Goal: Information Seeking & Learning: Check status

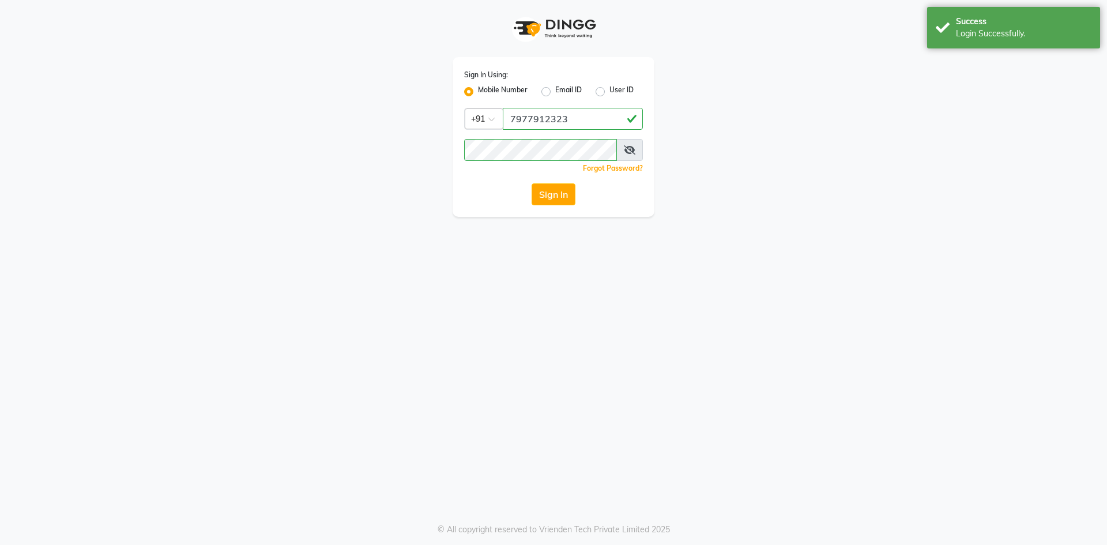
select select "service"
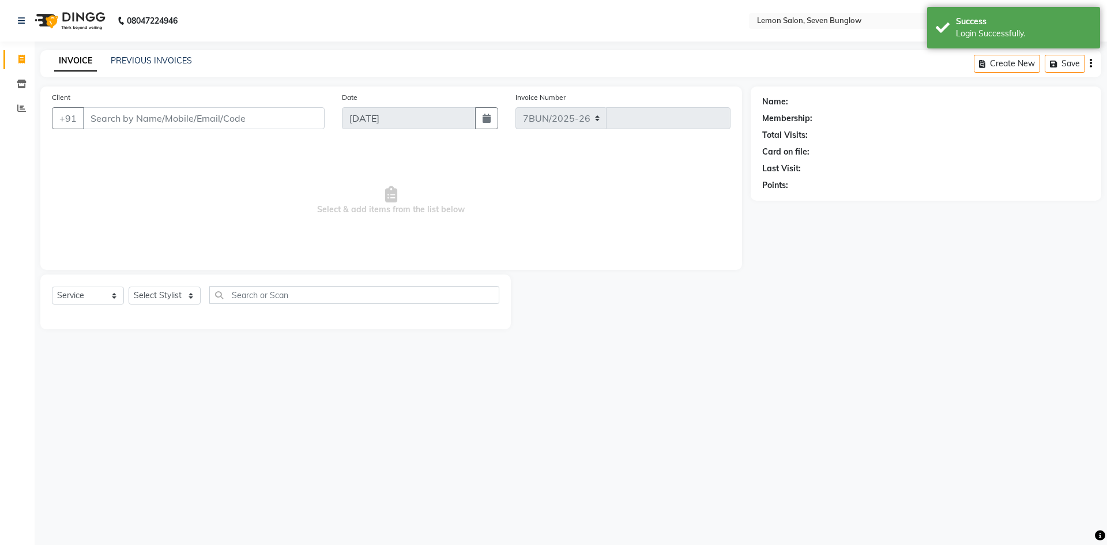
select select "562"
type input "7088"
click at [27, 108] on span at bounding box center [22, 108] width 20 height 13
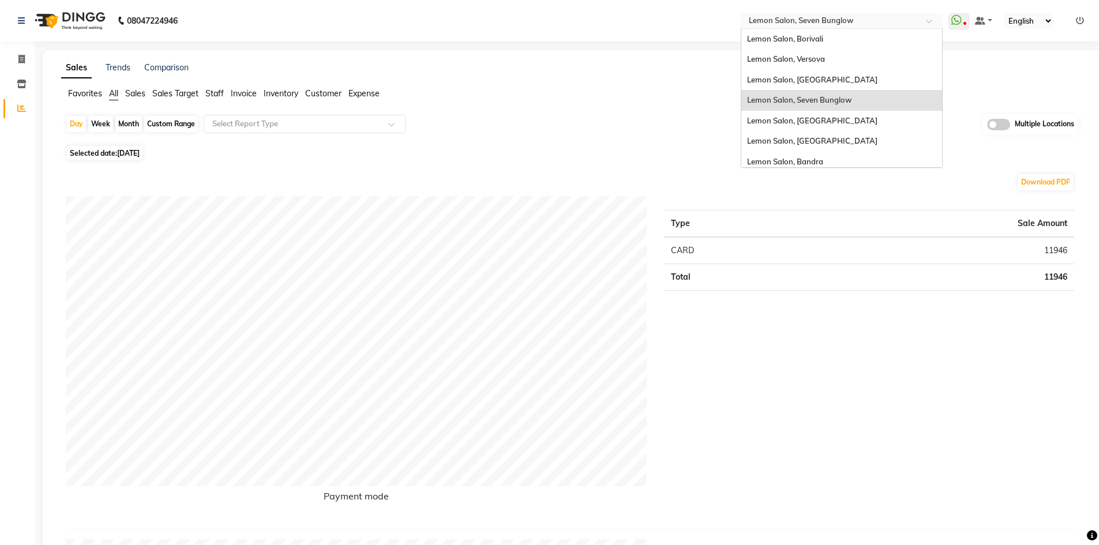
click at [855, 24] on input "text" at bounding box center [829, 22] width 167 height 12
click at [827, 159] on div "Lemon Salon, Bandra" at bounding box center [841, 162] width 201 height 21
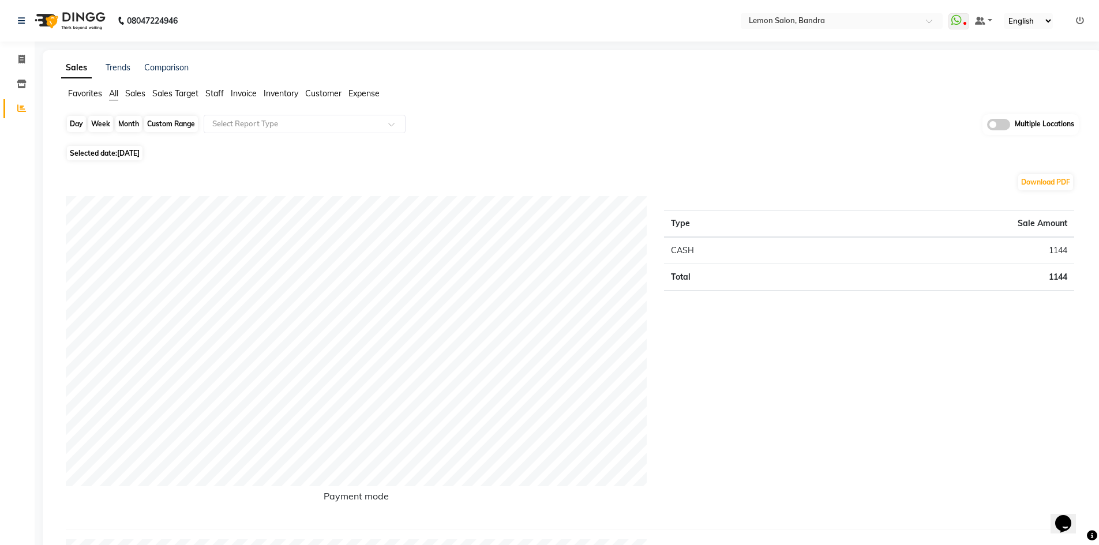
click at [76, 120] on div "Day" at bounding box center [76, 124] width 19 height 16
select select "9"
select select "2025"
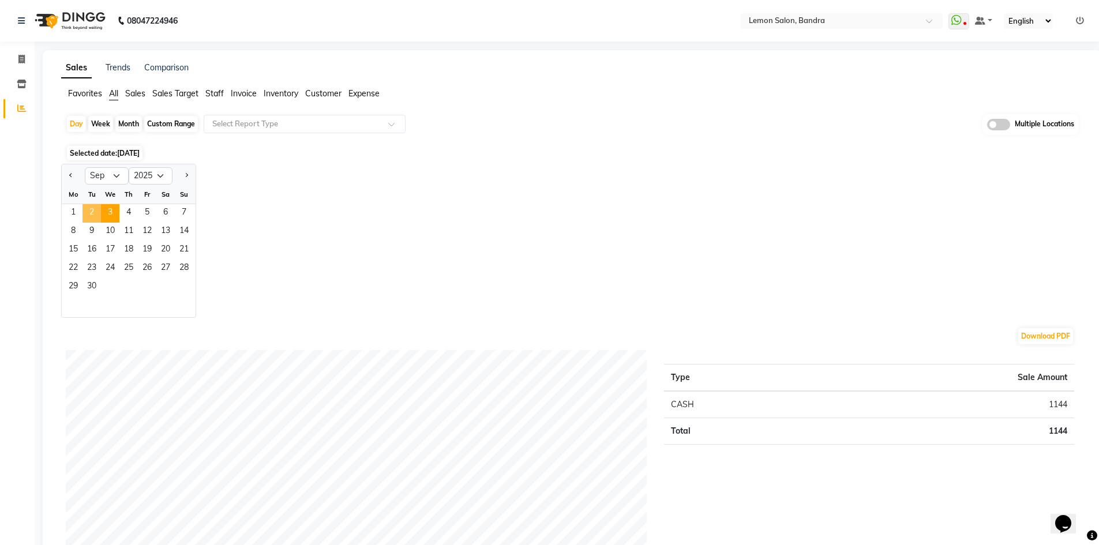
click at [100, 212] on span "2" at bounding box center [91, 213] width 18 height 18
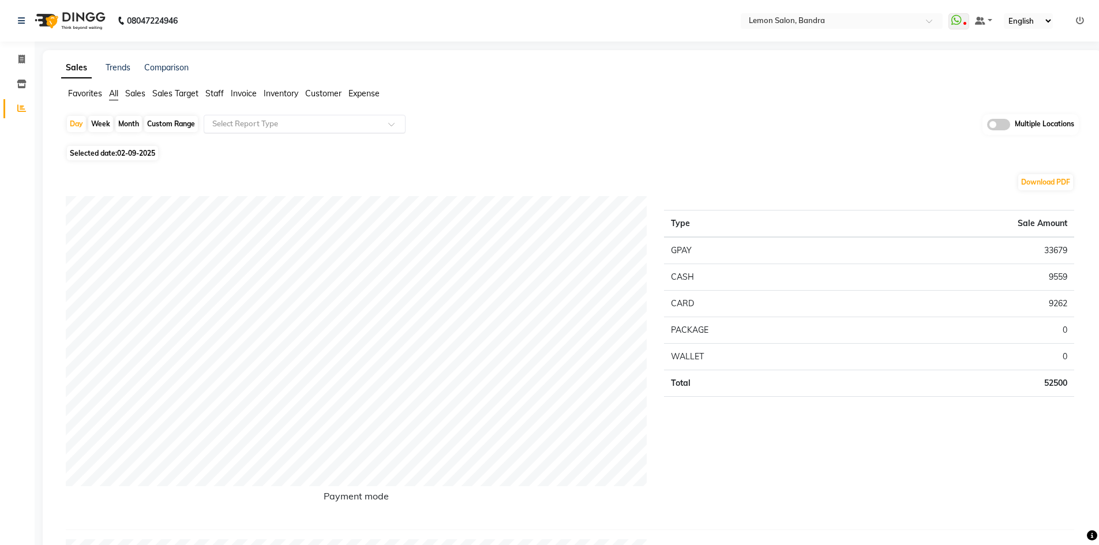
click at [273, 115] on div "Select Report Type" at bounding box center [305, 124] width 202 height 18
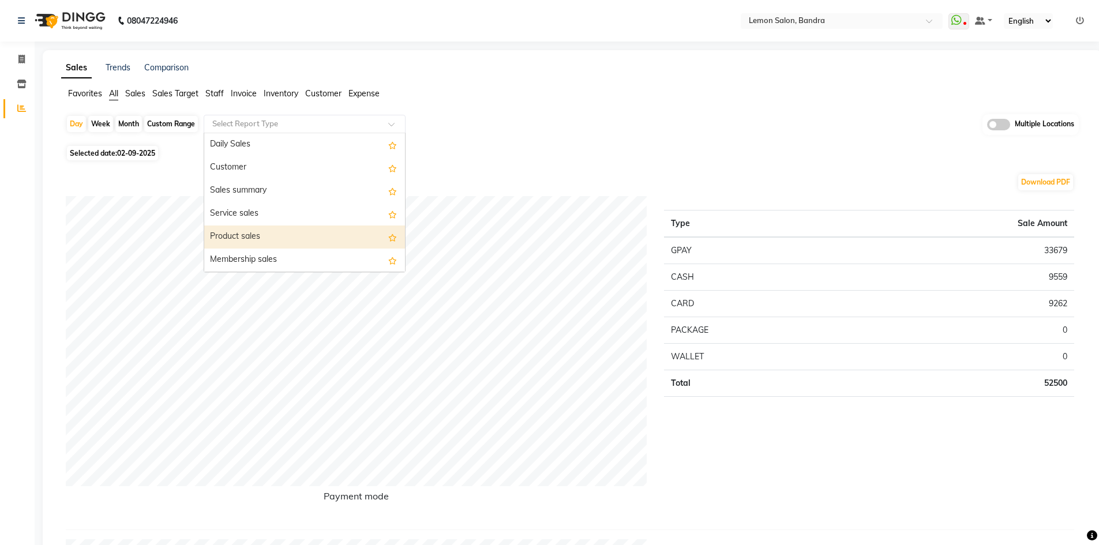
click at [311, 236] on div "Product sales" at bounding box center [304, 236] width 201 height 23
select select "full_report"
select select "csv"
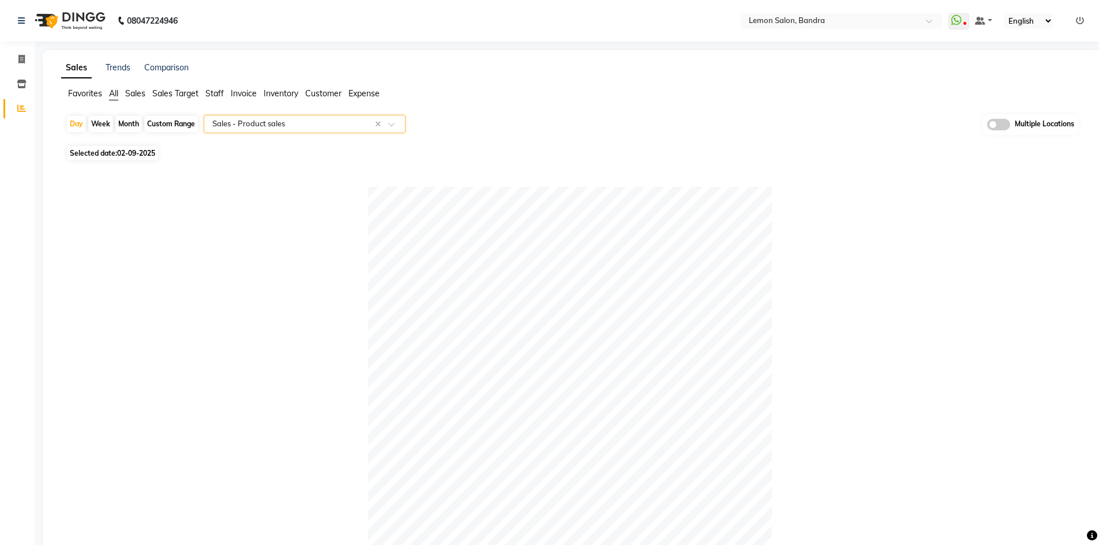
click at [268, 121] on input "text" at bounding box center [293, 124] width 166 height 12
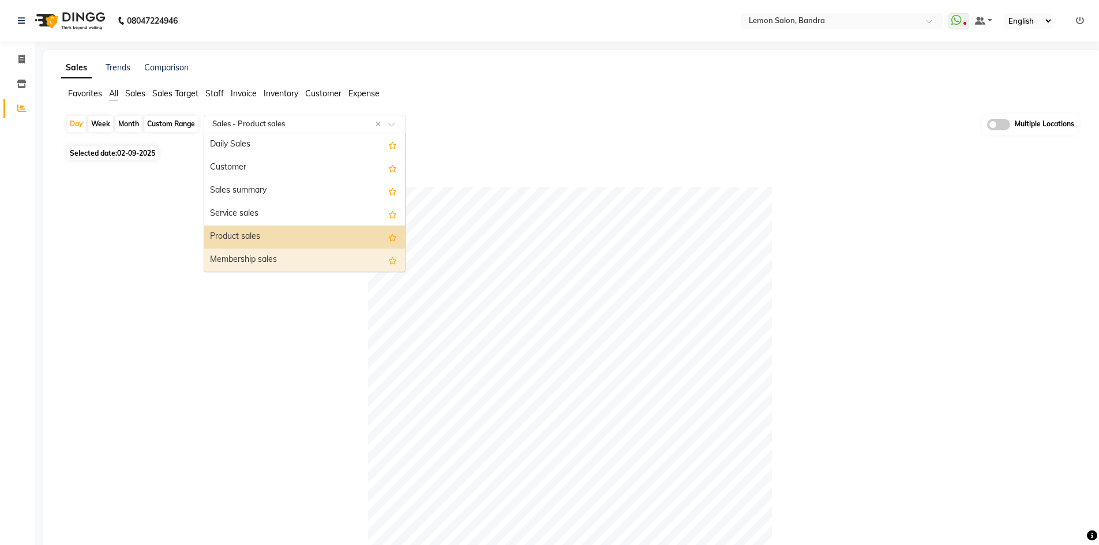
click at [275, 252] on div "Membership sales" at bounding box center [304, 260] width 201 height 23
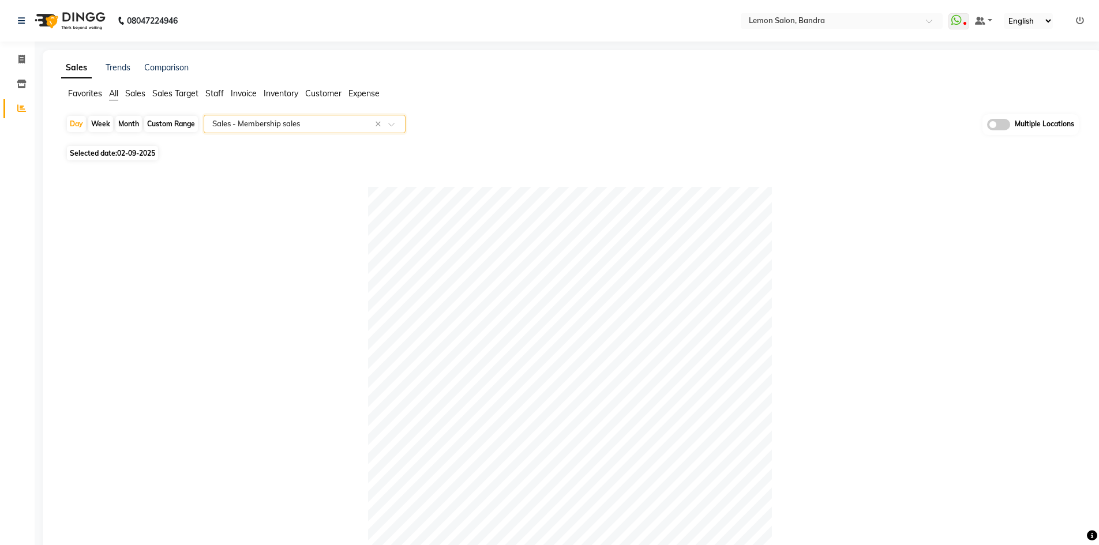
click at [164, 123] on div "Custom Range" at bounding box center [171, 124] width 54 height 16
select select "9"
select select "2025"
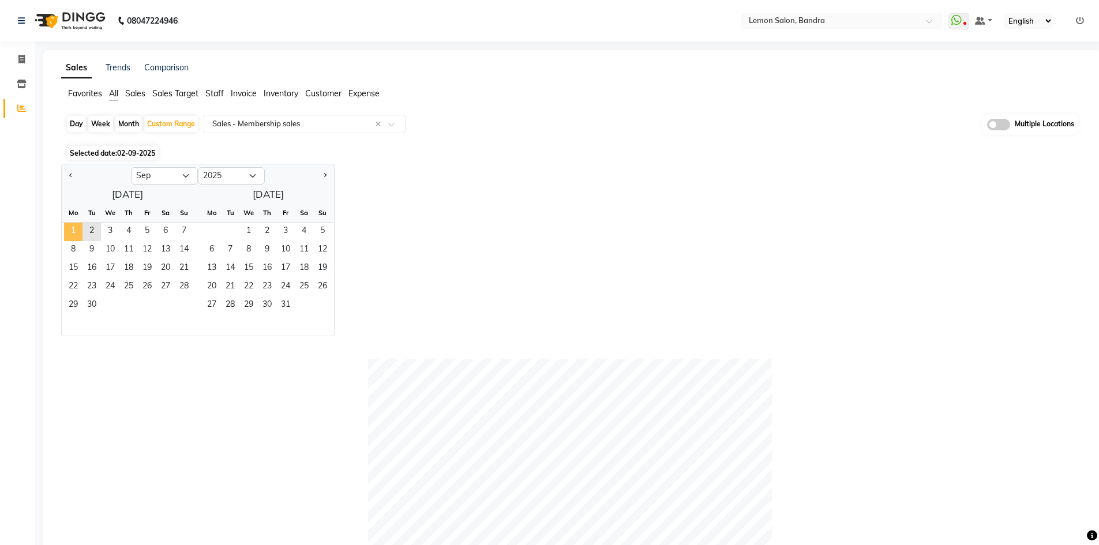
click at [66, 224] on span "1" at bounding box center [73, 232] width 18 height 18
click at [91, 227] on span "2" at bounding box center [91, 232] width 18 height 18
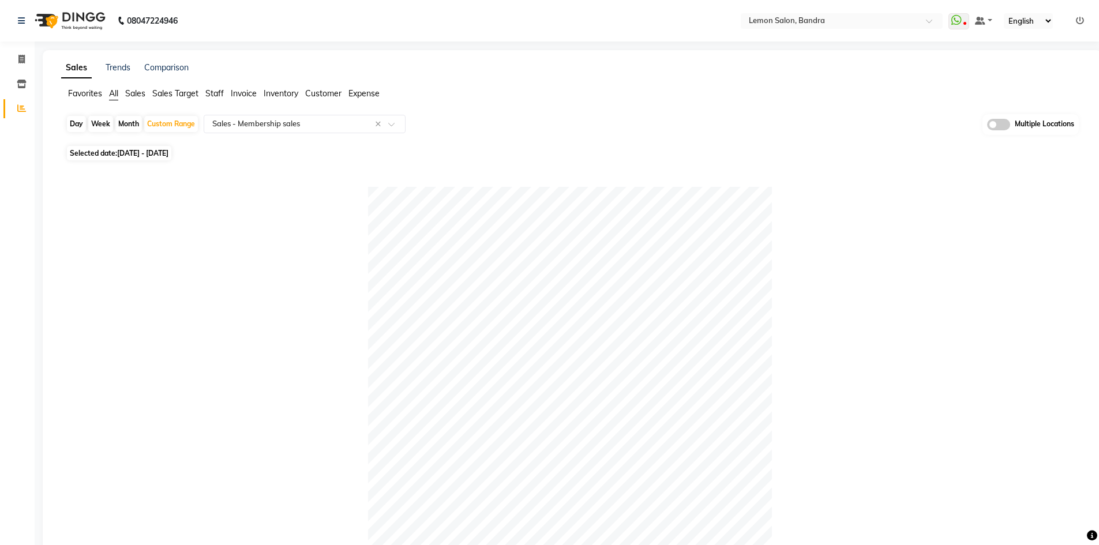
click at [112, 91] on span "All" at bounding box center [113, 93] width 9 height 10
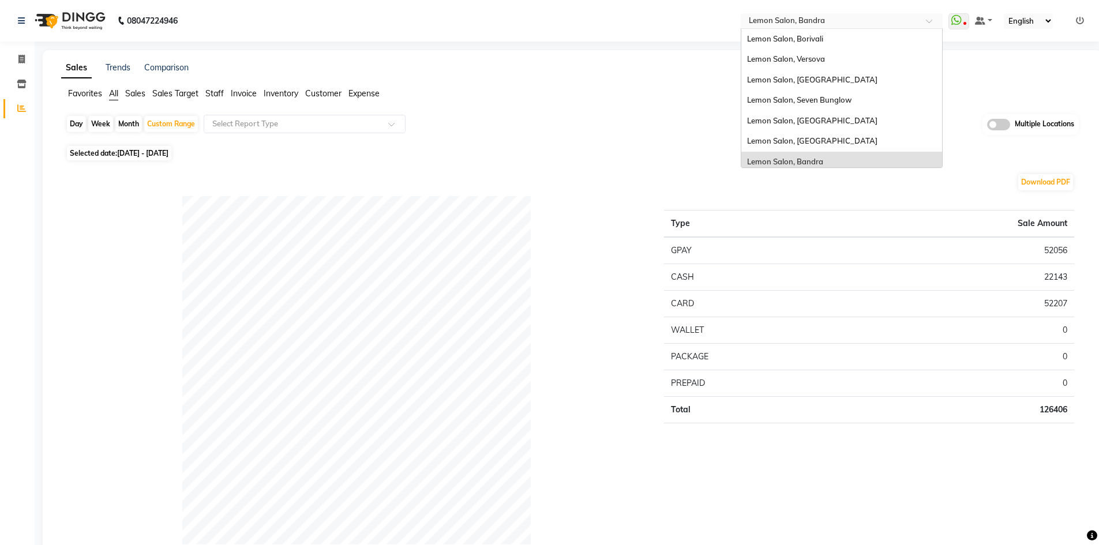
click at [823, 24] on input "text" at bounding box center [829, 22] width 167 height 12
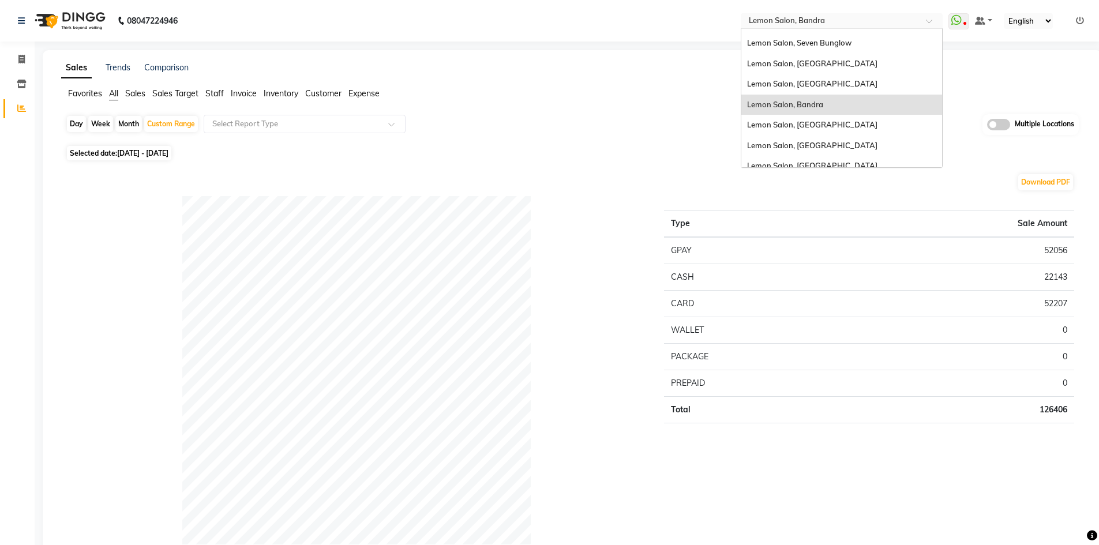
scroll to position [29, 0]
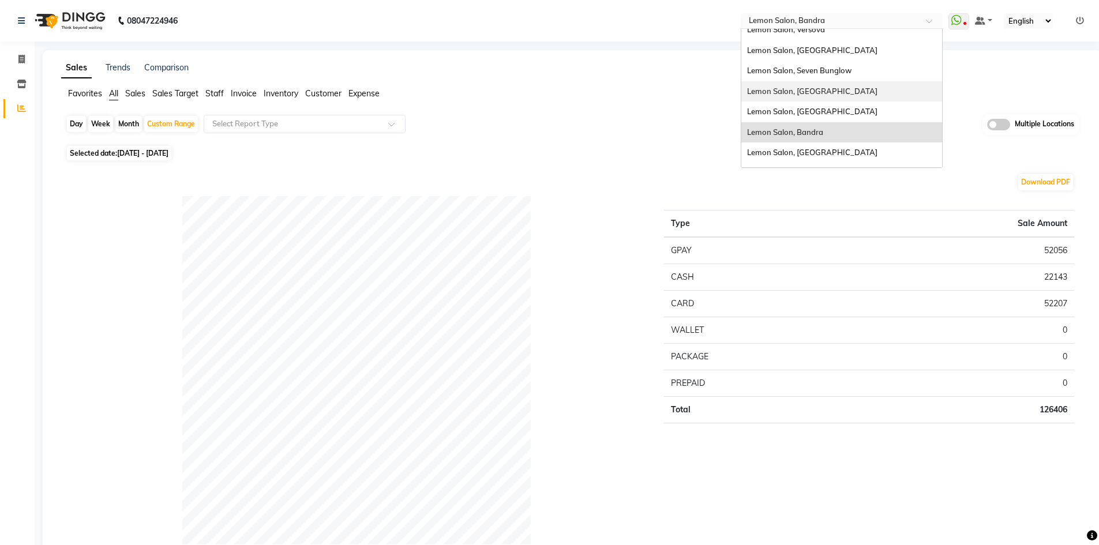
click at [806, 95] on span "Lemon Salon, [GEOGRAPHIC_DATA]" at bounding box center [812, 91] width 130 height 9
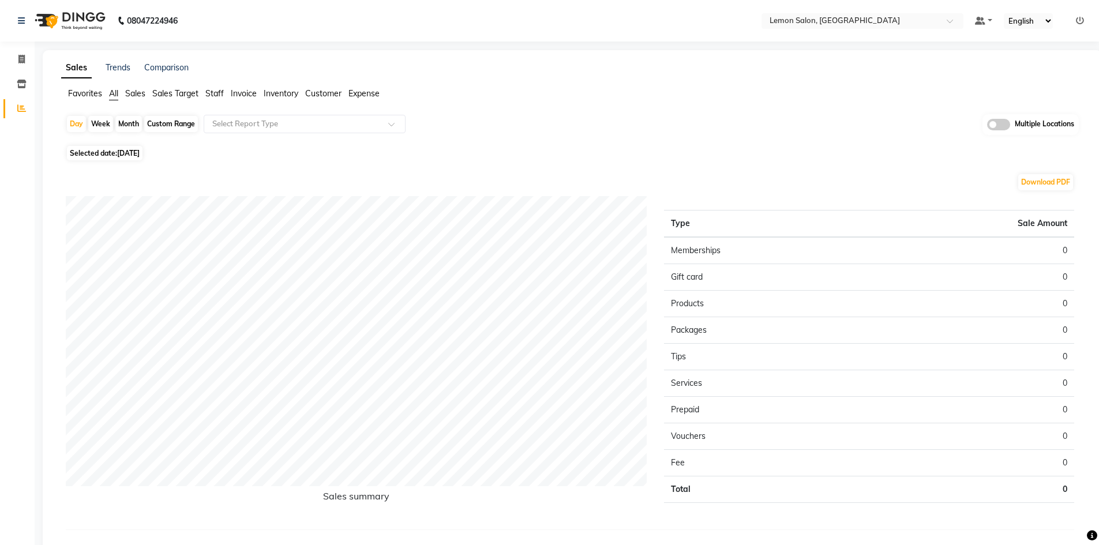
click at [65, 118] on div "Day Week Month Custom Range Select Report Type Multiple Locations Selected date…" at bounding box center [572, 331] width 1022 height 434
click at [70, 127] on div "Day" at bounding box center [76, 124] width 19 height 16
select select "9"
select select "2025"
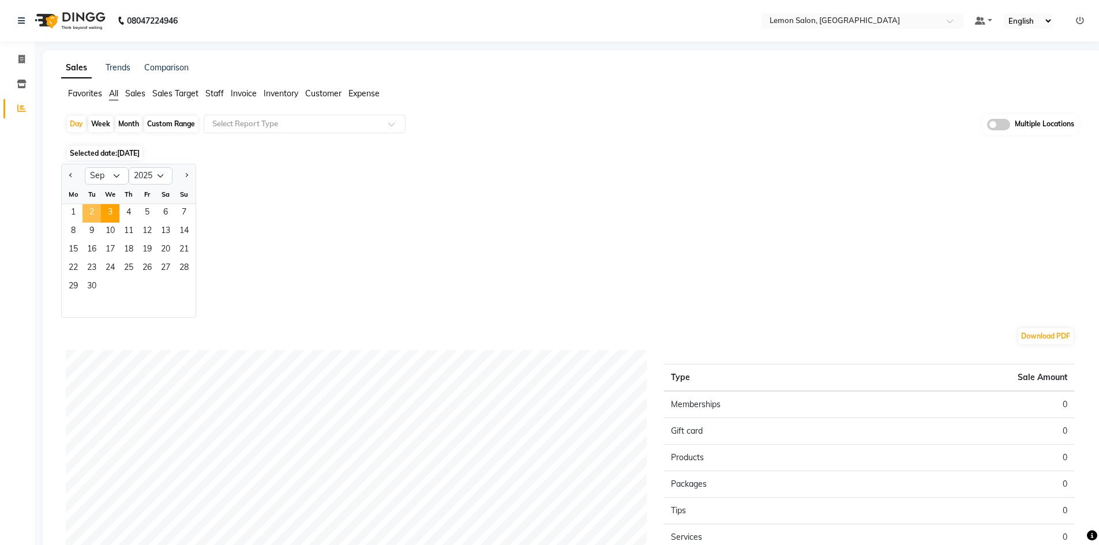
click at [93, 213] on span "2" at bounding box center [91, 213] width 18 height 18
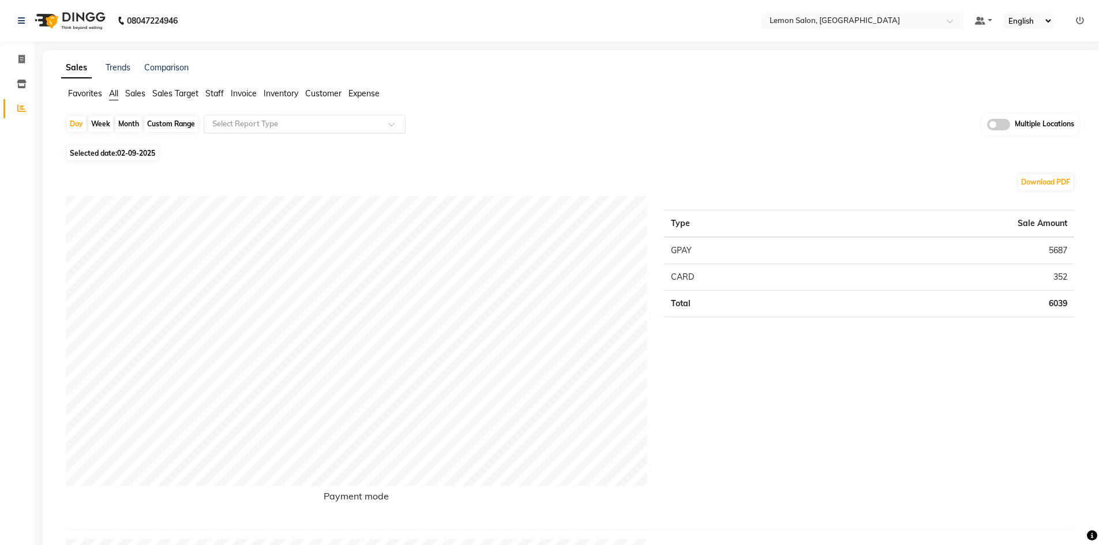
click at [288, 118] on input "text" at bounding box center [293, 124] width 166 height 12
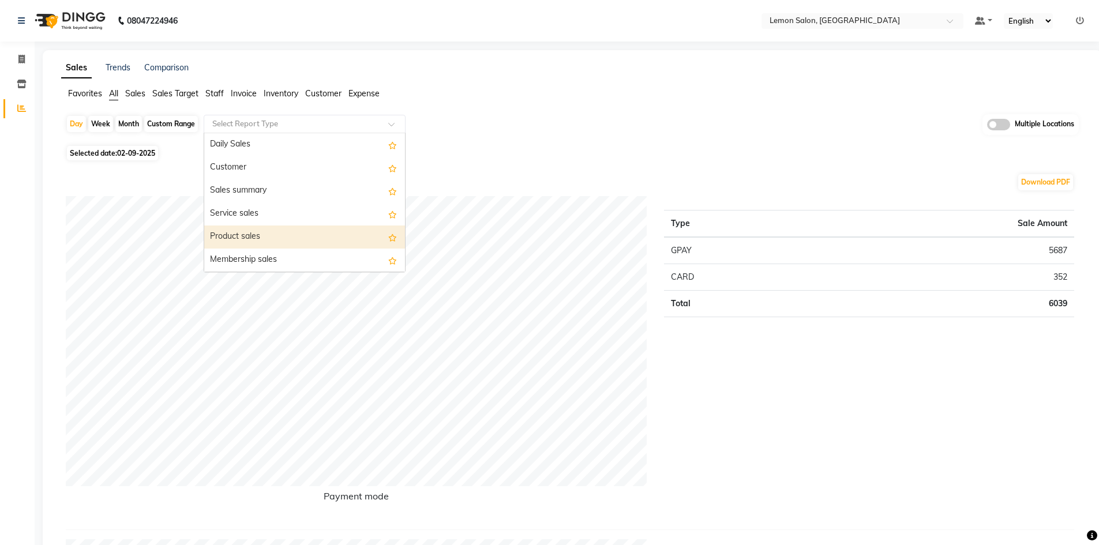
click at [266, 227] on div "Product sales" at bounding box center [304, 236] width 201 height 23
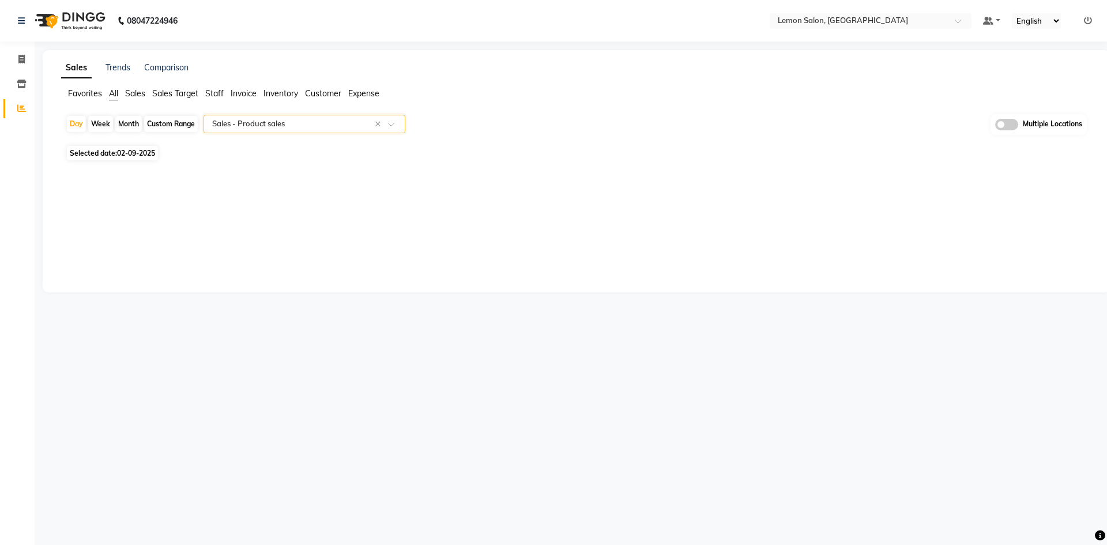
click at [287, 122] on input "text" at bounding box center [293, 124] width 166 height 12
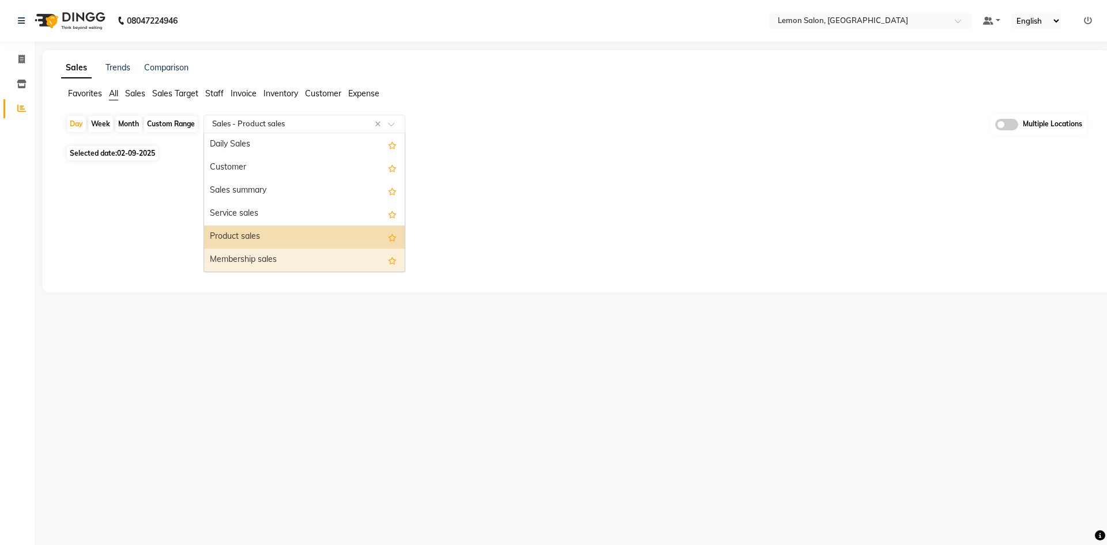
click at [253, 255] on div "Membership sales" at bounding box center [304, 260] width 201 height 23
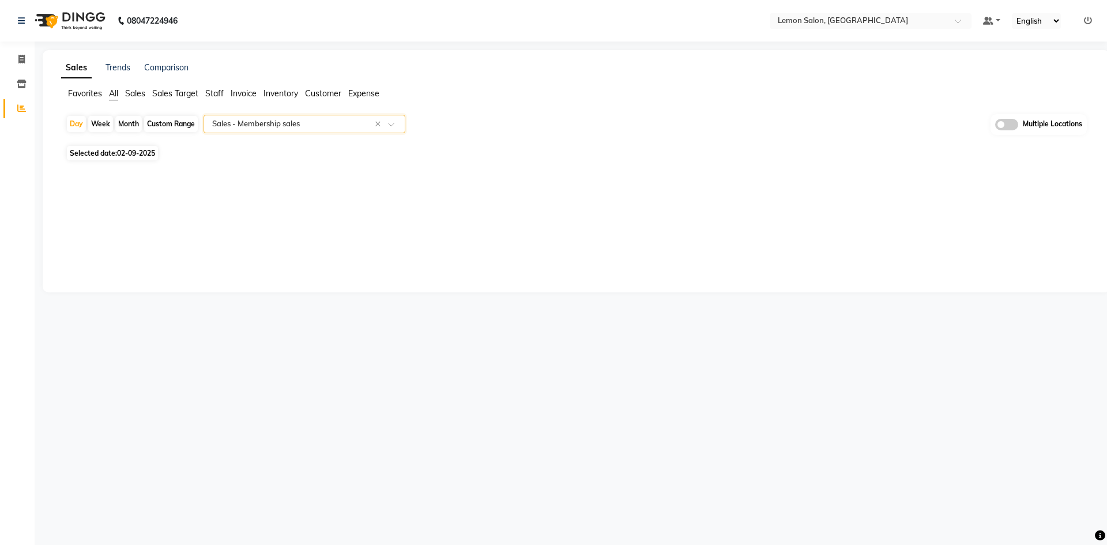
click at [178, 123] on div "Custom Range" at bounding box center [171, 124] width 54 height 16
select select "9"
select select "2025"
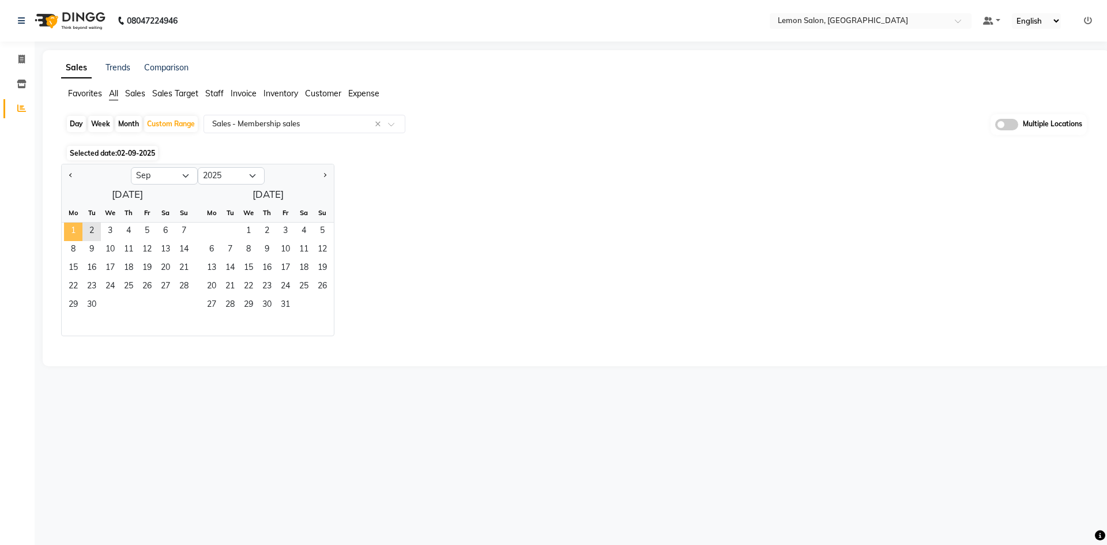
click at [67, 231] on span "1" at bounding box center [73, 232] width 18 height 18
click at [88, 231] on span "2" at bounding box center [91, 232] width 18 height 18
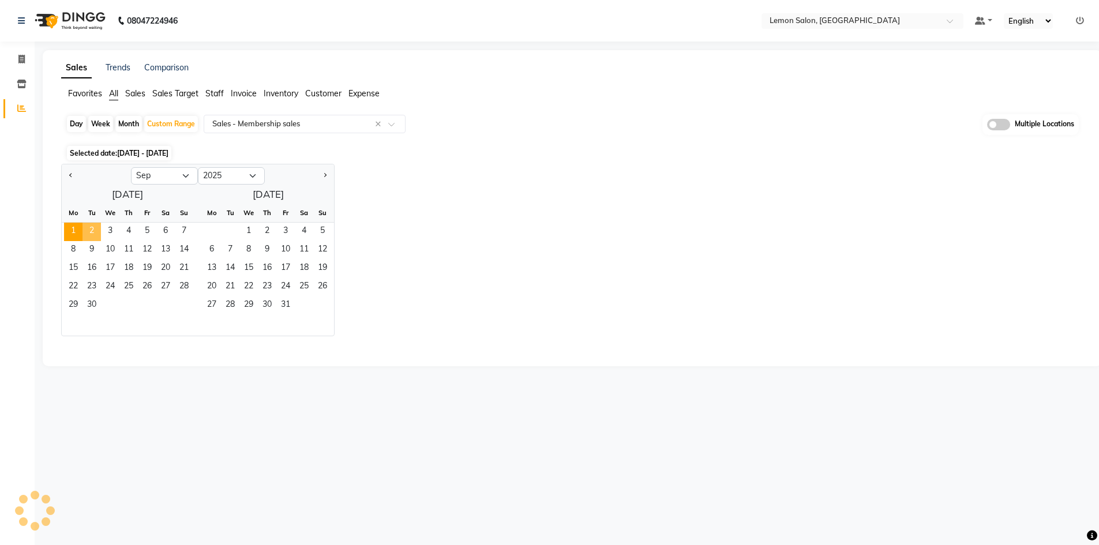
select select "full_report"
select select "csv"
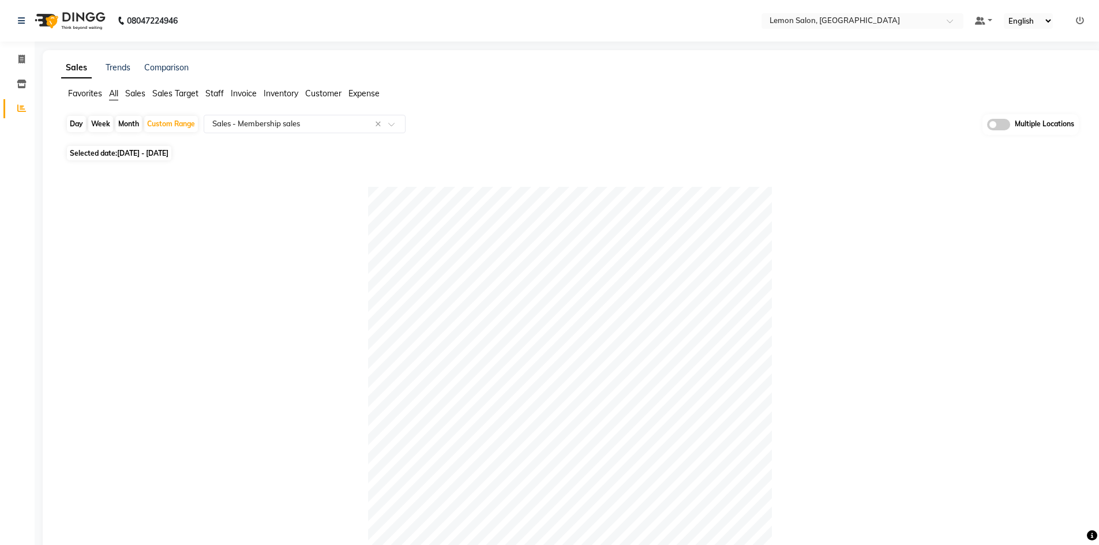
click at [112, 92] on span "All" at bounding box center [113, 93] width 9 height 10
click at [69, 125] on div "Day" at bounding box center [76, 124] width 19 height 16
select select "9"
select select "2025"
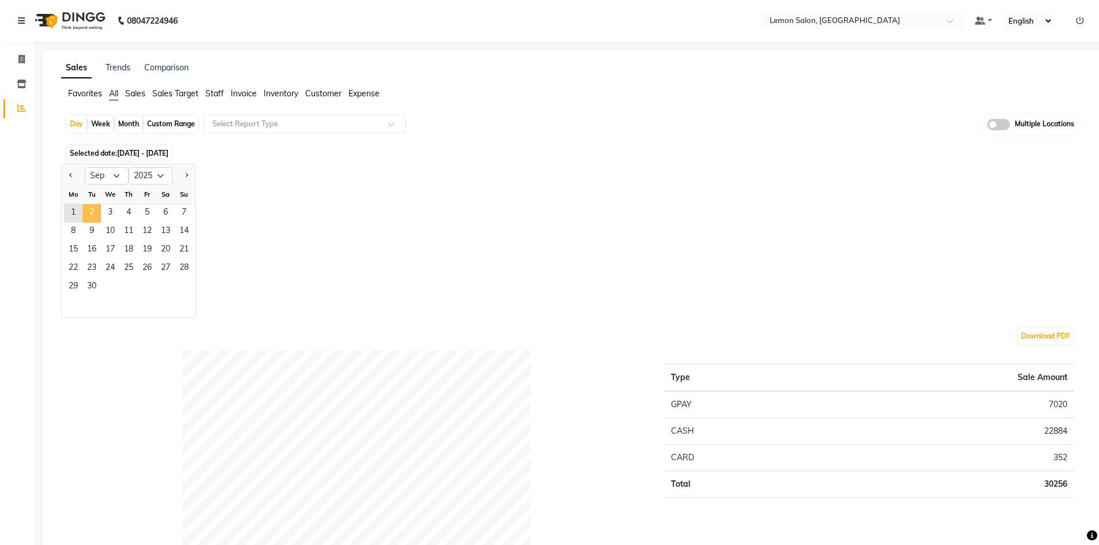
click at [92, 213] on span "2" at bounding box center [91, 213] width 18 height 18
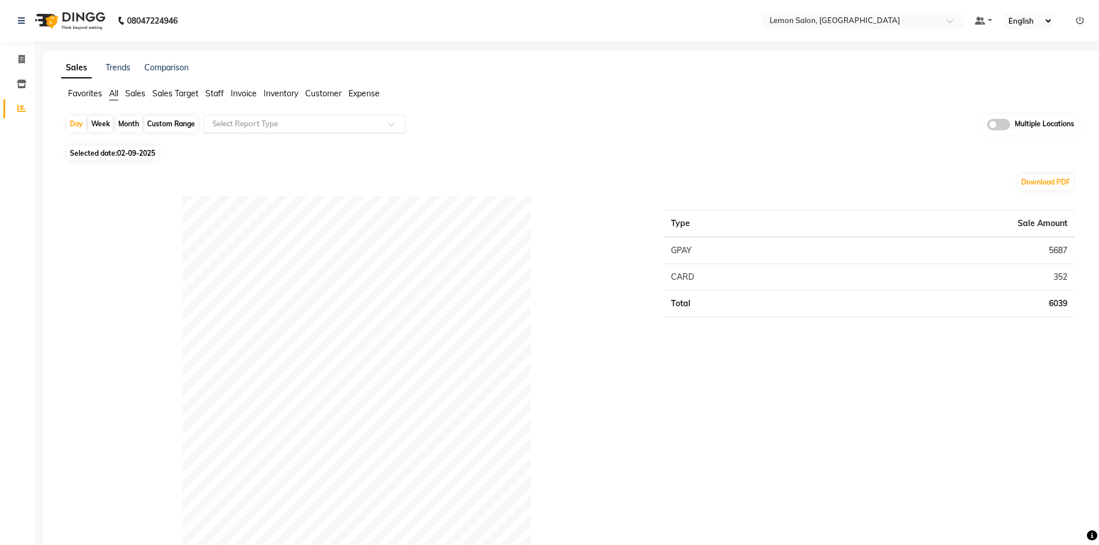
click at [265, 128] on input "text" at bounding box center [293, 124] width 166 height 12
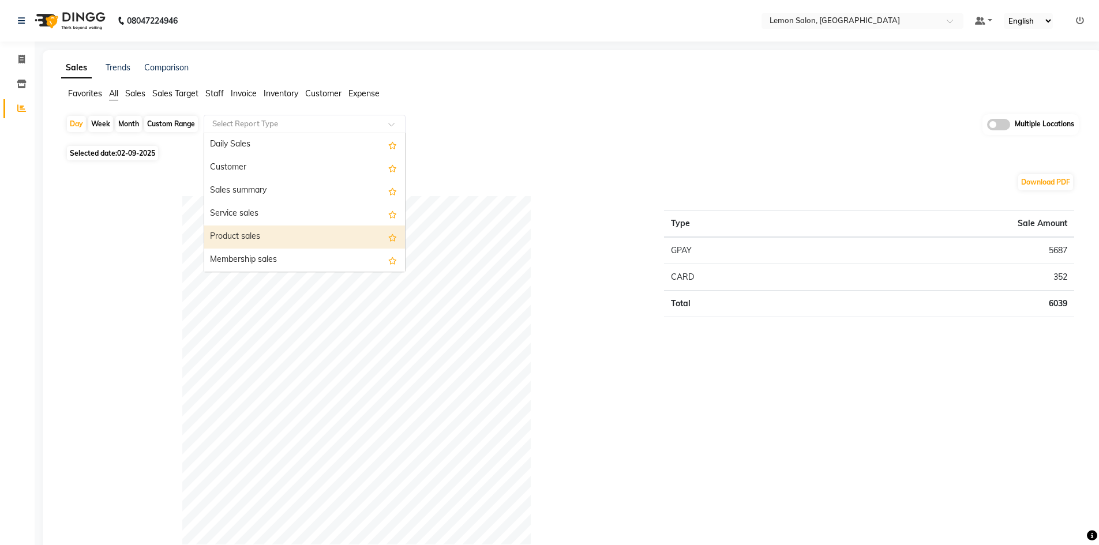
click at [253, 247] on div "Product sales" at bounding box center [304, 236] width 201 height 23
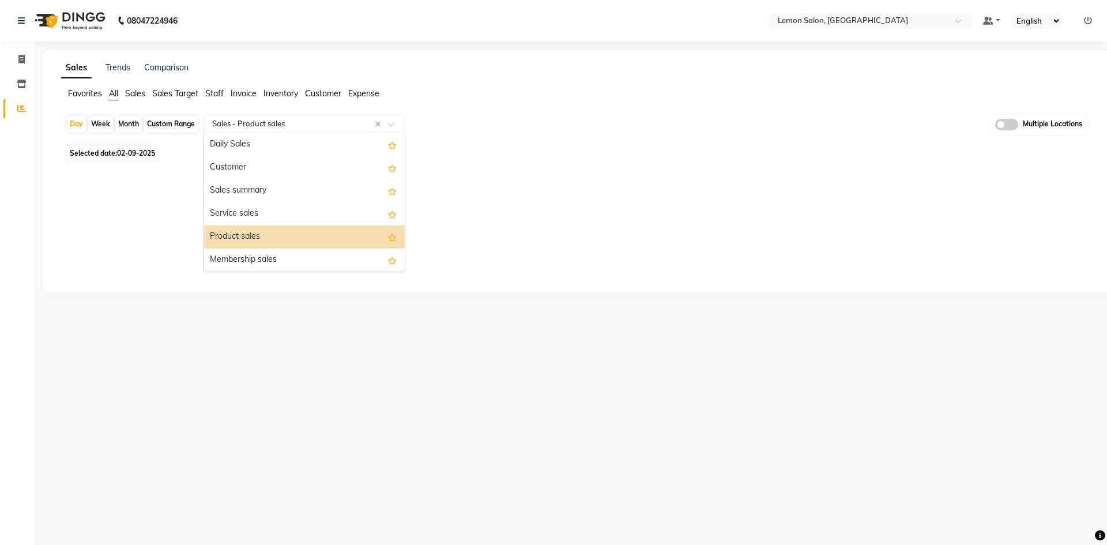
click at [266, 124] on input "text" at bounding box center [293, 124] width 166 height 12
click at [251, 261] on div "Membership sales" at bounding box center [304, 260] width 201 height 23
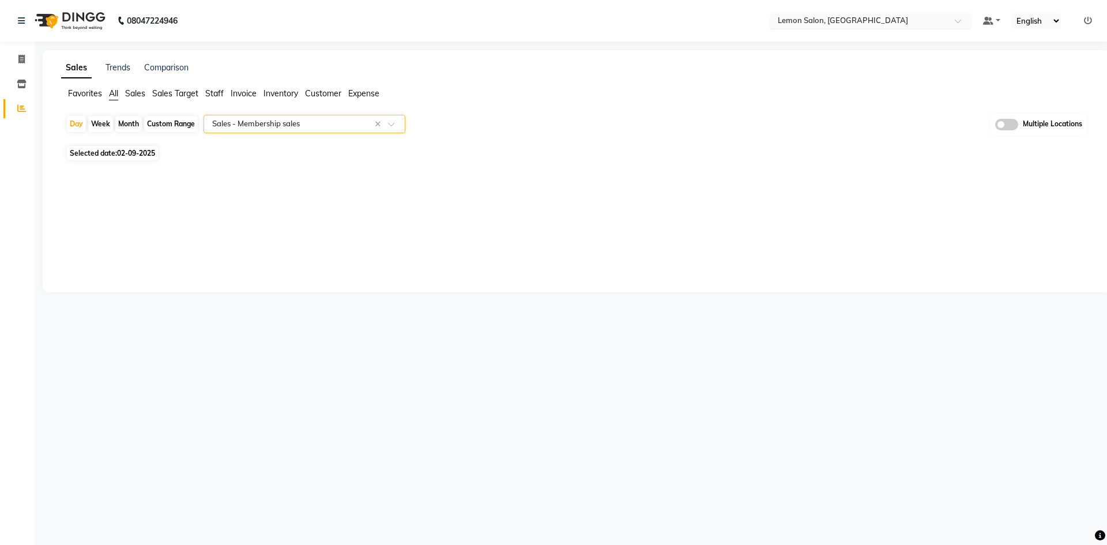
click at [887, 21] on input "text" at bounding box center [859, 22] width 167 height 12
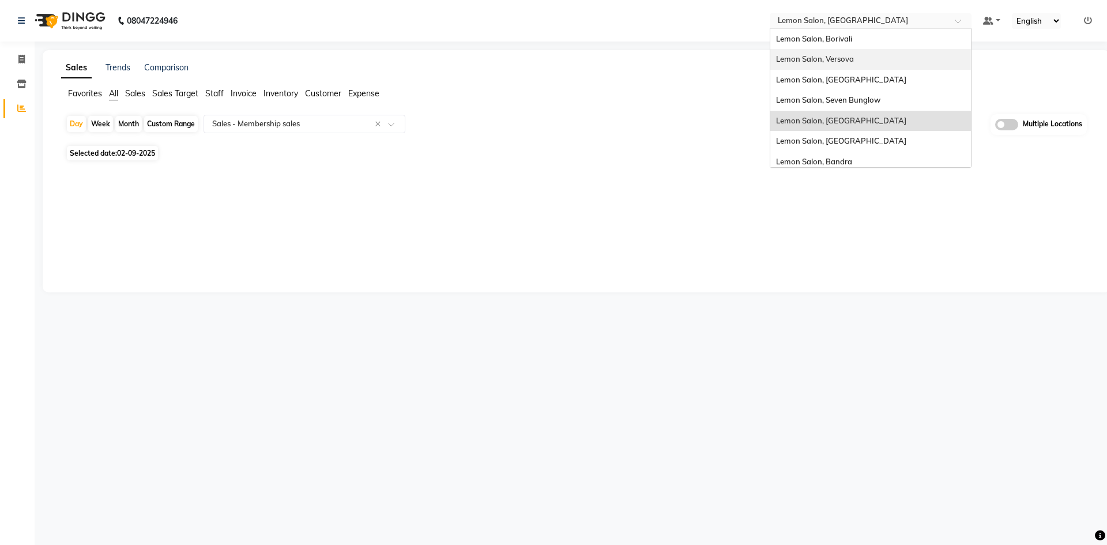
click at [855, 66] on div "Lemon Salon, Versova" at bounding box center [871, 59] width 201 height 21
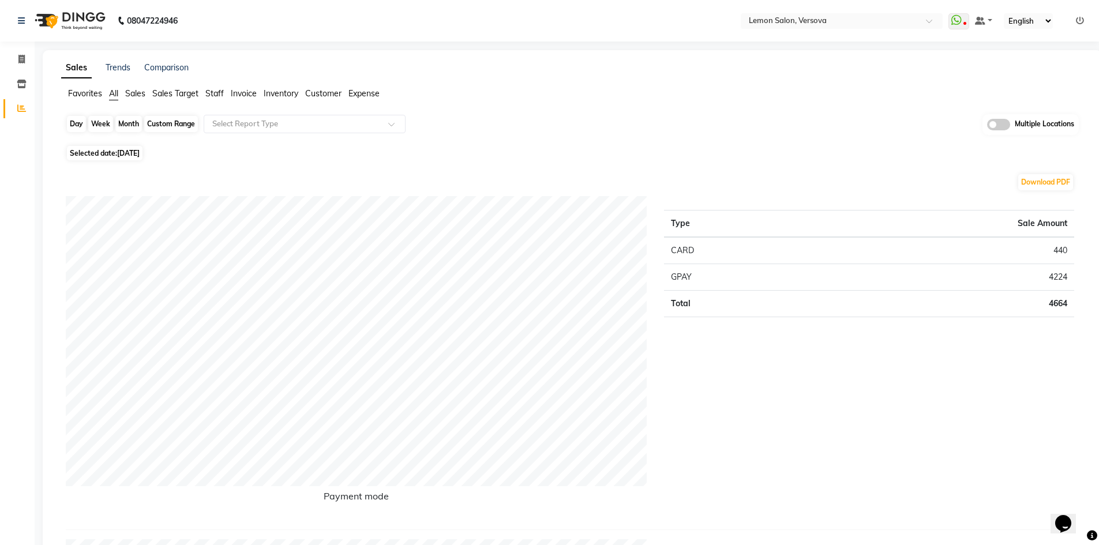
click at [77, 123] on div "Day" at bounding box center [76, 124] width 19 height 16
select select "9"
select select "2025"
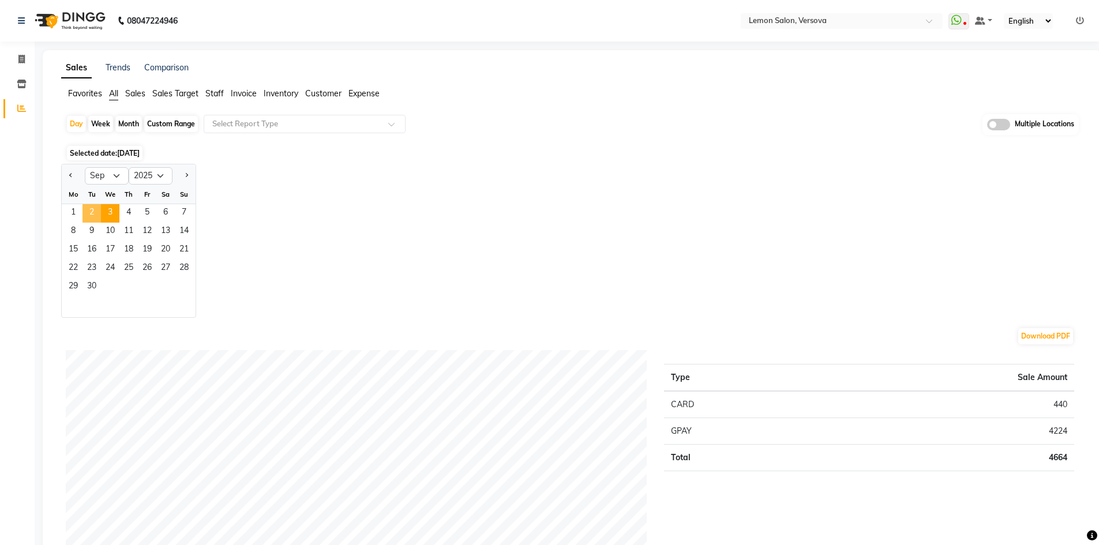
click at [97, 212] on span "2" at bounding box center [91, 213] width 18 height 18
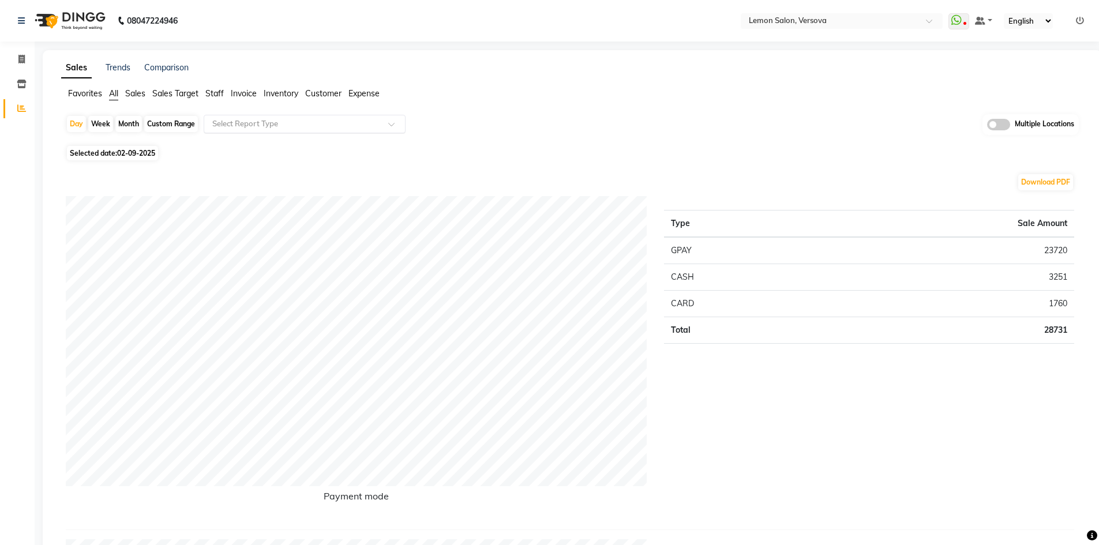
click at [269, 126] on input "text" at bounding box center [293, 124] width 166 height 12
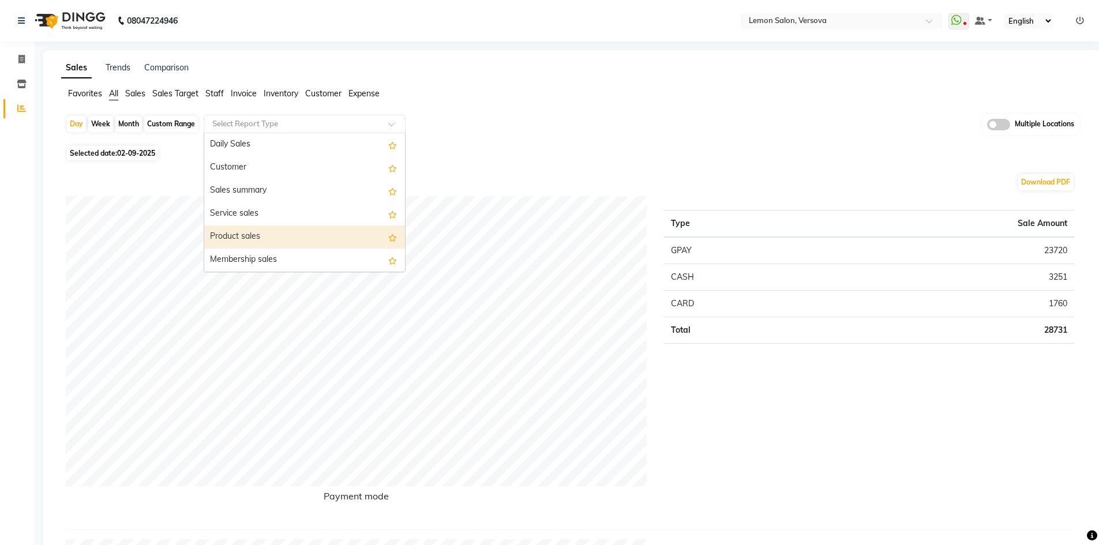
click at [254, 236] on div "Product sales" at bounding box center [304, 236] width 201 height 23
select select "filtered_report"
select select "csv"
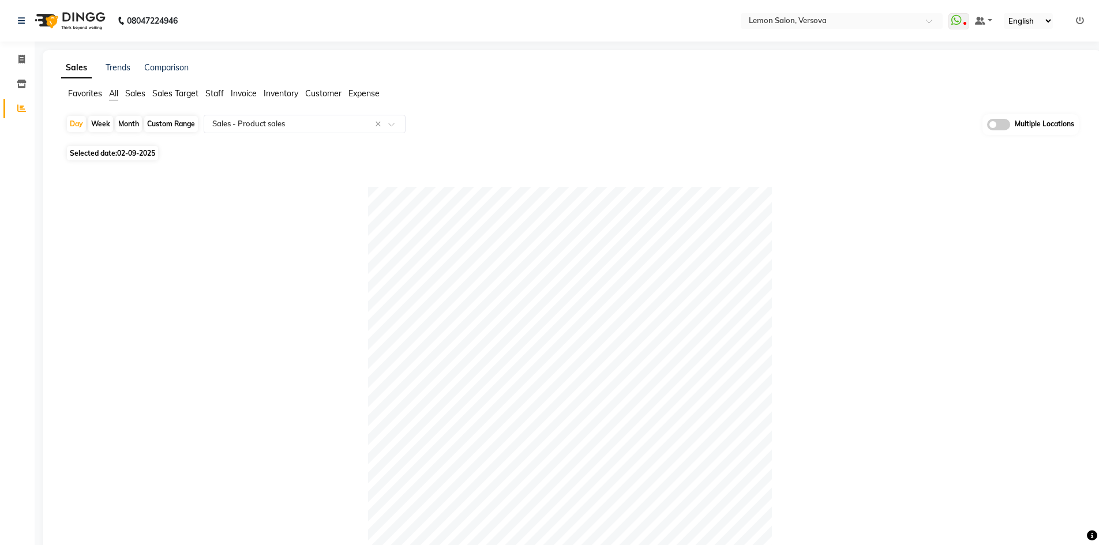
click at [114, 90] on span "All" at bounding box center [113, 93] width 9 height 10
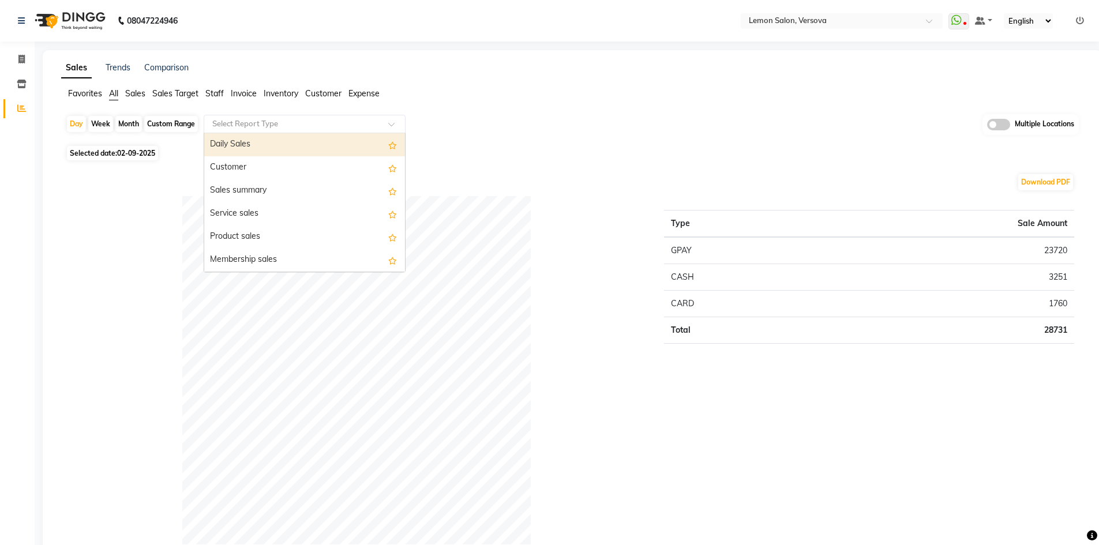
click at [287, 122] on input "text" at bounding box center [293, 124] width 166 height 12
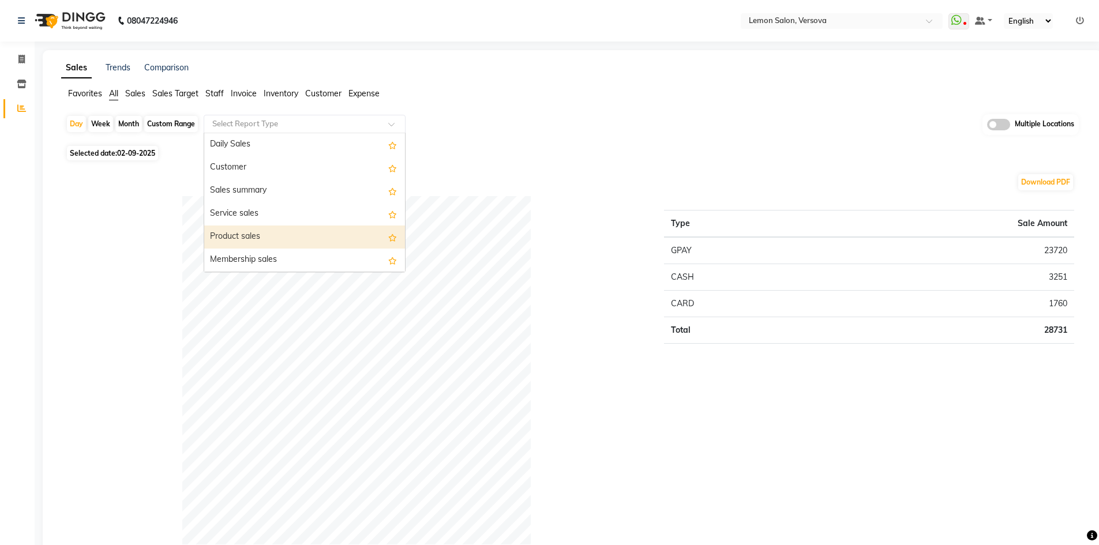
click at [282, 241] on div "Product sales" at bounding box center [304, 236] width 201 height 23
select select "filtered_report"
select select "csv"
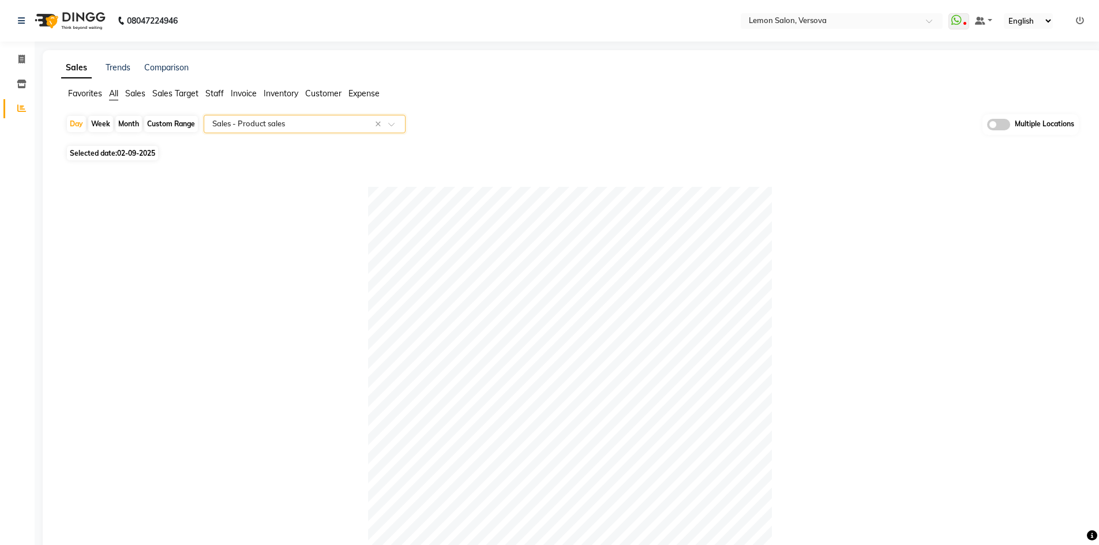
click at [115, 92] on span "All" at bounding box center [113, 93] width 9 height 10
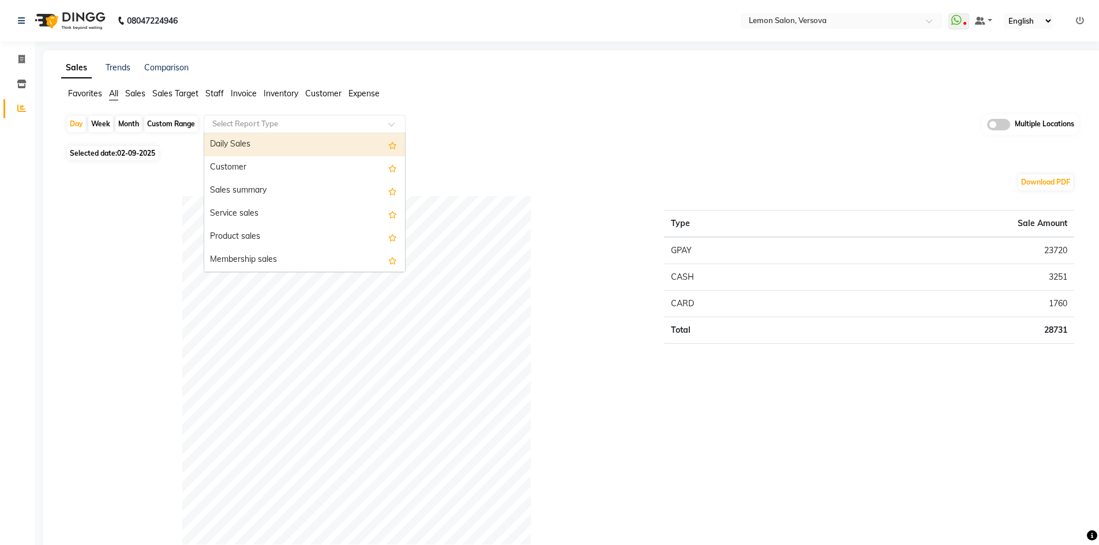
drag, startPoint x: 272, startPoint y: 116, endPoint x: 266, endPoint y: 129, distance: 13.2
click at [272, 118] on div "Select Report Type" at bounding box center [305, 124] width 202 height 18
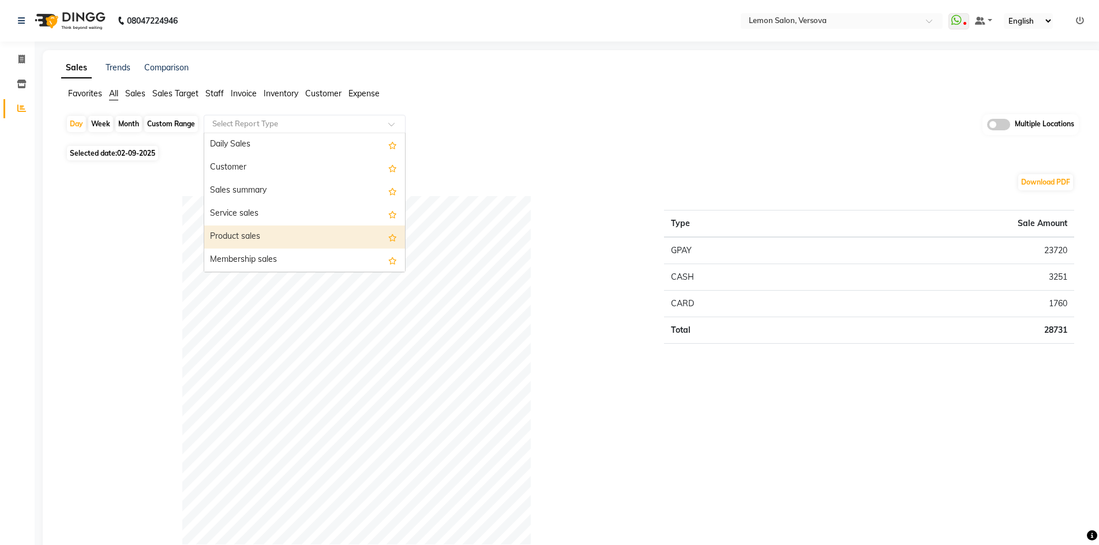
click at [268, 227] on div "Product sales" at bounding box center [304, 236] width 201 height 23
select select "filtered_report"
select select "csv"
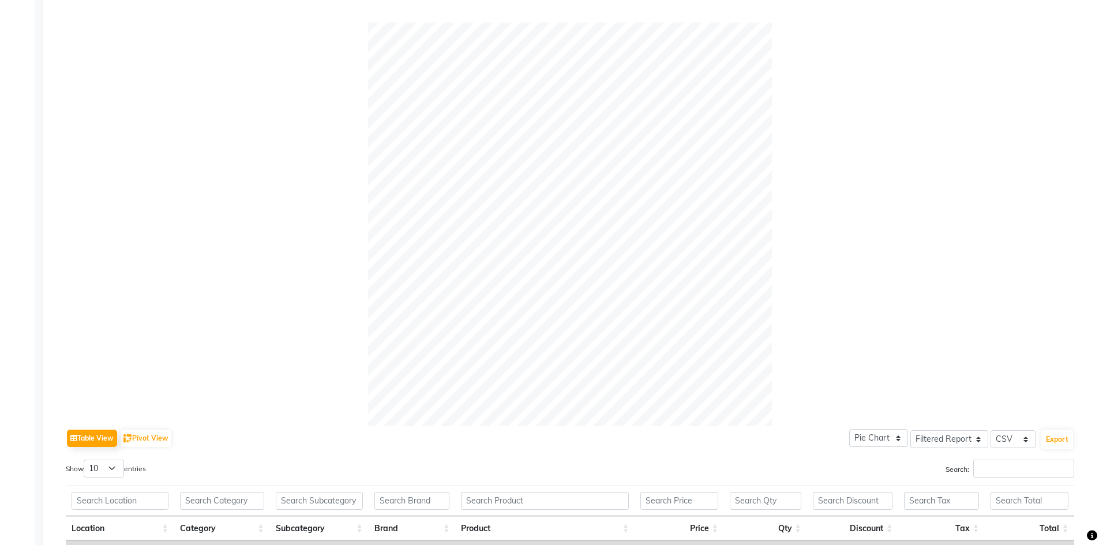
scroll to position [53, 0]
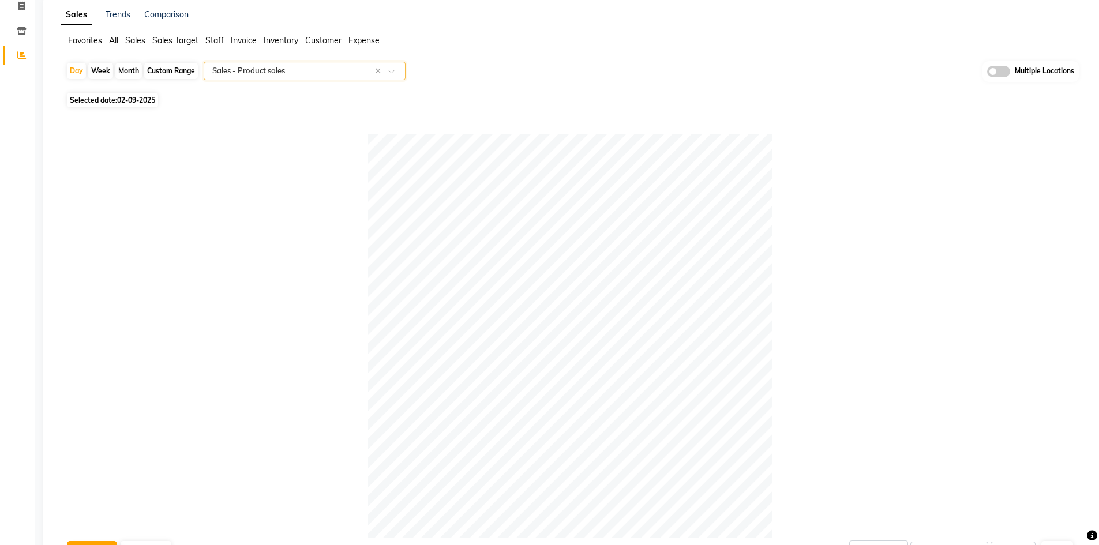
click at [257, 73] on input "text" at bounding box center [293, 71] width 166 height 12
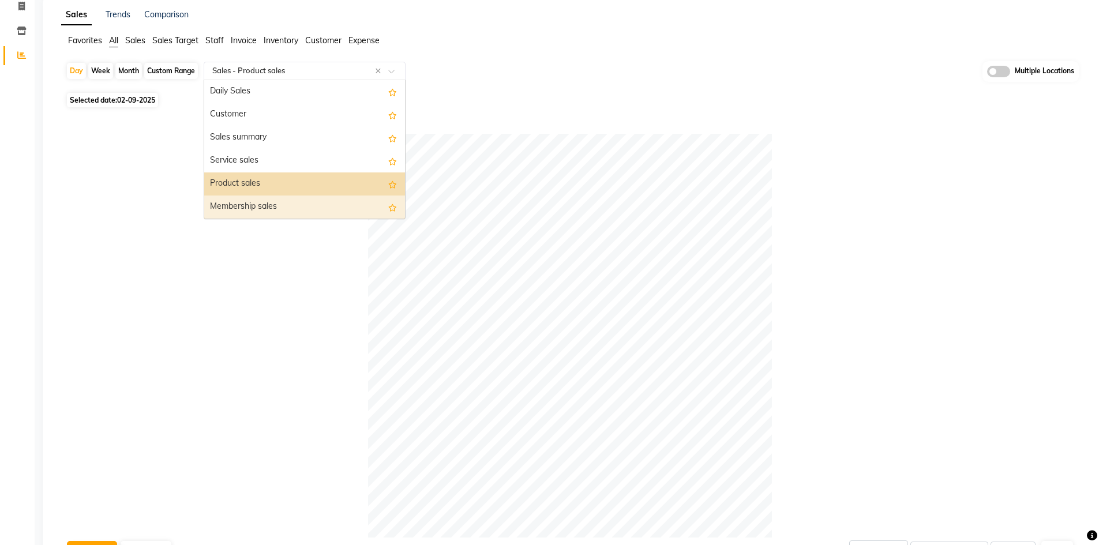
drag, startPoint x: 258, startPoint y: 211, endPoint x: 249, endPoint y: 208, distance: 9.7
click at [258, 211] on div "Membership sales" at bounding box center [304, 207] width 201 height 23
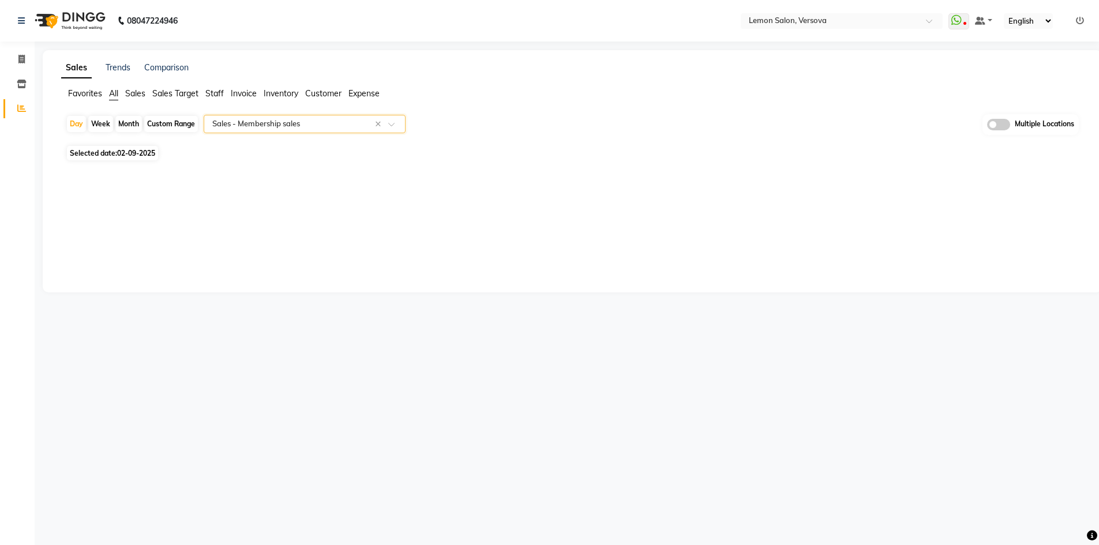
scroll to position [0, 0]
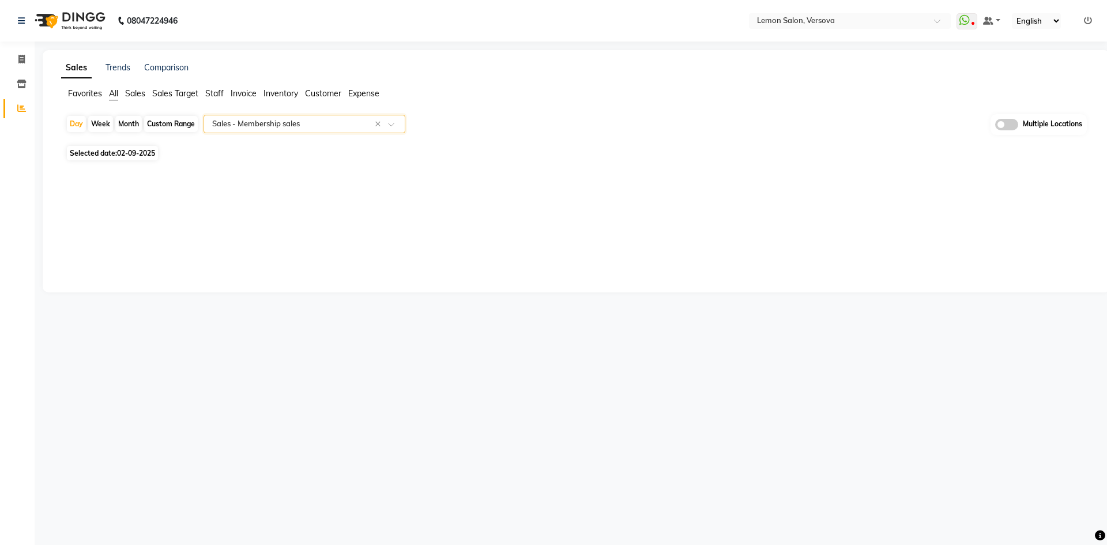
click at [174, 122] on div "Custom Range" at bounding box center [171, 124] width 54 height 16
select select "9"
select select "2025"
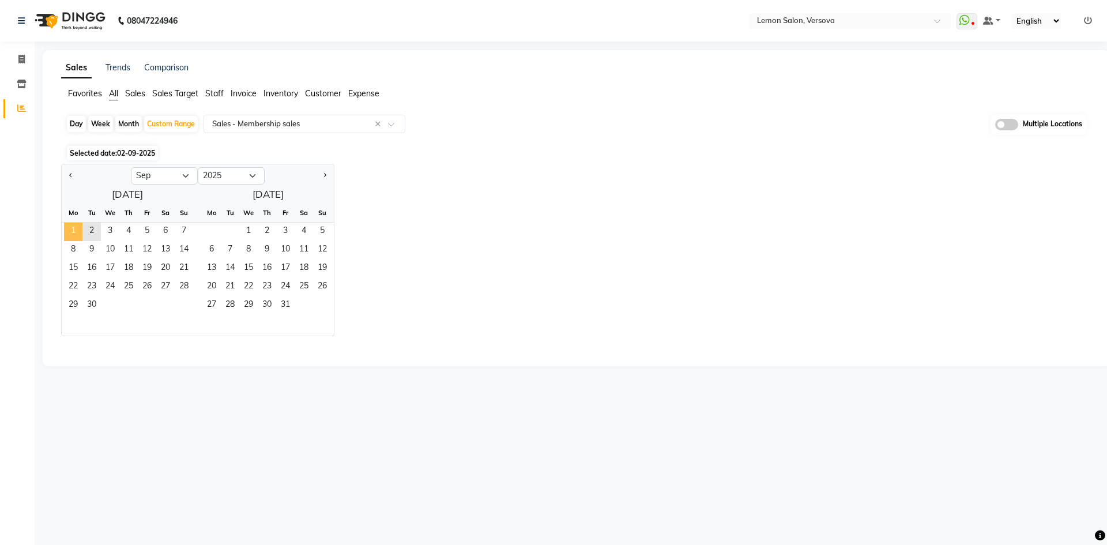
click at [74, 232] on span "1" at bounding box center [73, 232] width 18 height 18
click at [92, 230] on span "2" at bounding box center [91, 232] width 18 height 18
select select "filtered_report"
select select "csv"
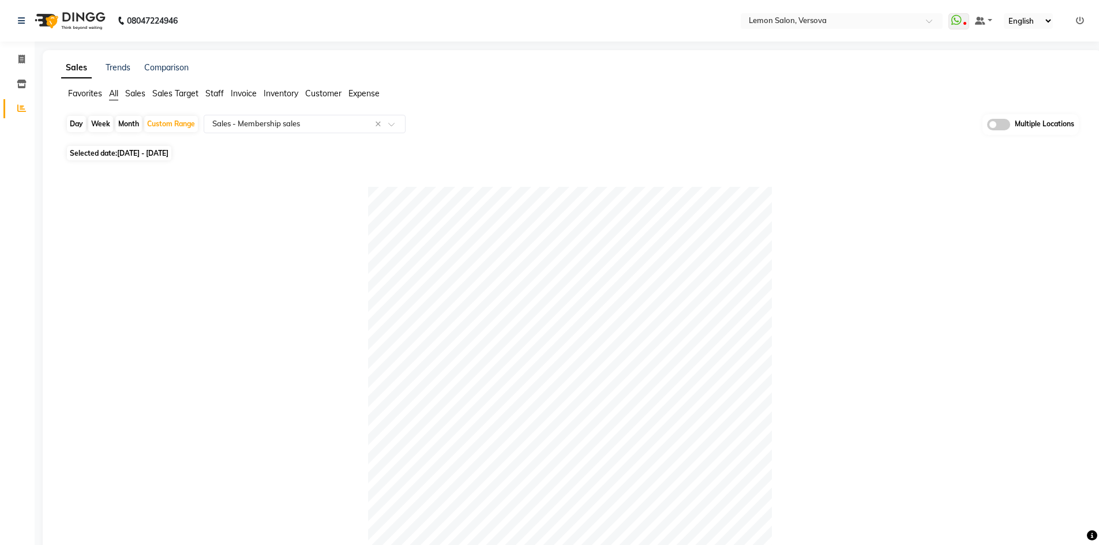
click at [116, 92] on span "All" at bounding box center [113, 93] width 9 height 10
click at [77, 124] on div "Day" at bounding box center [76, 124] width 19 height 16
select select "9"
select select "2025"
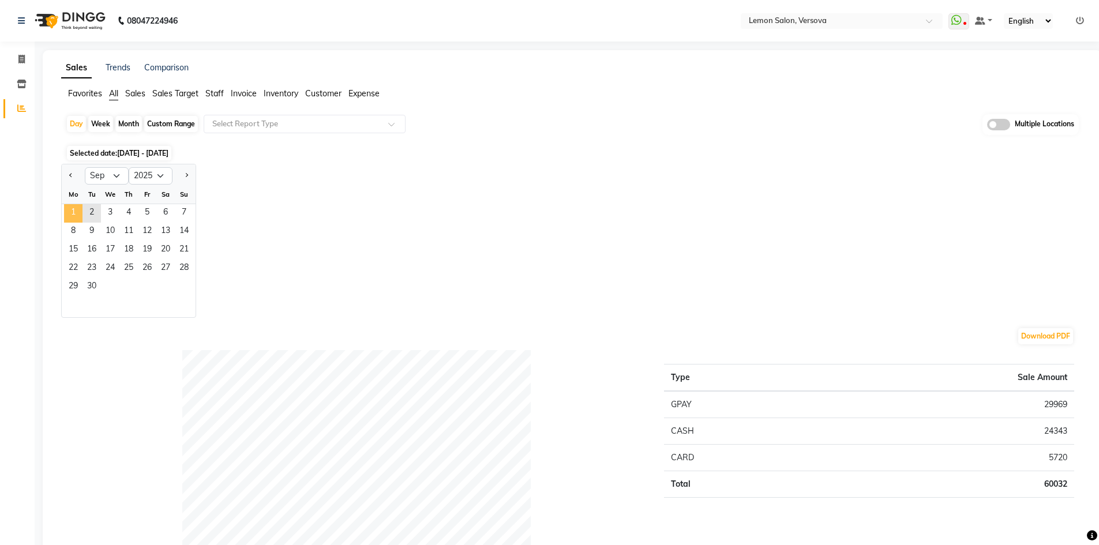
click at [76, 212] on span "1" at bounding box center [73, 213] width 18 height 18
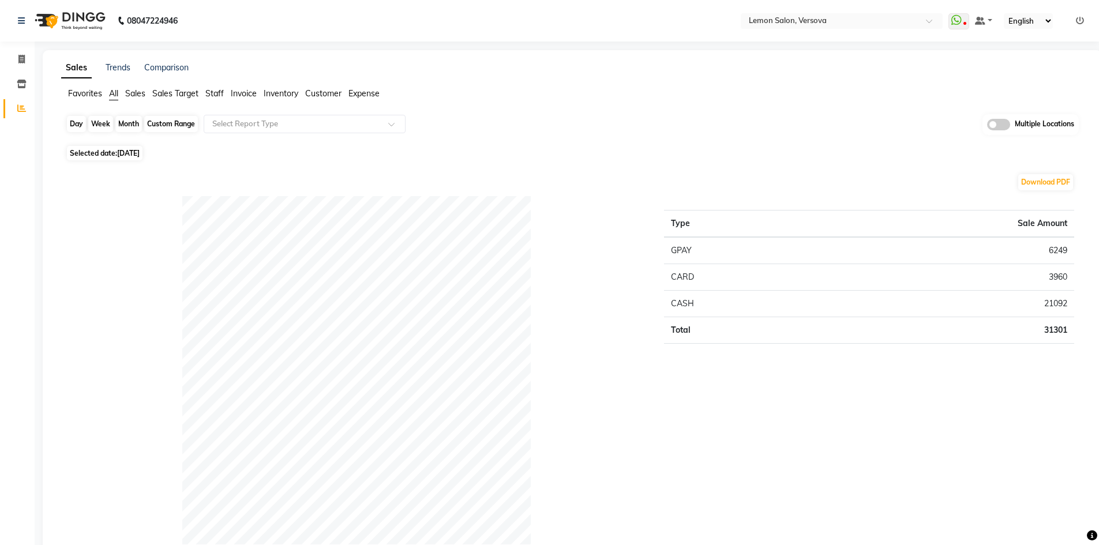
click at [76, 123] on div "Day" at bounding box center [76, 124] width 19 height 16
select select "9"
select select "2025"
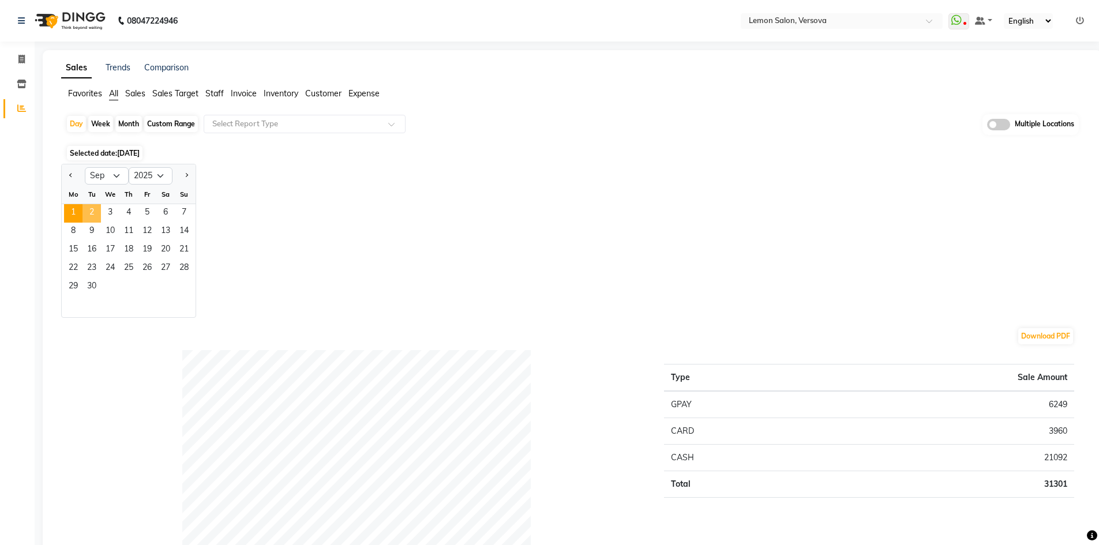
click at [88, 211] on span "2" at bounding box center [91, 213] width 18 height 18
click at [91, 209] on span "2" at bounding box center [91, 213] width 18 height 18
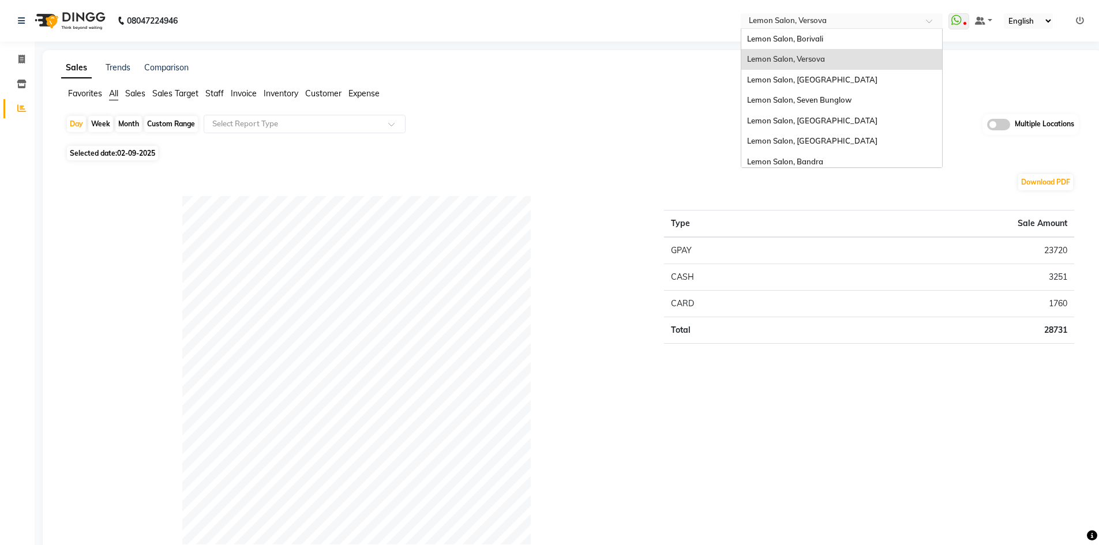
click at [774, 16] on input "text" at bounding box center [829, 22] width 167 height 12
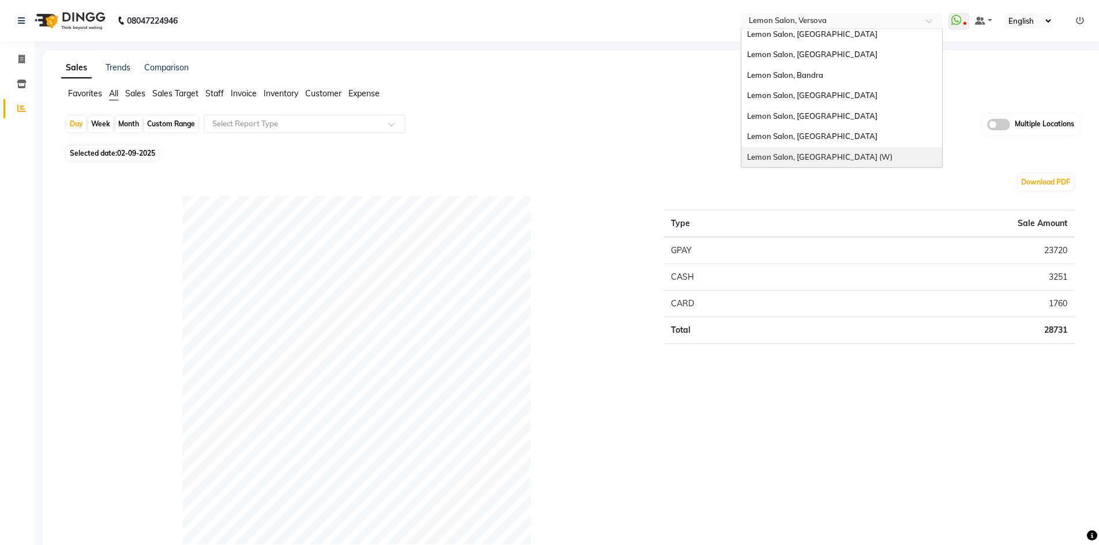
click at [809, 154] on span "Lemon Salon, [GEOGRAPHIC_DATA] (W)" at bounding box center [819, 156] width 145 height 9
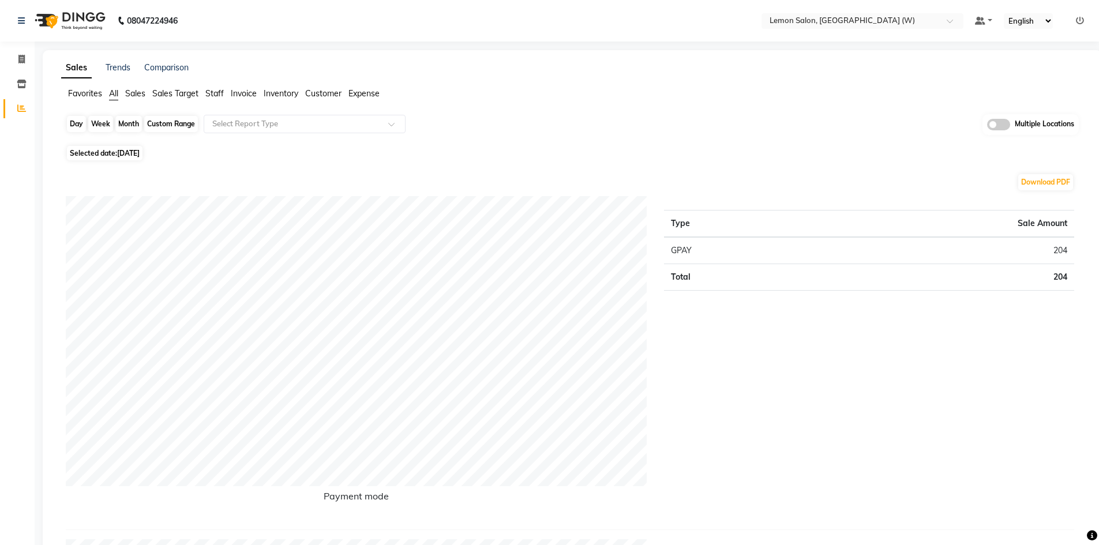
click at [73, 126] on div "Day" at bounding box center [76, 124] width 19 height 16
select select "9"
select select "2025"
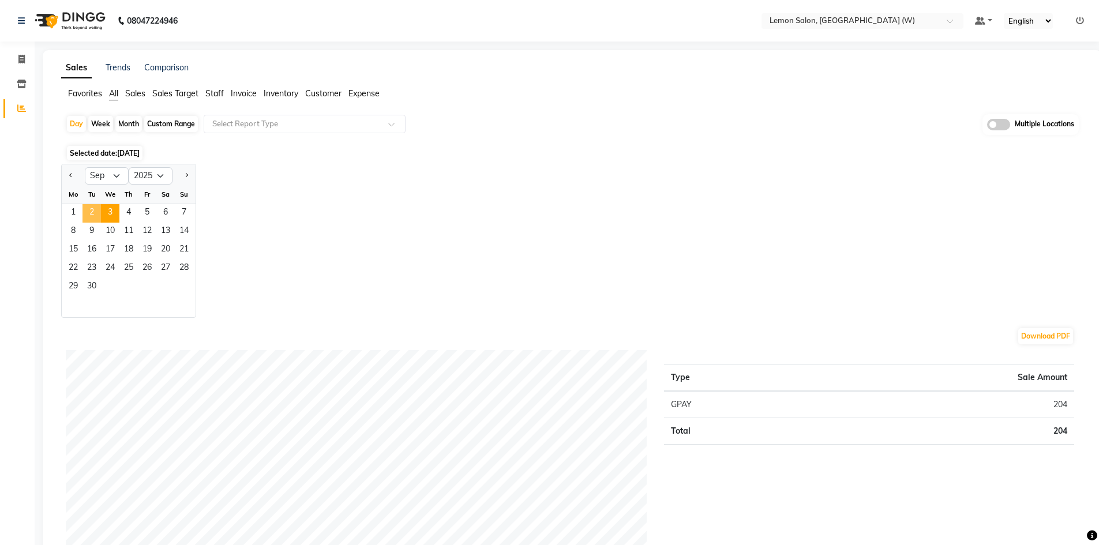
click at [95, 213] on span "2" at bounding box center [91, 213] width 18 height 18
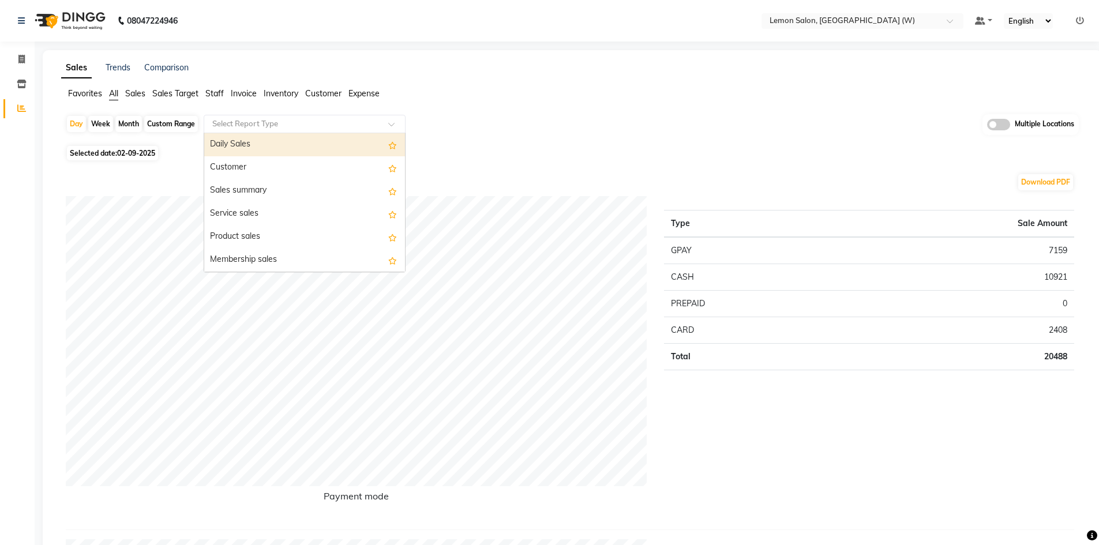
click at [294, 119] on input "text" at bounding box center [293, 124] width 166 height 12
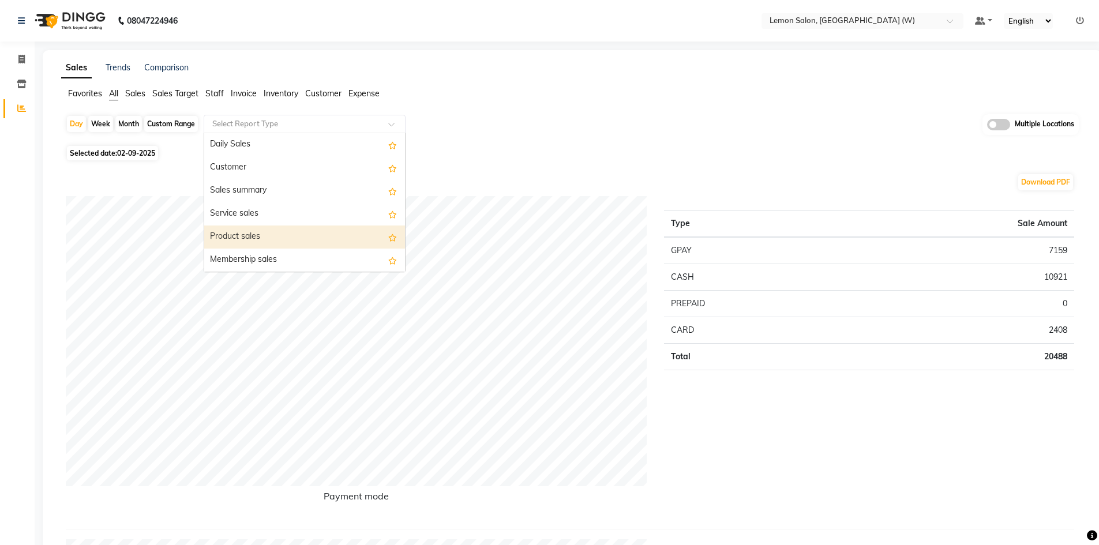
click at [297, 232] on div "Product sales" at bounding box center [304, 236] width 201 height 23
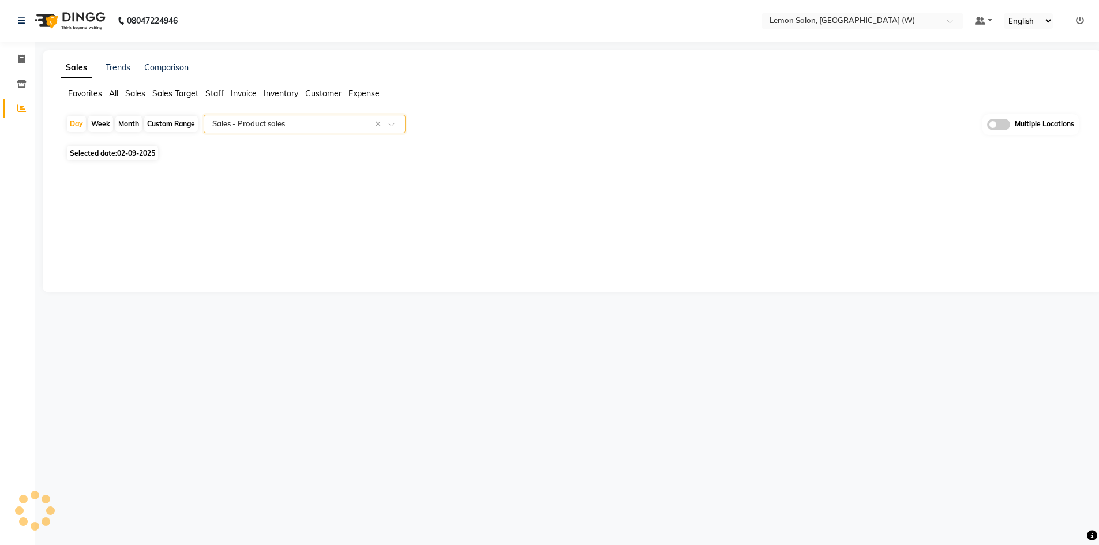
select select "full_report"
select select "csv"
click at [261, 125] on input "text" at bounding box center [293, 124] width 166 height 12
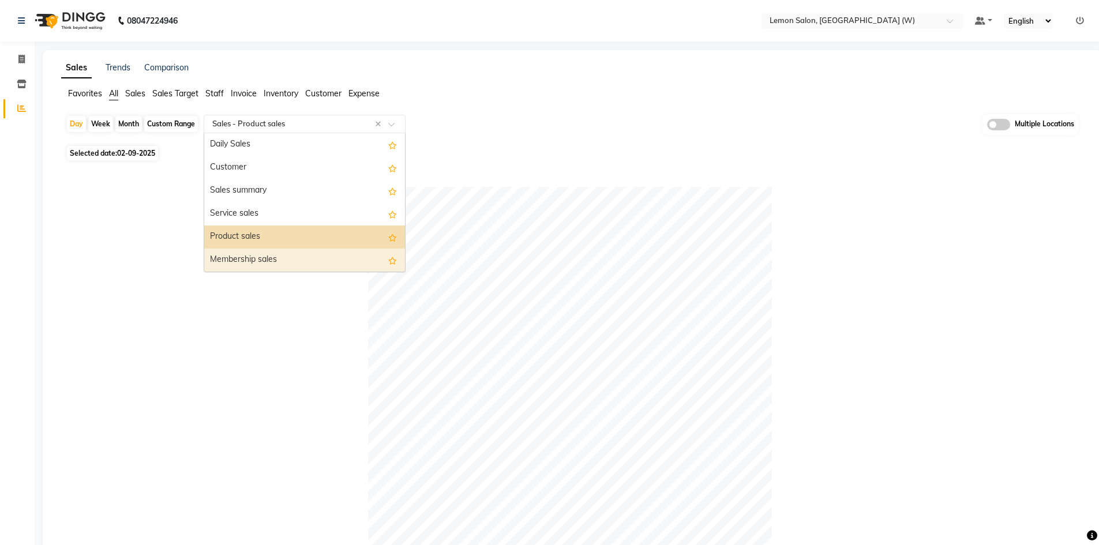
click at [257, 253] on div "Membership sales" at bounding box center [304, 260] width 201 height 23
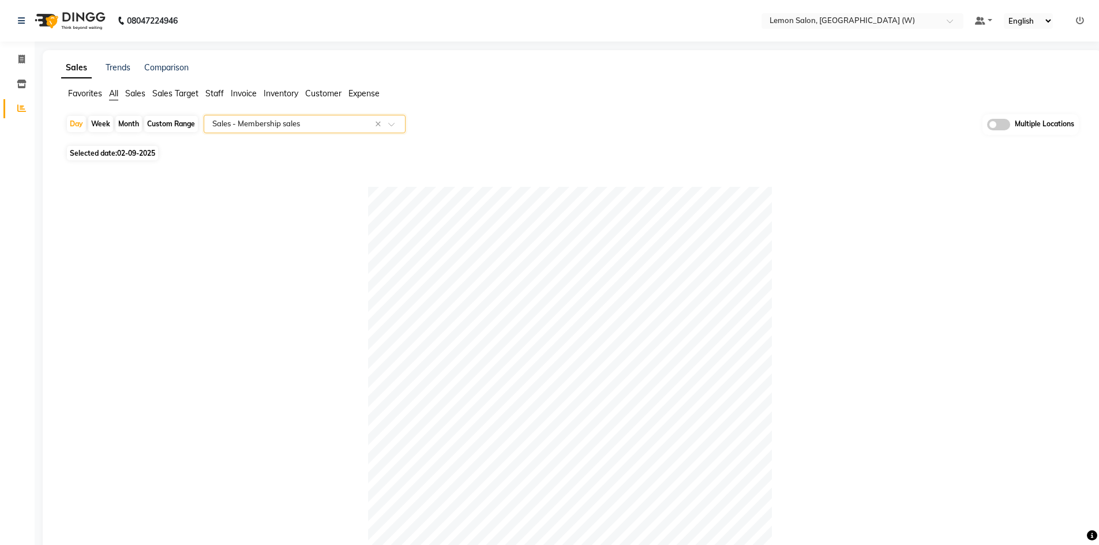
click at [167, 123] on div "Custom Range" at bounding box center [171, 124] width 54 height 16
select select "9"
select select "2025"
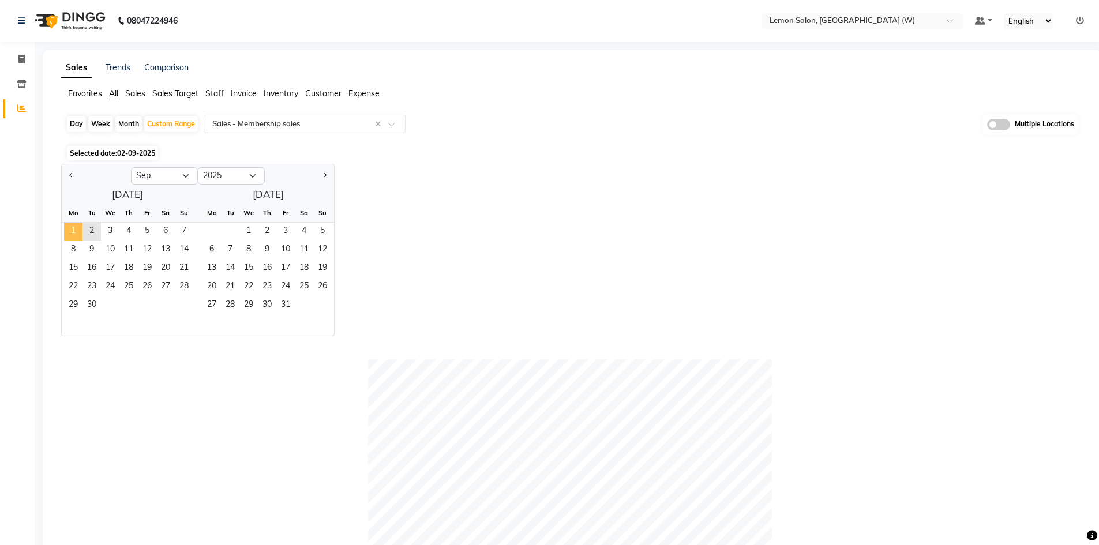
click at [78, 224] on span "1" at bounding box center [73, 232] width 18 height 18
click at [95, 228] on span "2" at bounding box center [91, 232] width 18 height 18
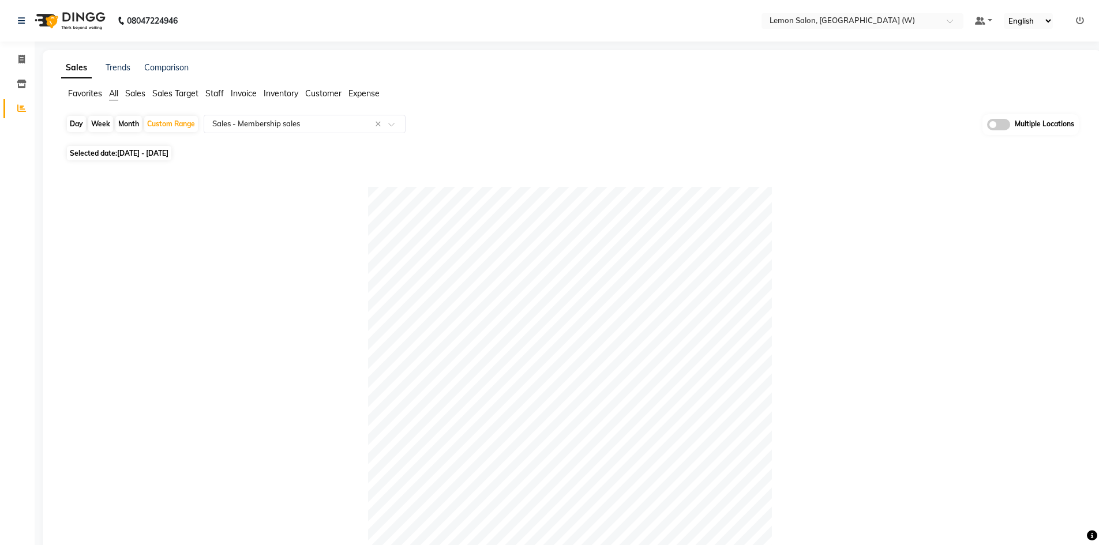
click at [111, 93] on span "All" at bounding box center [113, 93] width 9 height 10
click at [76, 125] on div "Day" at bounding box center [76, 124] width 19 height 16
select select "9"
select select "2025"
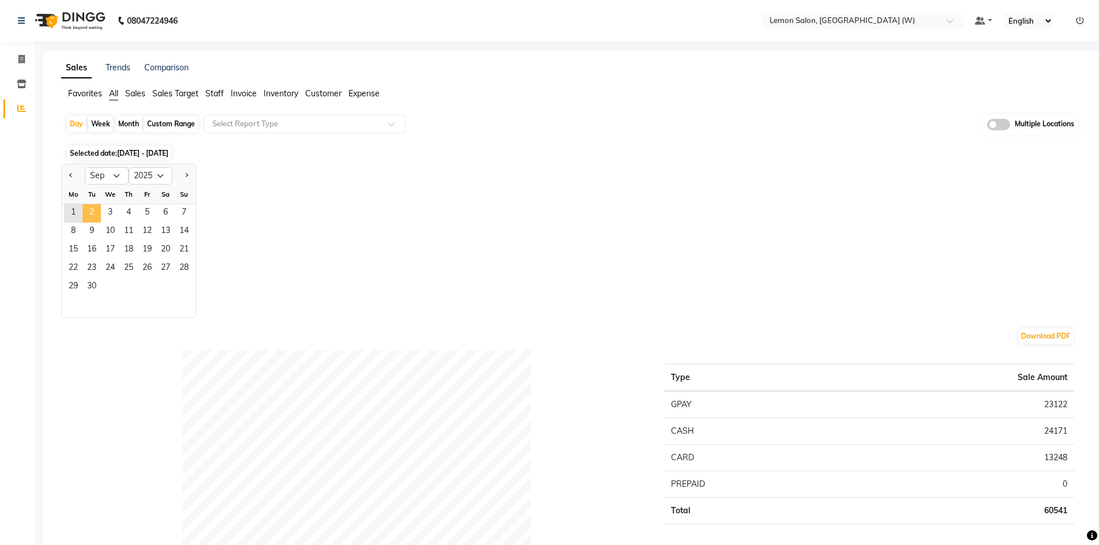
click at [96, 208] on span "2" at bounding box center [91, 213] width 18 height 18
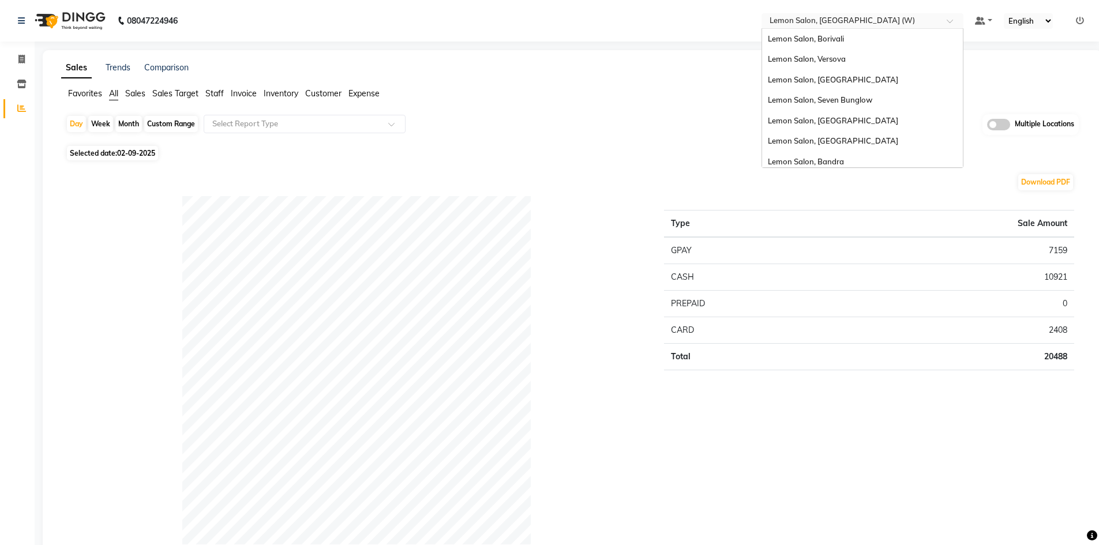
click at [837, 18] on input "text" at bounding box center [850, 22] width 167 height 12
click at [816, 43] on span "Lemon Salon, Borivali" at bounding box center [806, 38] width 76 height 9
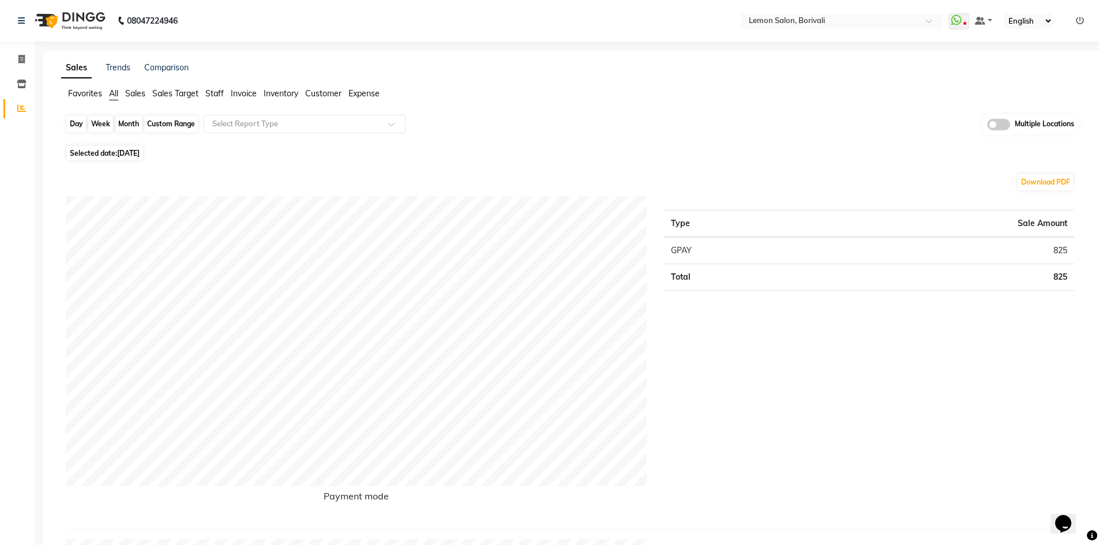
click at [84, 122] on div "Day" at bounding box center [76, 124] width 19 height 16
select select "9"
select select "2025"
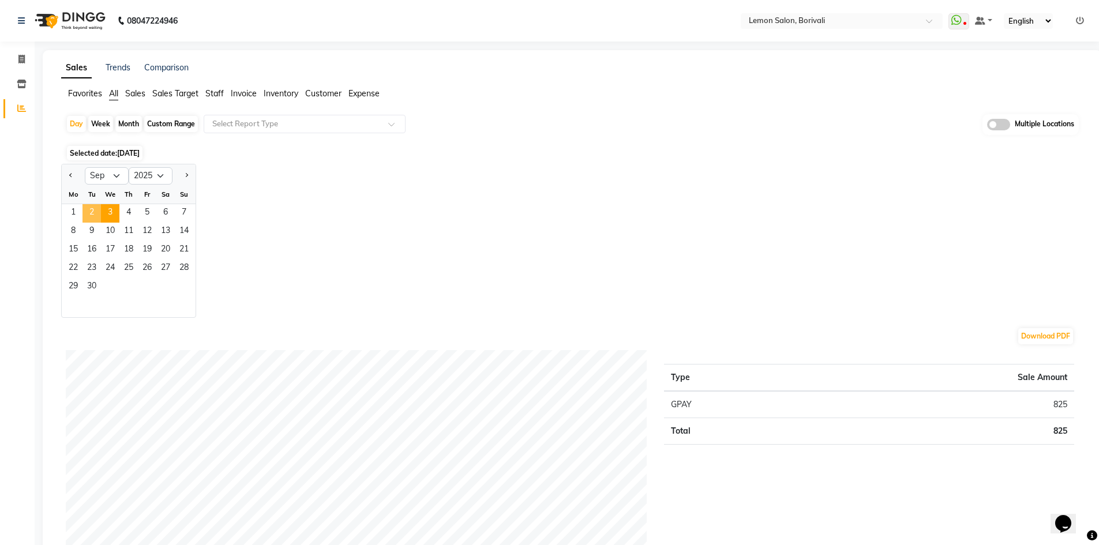
click at [95, 214] on span "2" at bounding box center [91, 213] width 18 height 18
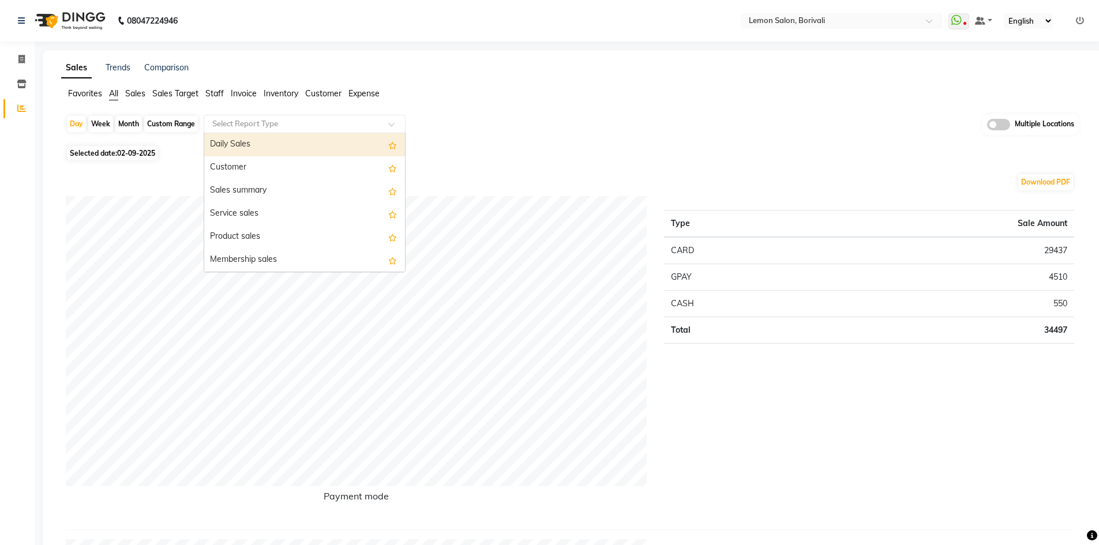
click at [269, 121] on input "text" at bounding box center [293, 124] width 166 height 12
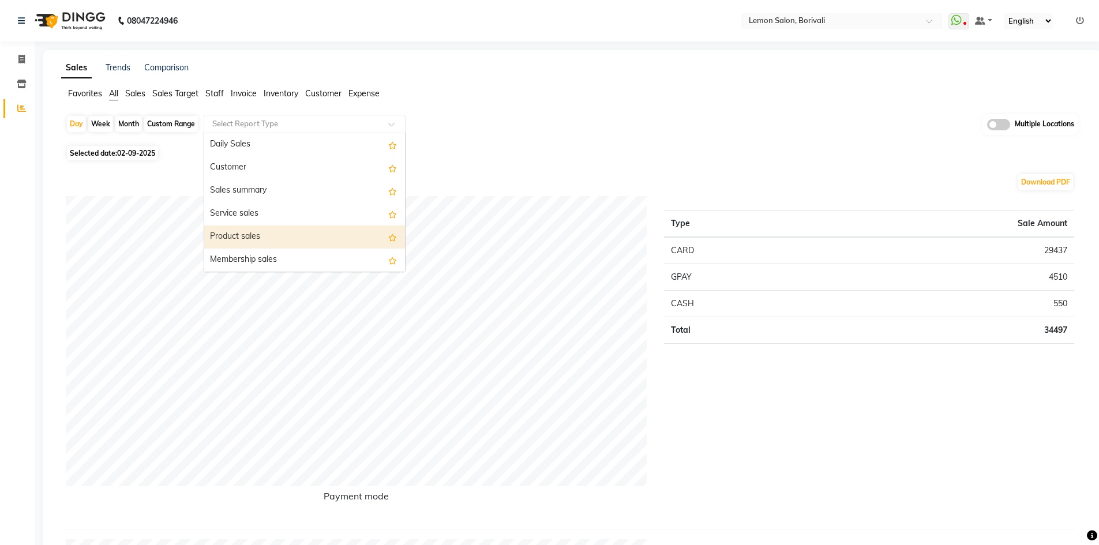
click at [287, 231] on div "Product sales" at bounding box center [304, 236] width 201 height 23
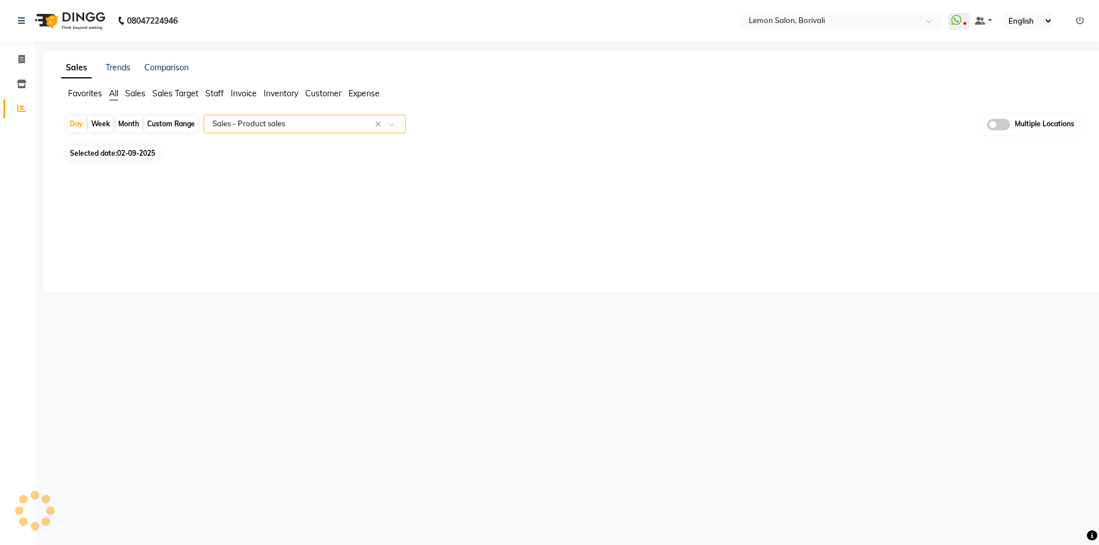
select select "full_report"
select select "csv"
click at [115, 94] on span "All" at bounding box center [113, 93] width 9 height 10
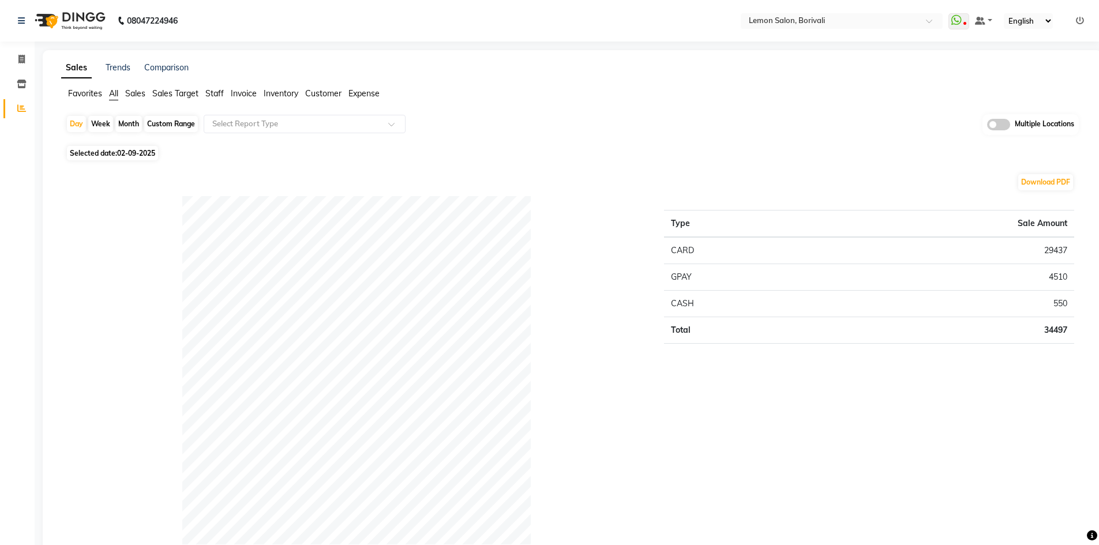
click at [164, 126] on div "Custom Range" at bounding box center [171, 124] width 54 height 16
select select "9"
select select "2025"
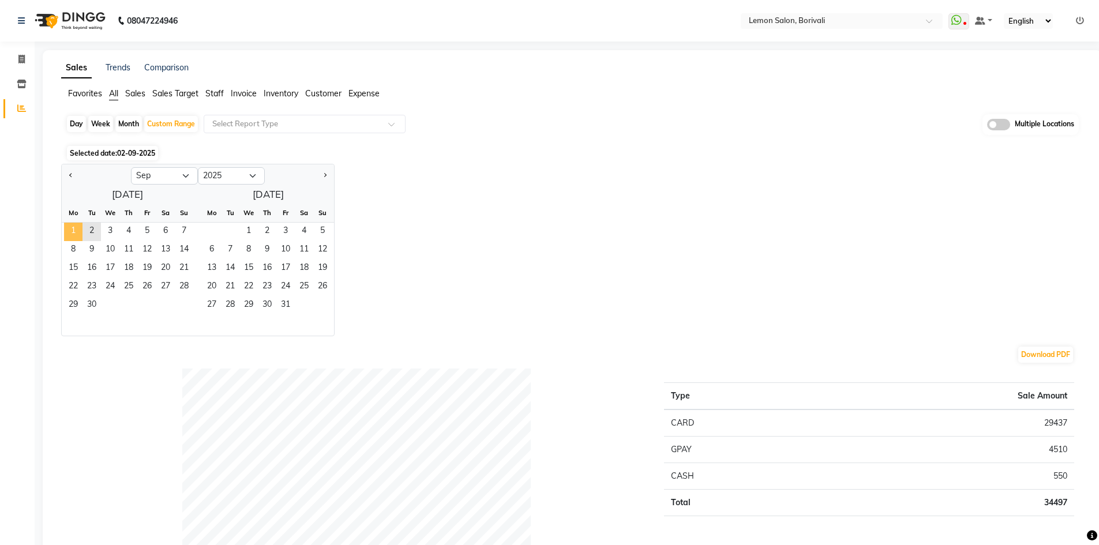
click at [73, 225] on span "1" at bounding box center [73, 232] width 18 height 18
click at [88, 230] on span "2" at bounding box center [91, 232] width 18 height 18
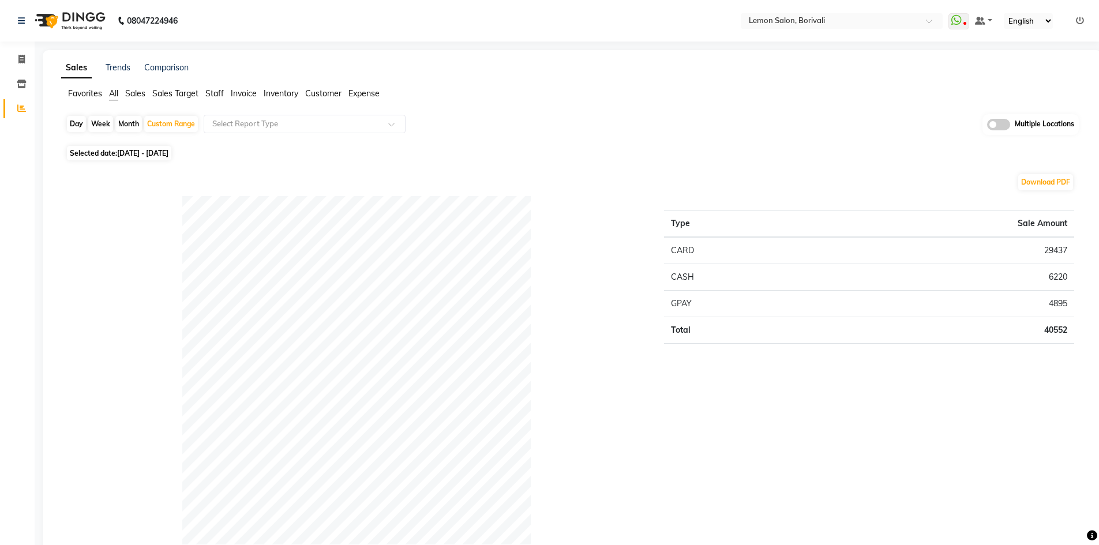
click at [73, 123] on div "Day" at bounding box center [76, 124] width 19 height 16
select select "9"
select select "2025"
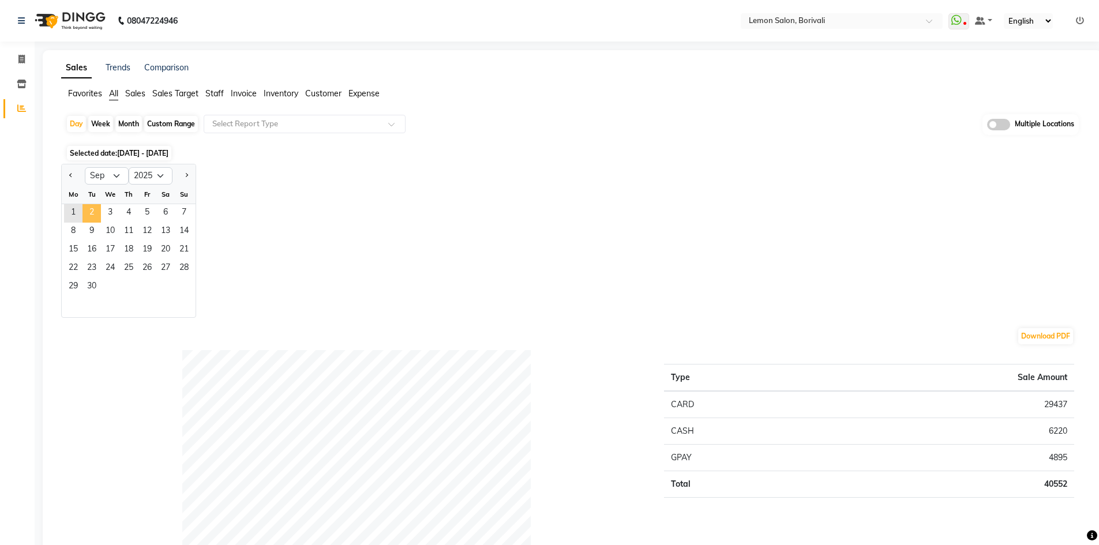
click at [88, 215] on span "2" at bounding box center [91, 213] width 18 height 18
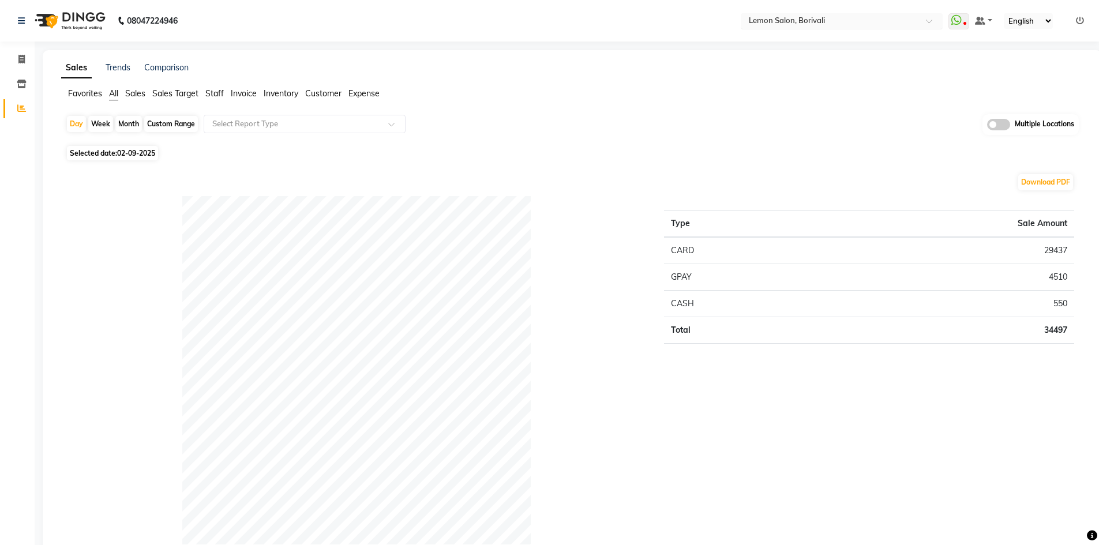
click at [808, 21] on input "text" at bounding box center [829, 22] width 167 height 12
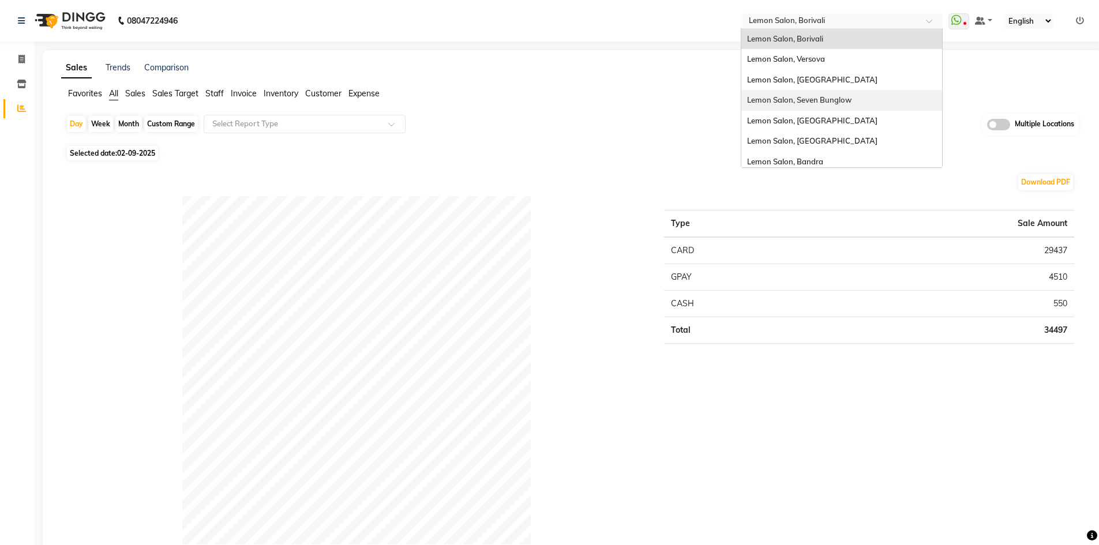
click at [815, 99] on span "Lemon Salon, Seven Bunglow" at bounding box center [799, 99] width 104 height 9
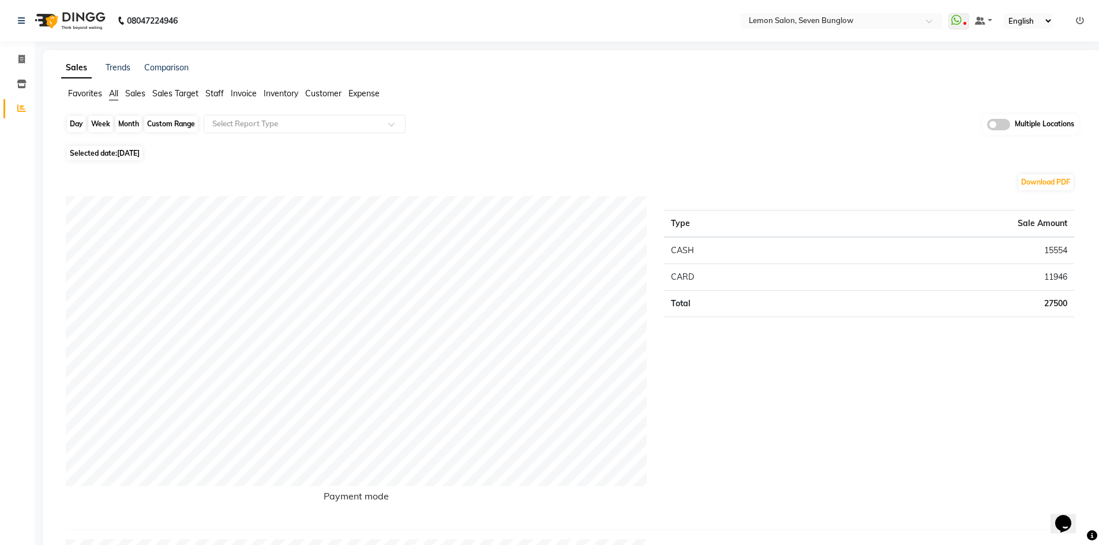
click at [73, 131] on div "Day" at bounding box center [76, 124] width 19 height 16
select select "9"
select select "2025"
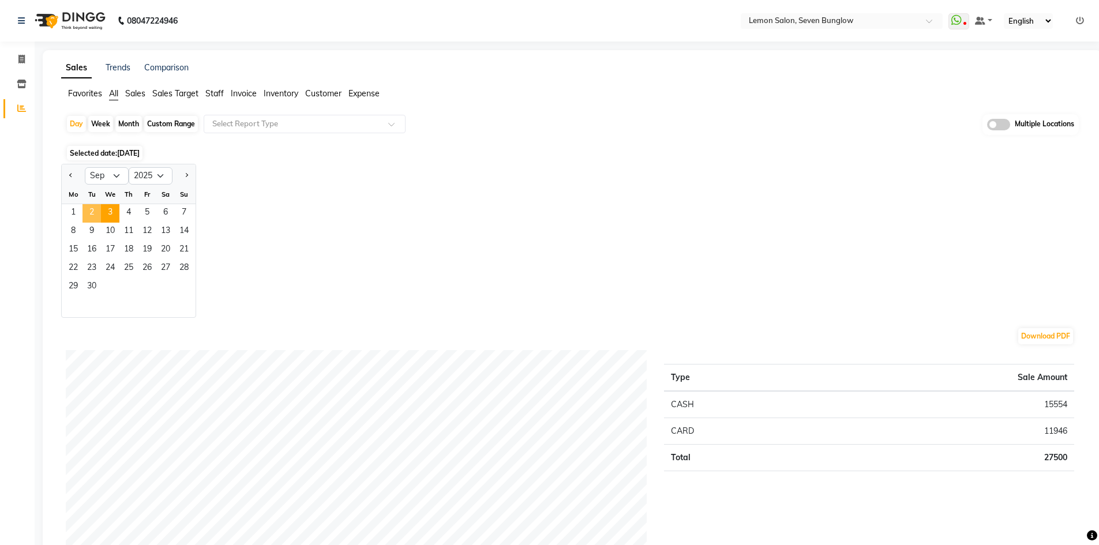
click at [93, 213] on span "2" at bounding box center [91, 213] width 18 height 18
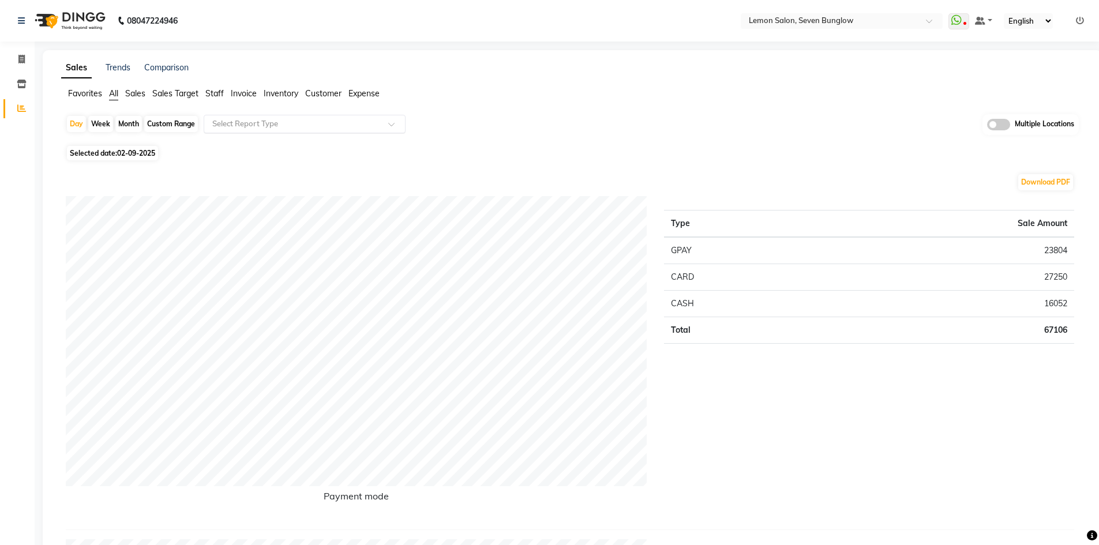
click at [296, 126] on input "text" at bounding box center [293, 124] width 166 height 12
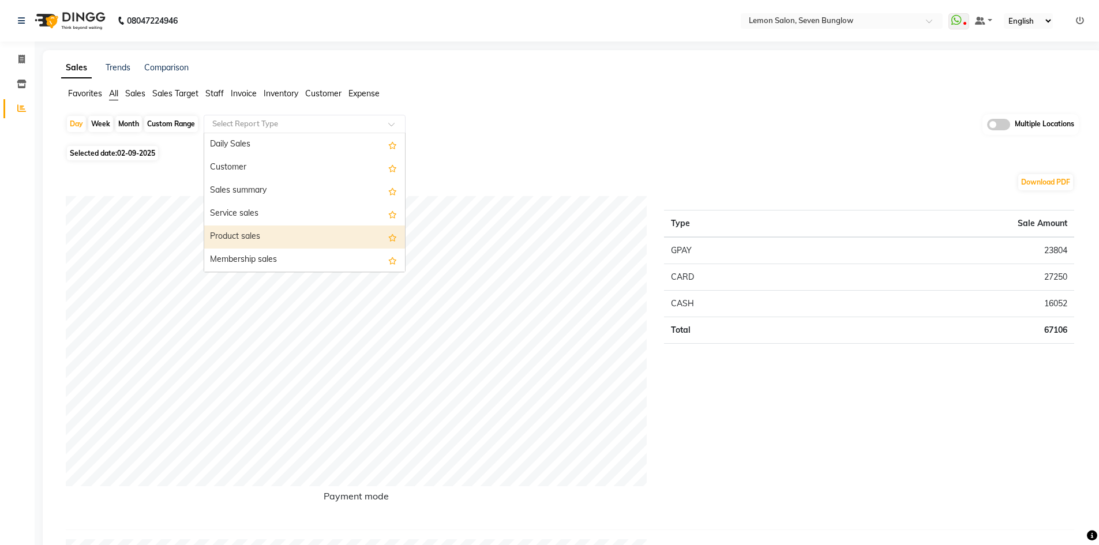
click at [264, 238] on div "Product sales" at bounding box center [304, 236] width 201 height 23
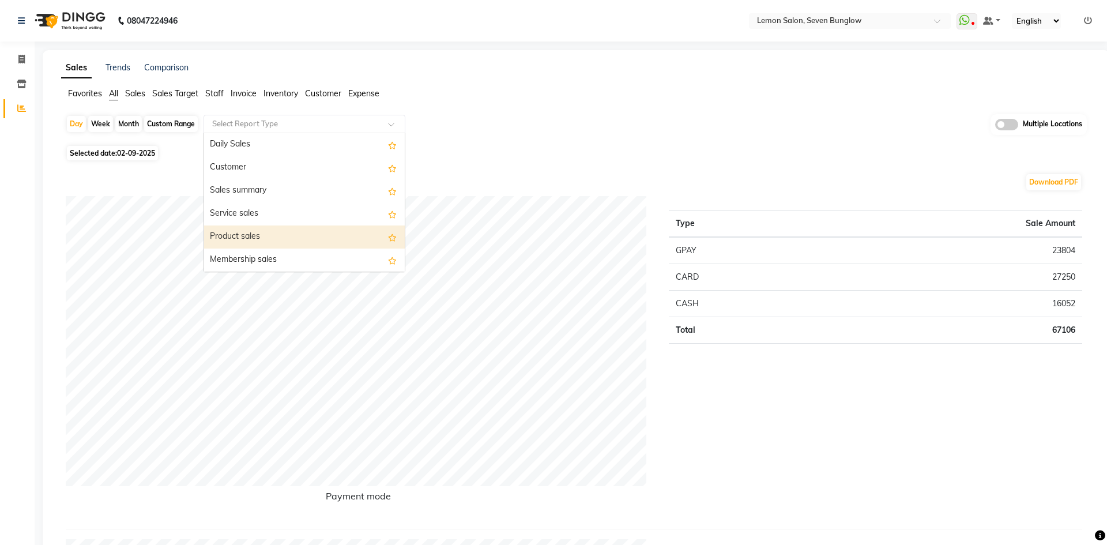
select select "filtered_report"
select select "csv"
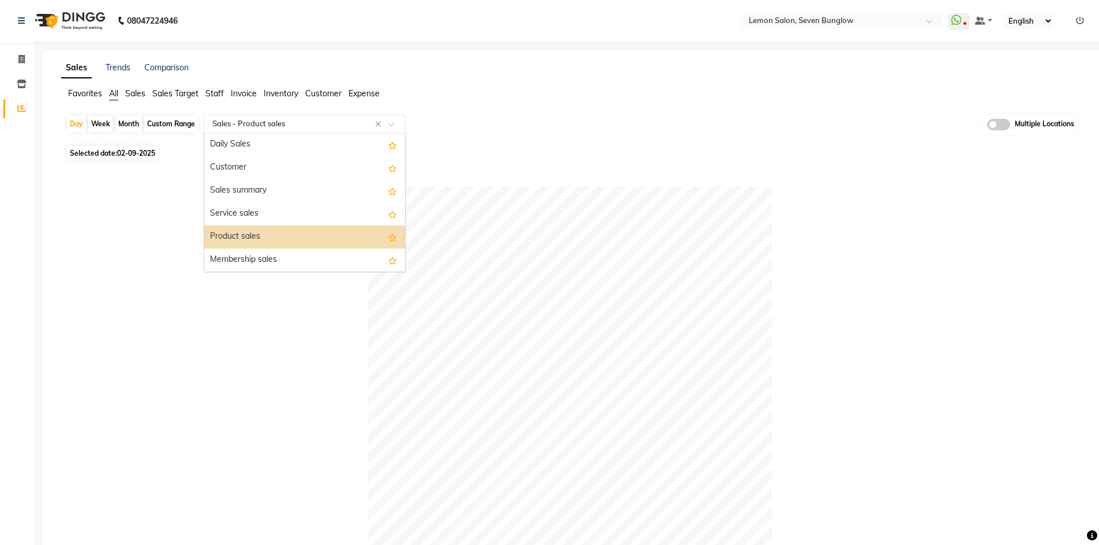
click at [257, 123] on input "text" at bounding box center [293, 124] width 166 height 12
click at [243, 252] on div "Membership sales" at bounding box center [304, 260] width 201 height 23
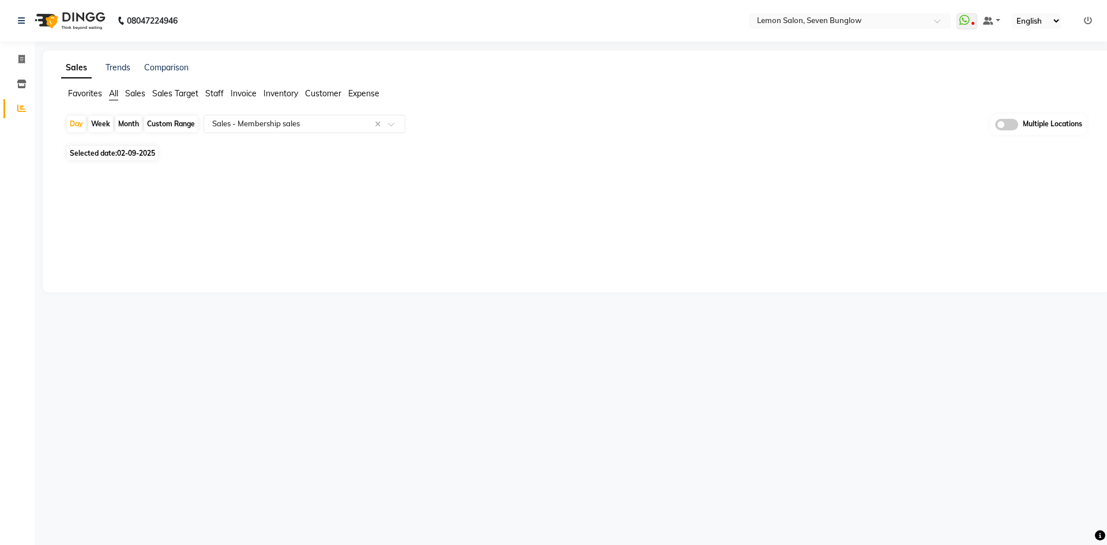
click at [111, 94] on span "All" at bounding box center [113, 93] width 9 height 10
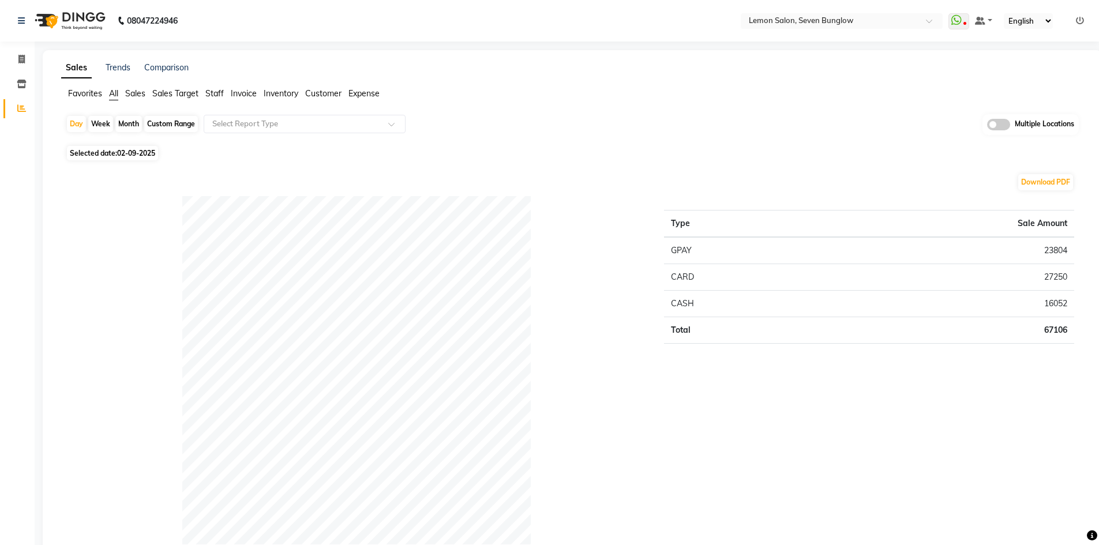
click at [179, 122] on div "Custom Range" at bounding box center [171, 124] width 54 height 16
select select "9"
select select "2025"
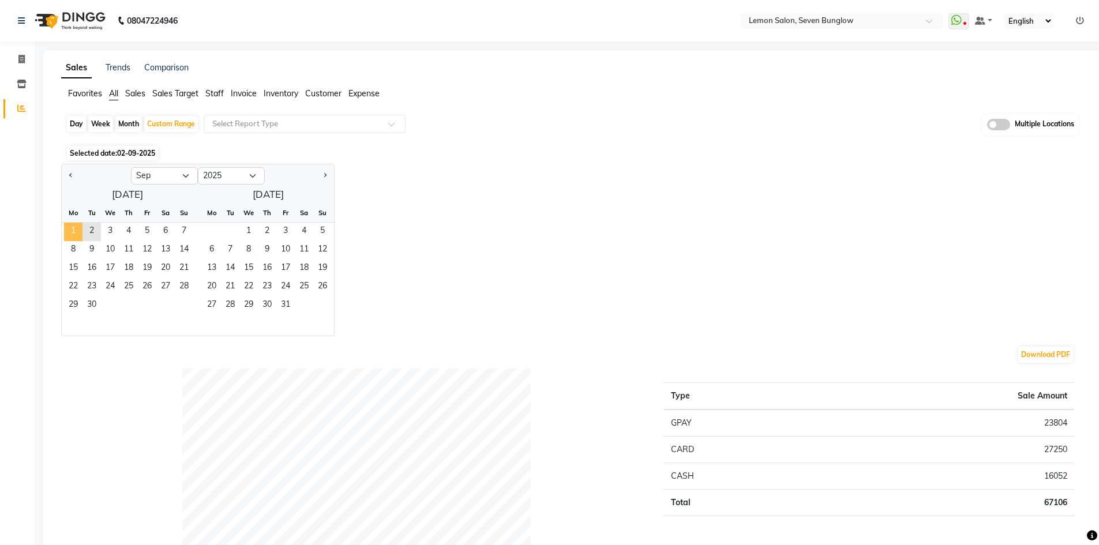
click at [71, 227] on span "1" at bounding box center [73, 232] width 18 height 18
click at [92, 228] on span "2" at bounding box center [91, 232] width 18 height 18
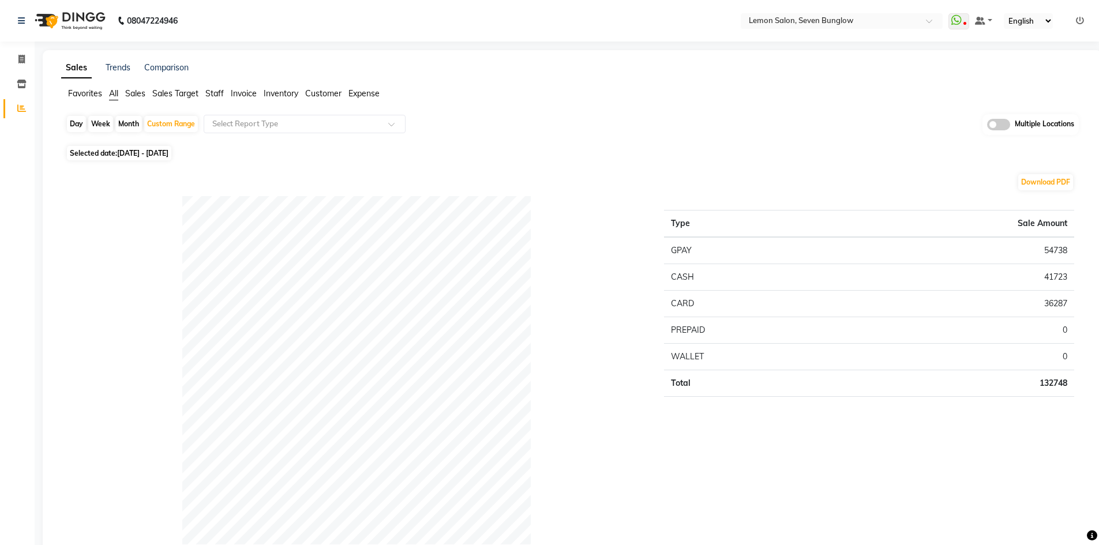
click at [77, 123] on div "Day" at bounding box center [76, 124] width 19 height 16
select select "9"
select select "2025"
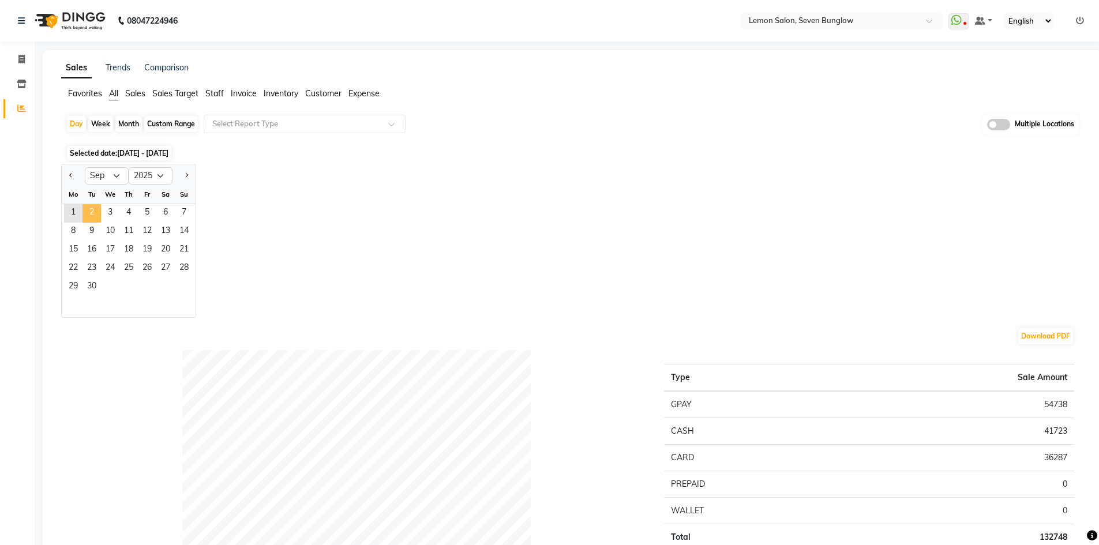
click at [91, 215] on span "2" at bounding box center [91, 213] width 18 height 18
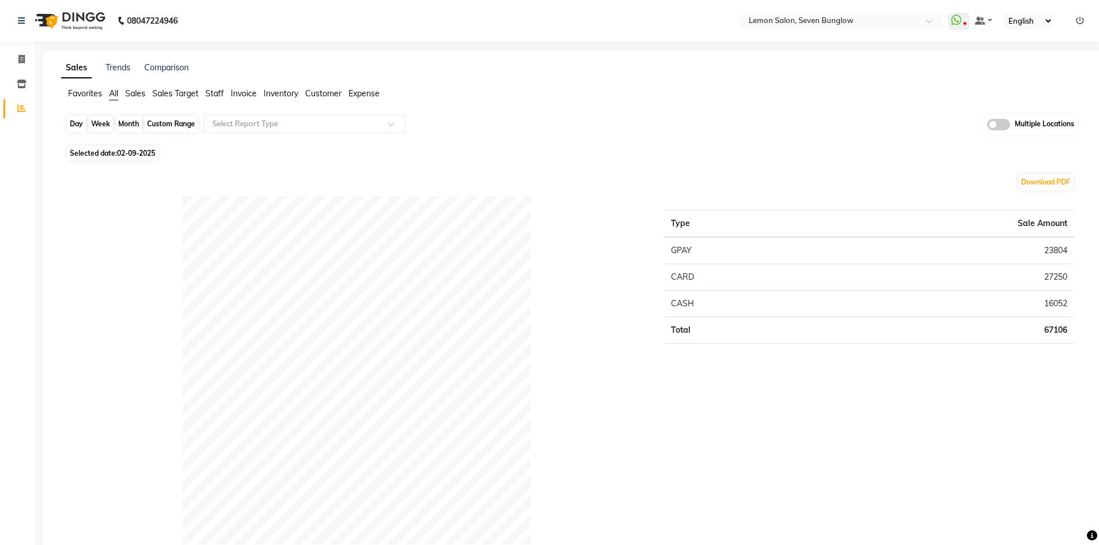
click at [69, 120] on div "Day" at bounding box center [76, 124] width 19 height 16
select select "9"
select select "2025"
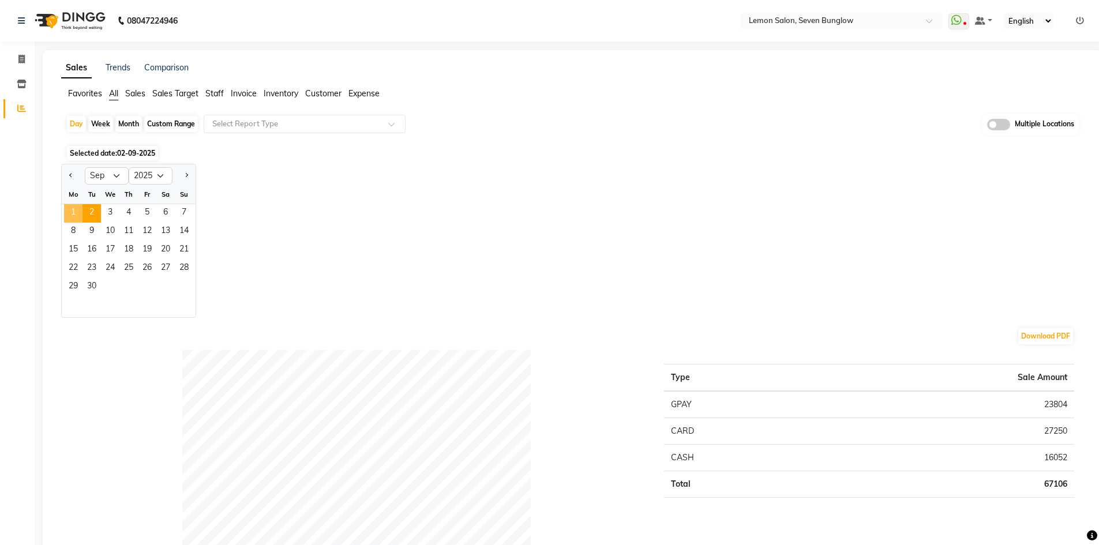
click at [70, 208] on span "1" at bounding box center [73, 213] width 18 height 18
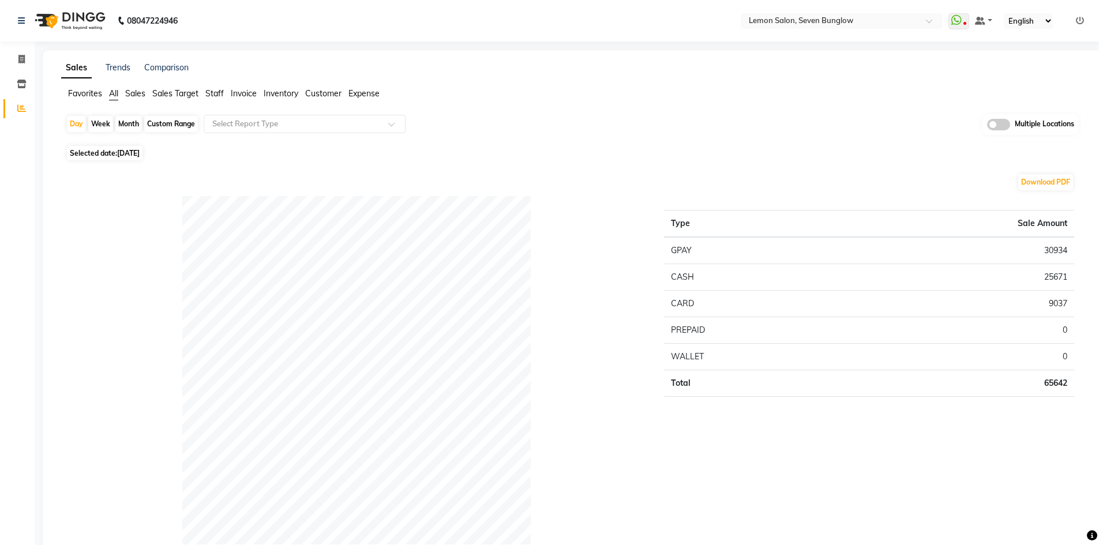
click at [94, 211] on div "Payment mode" at bounding box center [356, 387] width 598 height 382
click at [171, 123] on div "Custom Range" at bounding box center [171, 124] width 54 height 16
select select "9"
select select "2025"
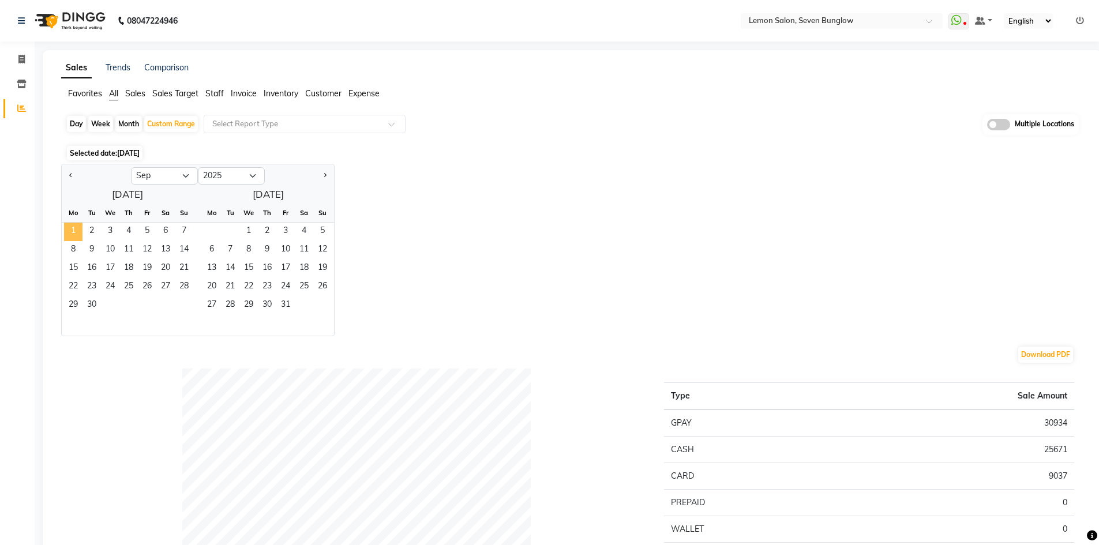
click at [70, 228] on span "1" at bounding box center [73, 232] width 18 height 18
click at [96, 231] on span "2" at bounding box center [91, 232] width 18 height 18
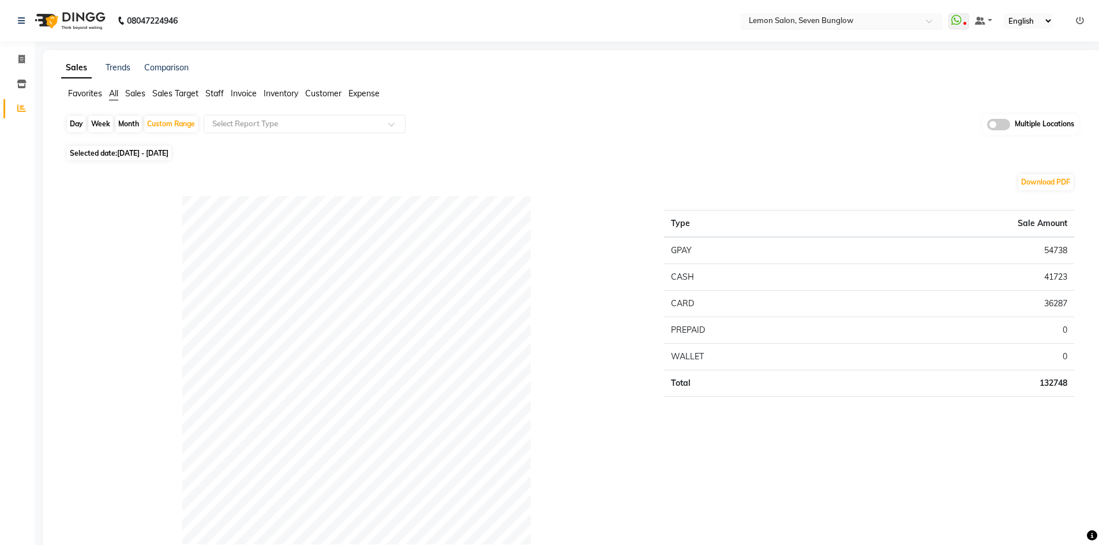
click at [856, 26] on input "text" at bounding box center [829, 22] width 167 height 12
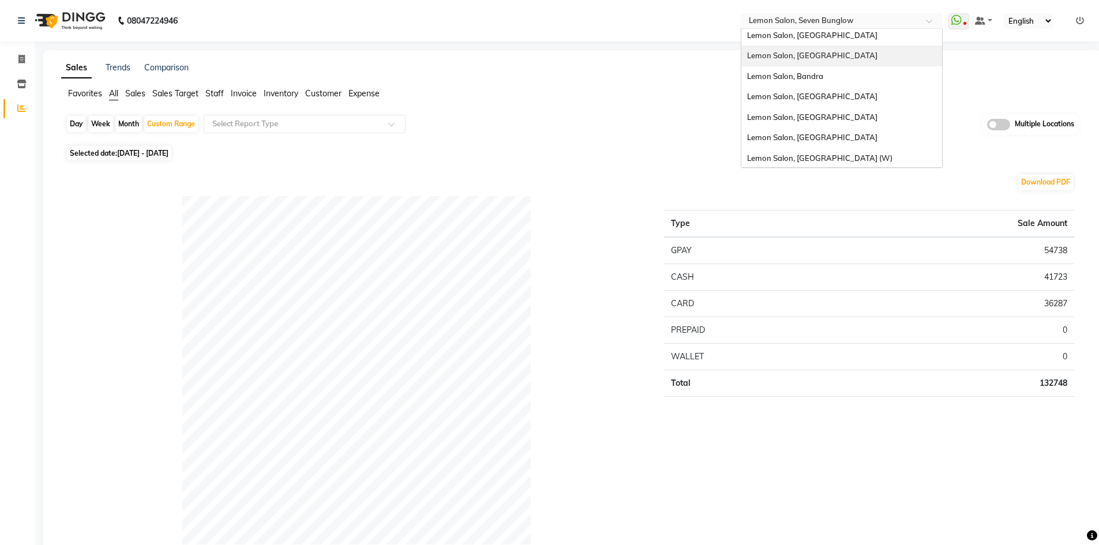
scroll to position [87, 0]
click at [832, 100] on div "Lemon Salon, [GEOGRAPHIC_DATA]" at bounding box center [841, 95] width 201 height 21
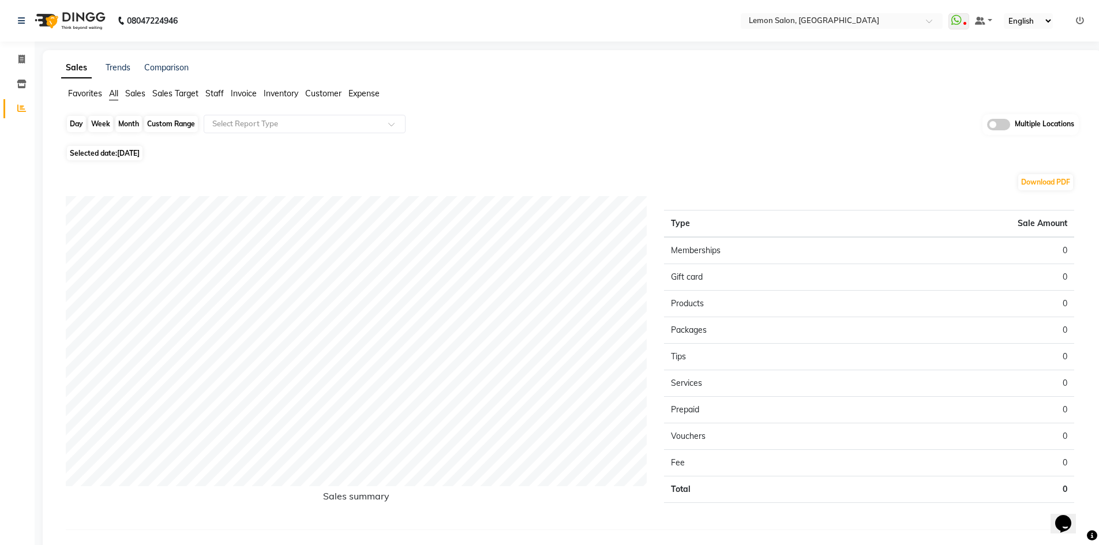
click at [78, 123] on div "Day" at bounding box center [76, 124] width 19 height 16
select select "9"
select select "2025"
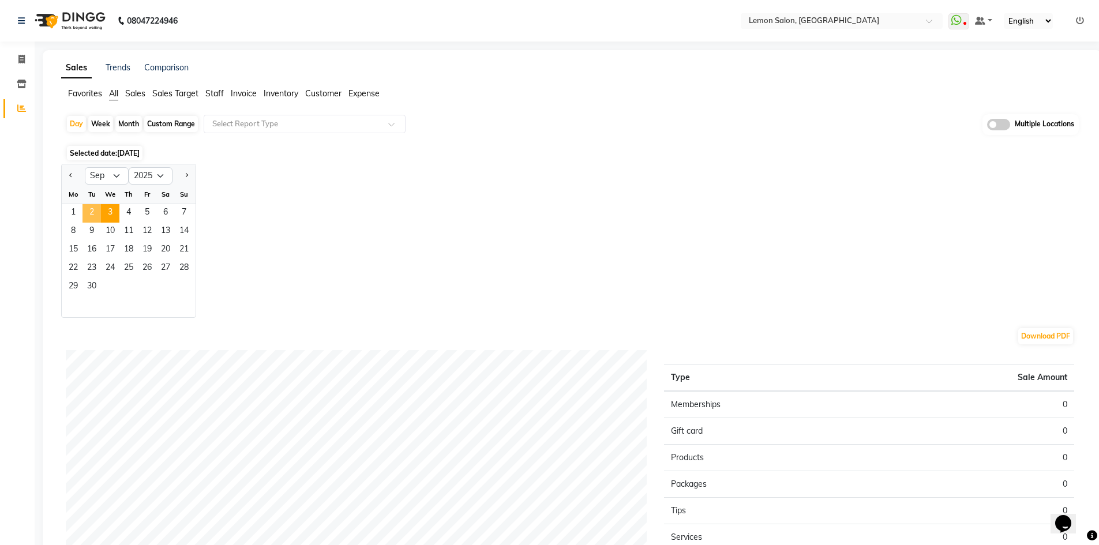
click at [88, 214] on span "2" at bounding box center [91, 213] width 18 height 18
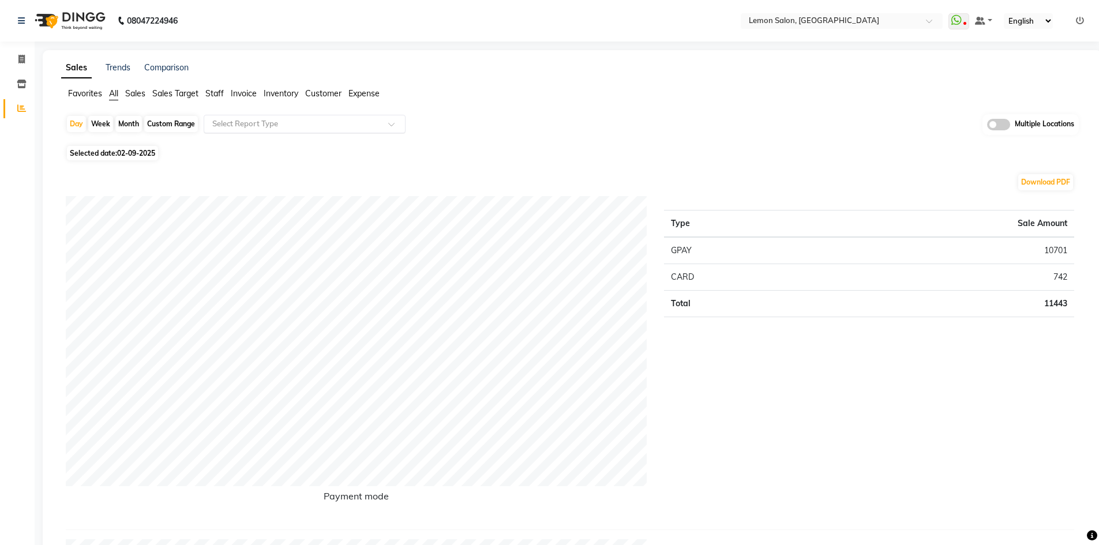
click at [273, 125] on input "text" at bounding box center [293, 124] width 166 height 12
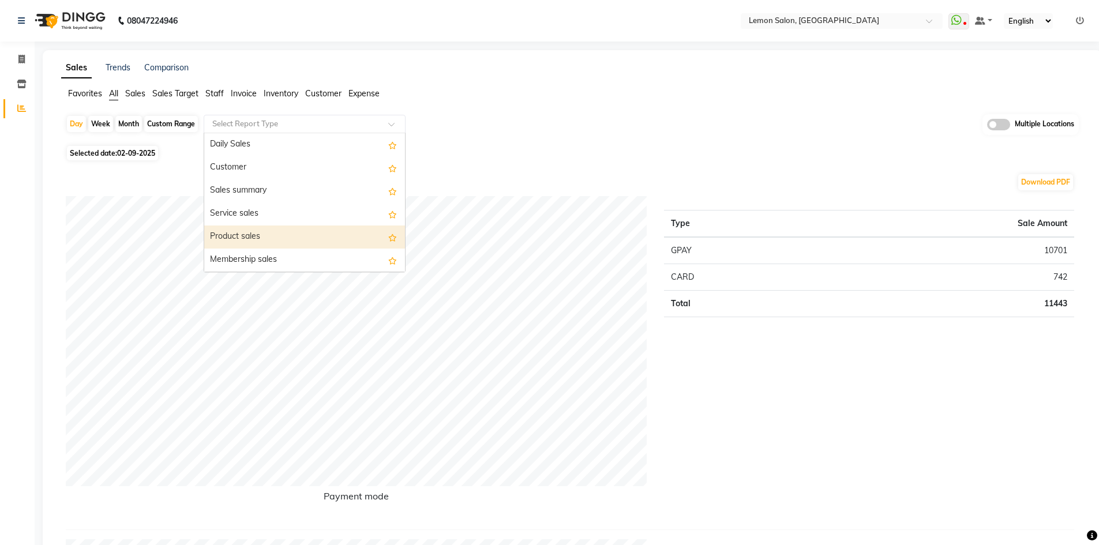
click at [266, 230] on div "Product sales" at bounding box center [304, 236] width 201 height 23
select select "full_report"
select select "csv"
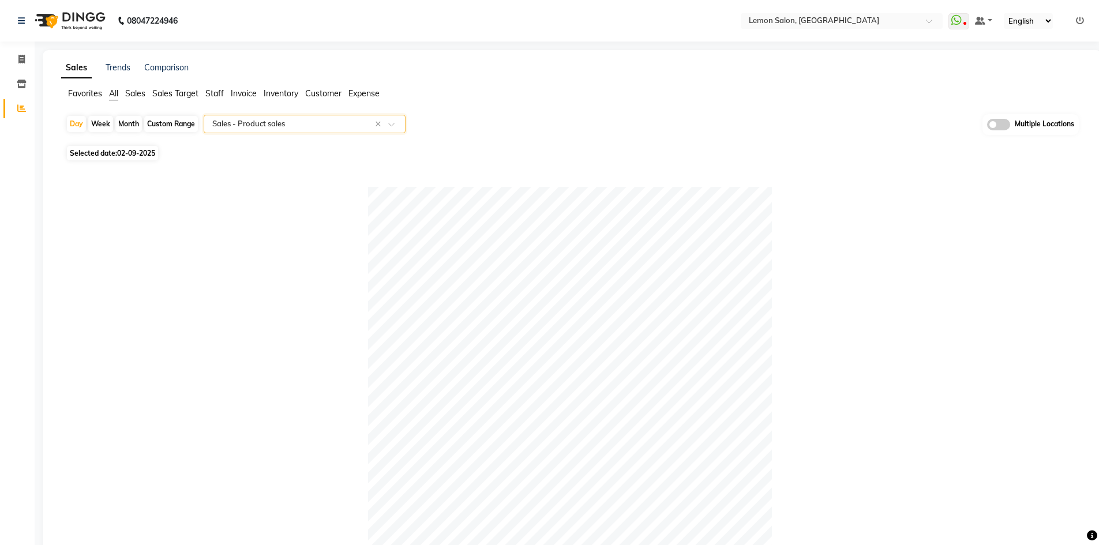
click at [270, 123] on input "text" at bounding box center [293, 124] width 166 height 12
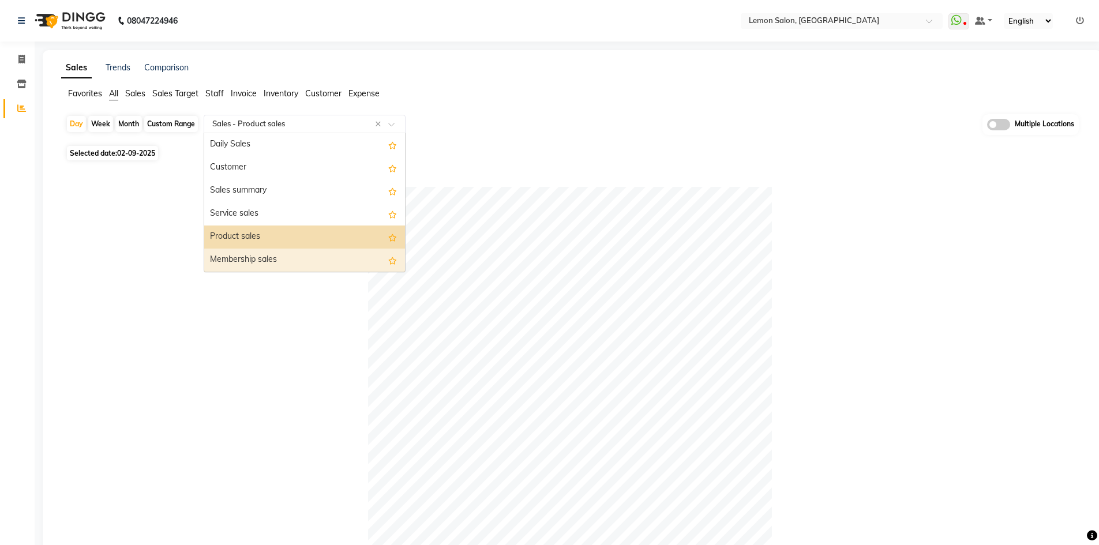
click at [260, 251] on div "Membership sales" at bounding box center [304, 260] width 201 height 23
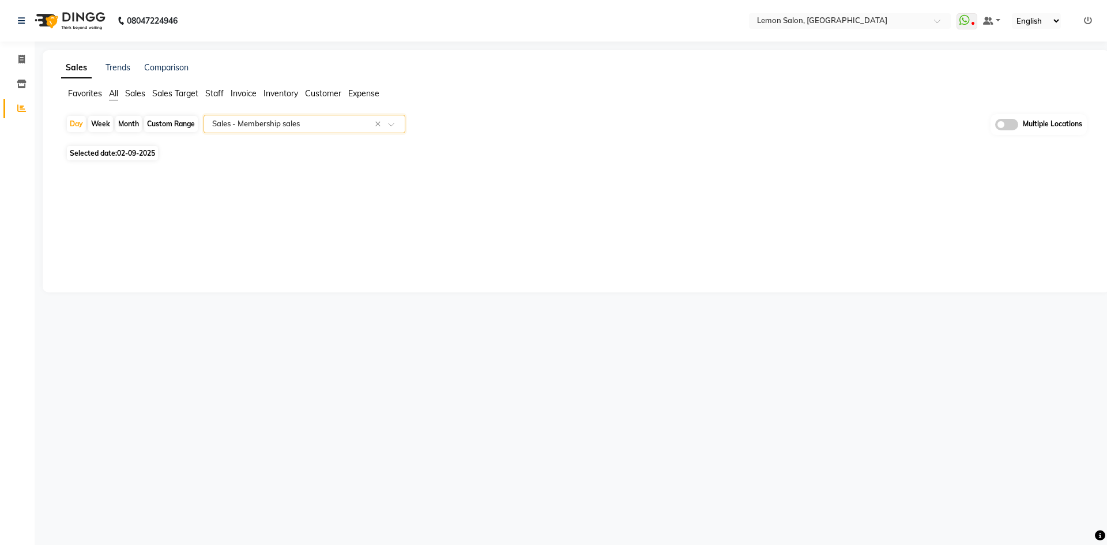
click at [183, 122] on div "Custom Range" at bounding box center [171, 124] width 54 height 16
select select "9"
select select "2025"
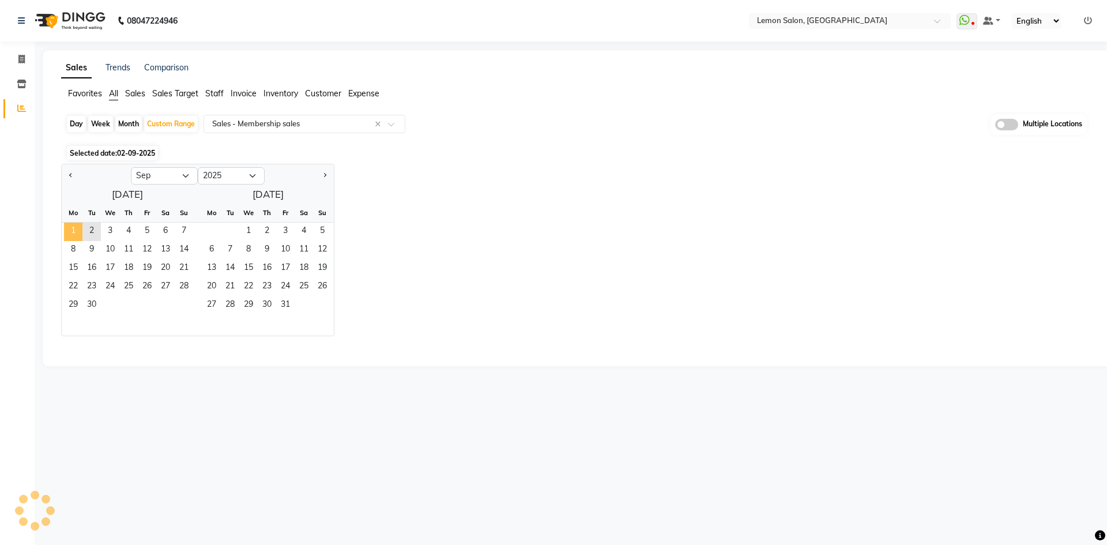
click at [72, 225] on span "1" at bounding box center [73, 232] width 18 height 18
click at [87, 226] on span "2" at bounding box center [91, 232] width 18 height 18
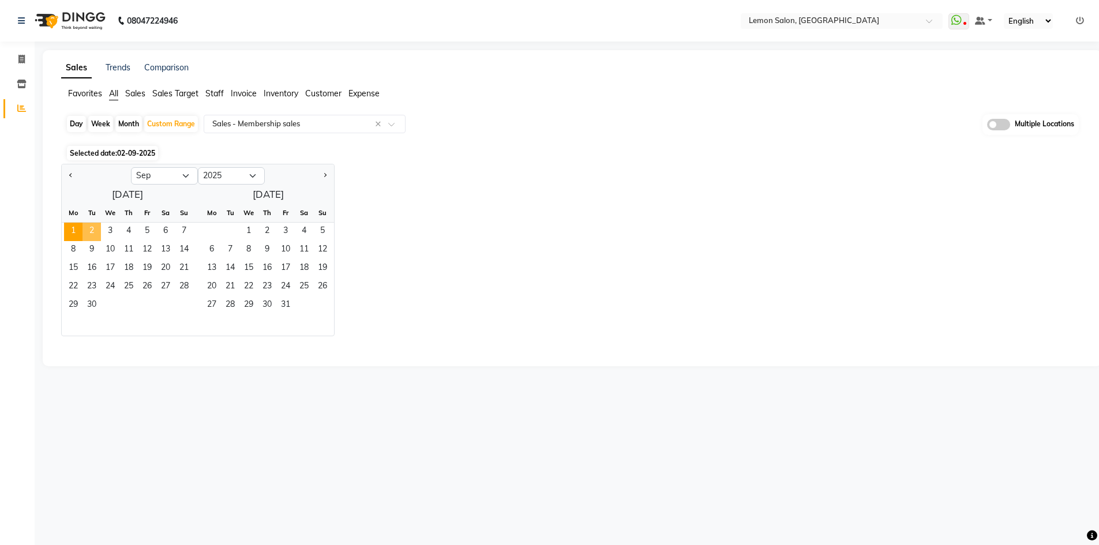
select select "full_report"
select select "csv"
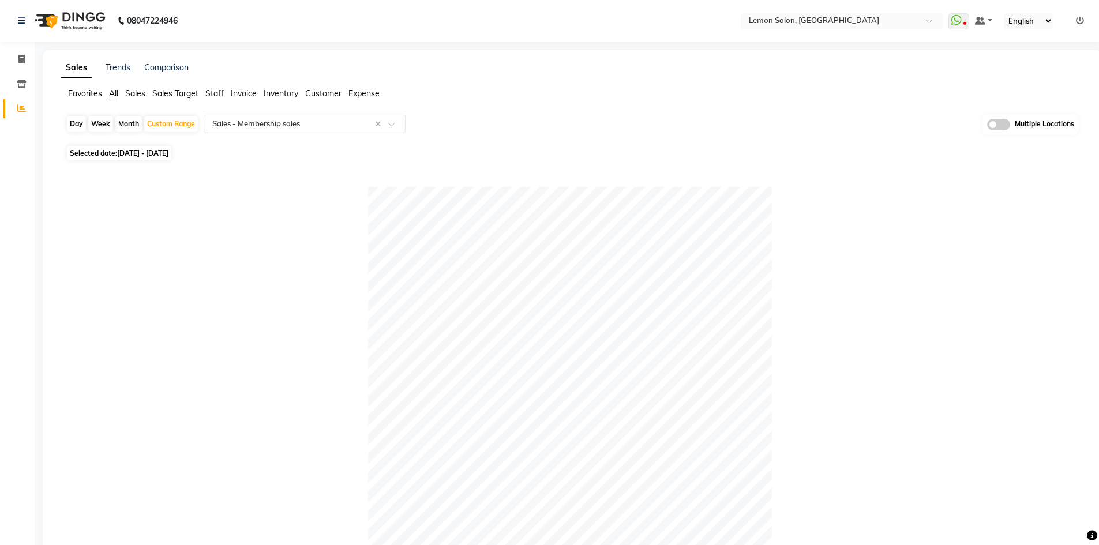
click at [114, 87] on div "Sales Trends Comparison Favorites All Sales Sales Target Staff Invoice Inventor…" at bounding box center [572, 434] width 1059 height 768
click at [109, 93] on span "All" at bounding box center [113, 93] width 9 height 10
click at [81, 122] on div "Day" at bounding box center [76, 124] width 19 height 16
select select "9"
select select "2025"
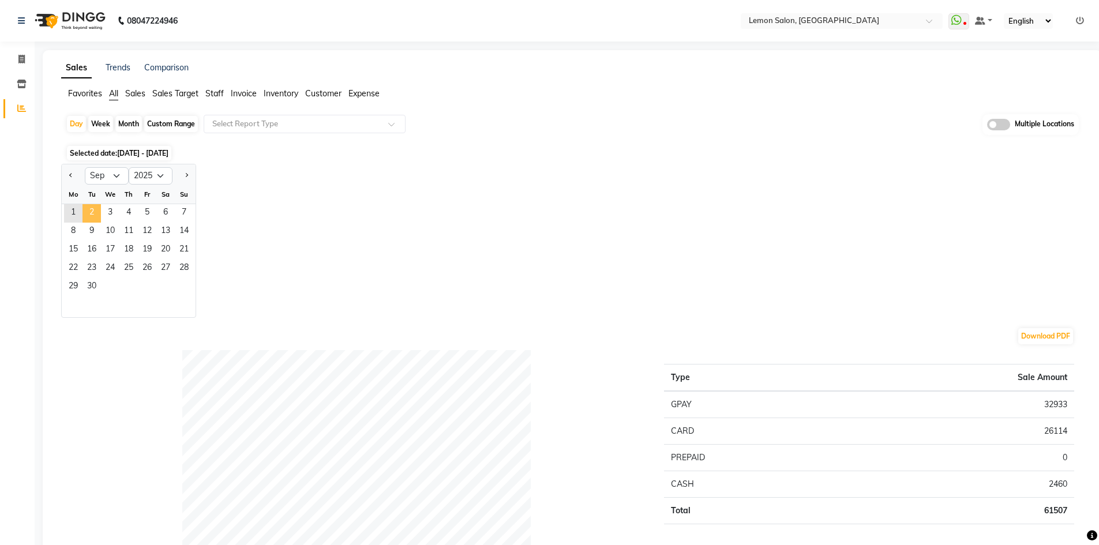
click at [93, 216] on span "2" at bounding box center [91, 213] width 18 height 18
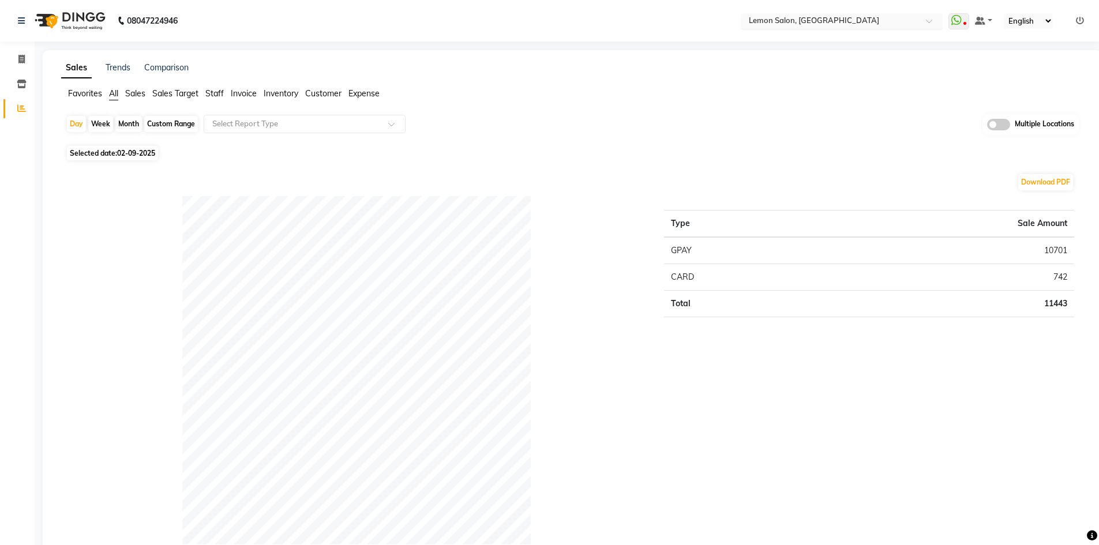
click at [864, 17] on input "text" at bounding box center [829, 22] width 167 height 12
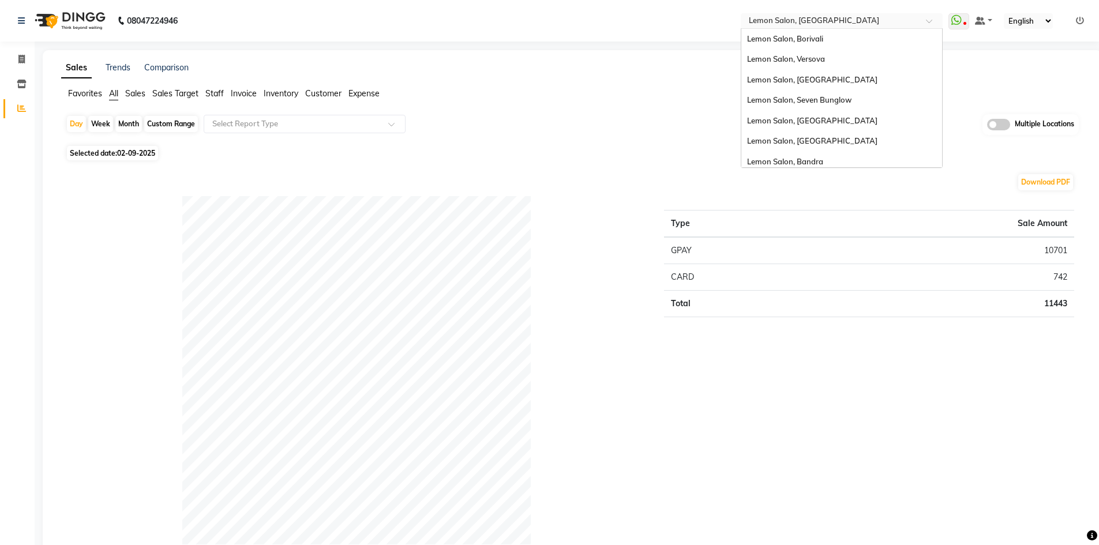
scroll to position [87, 0]
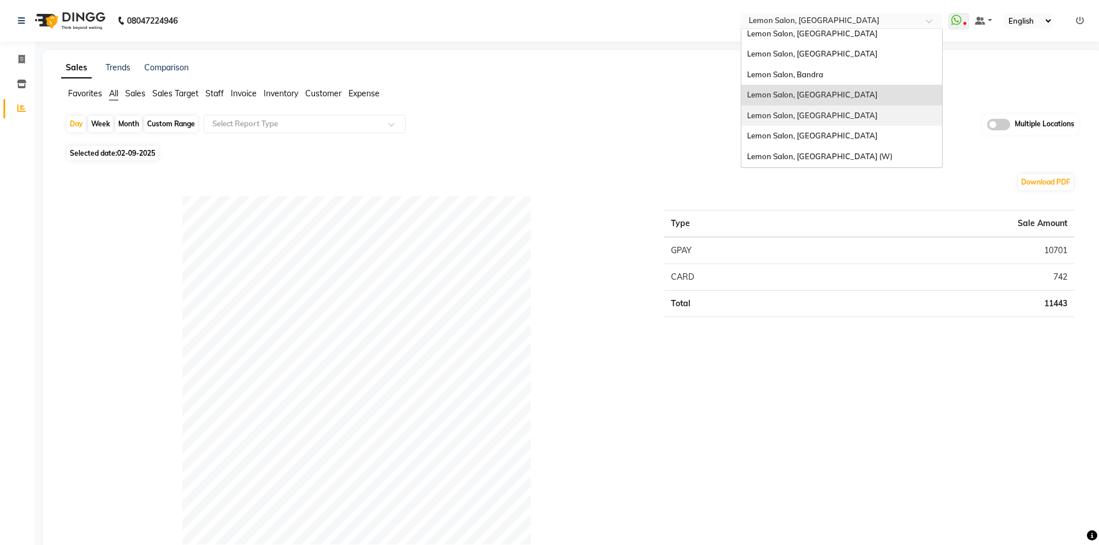
click at [832, 114] on span "Lemon Salon, [GEOGRAPHIC_DATA]" at bounding box center [812, 115] width 130 height 9
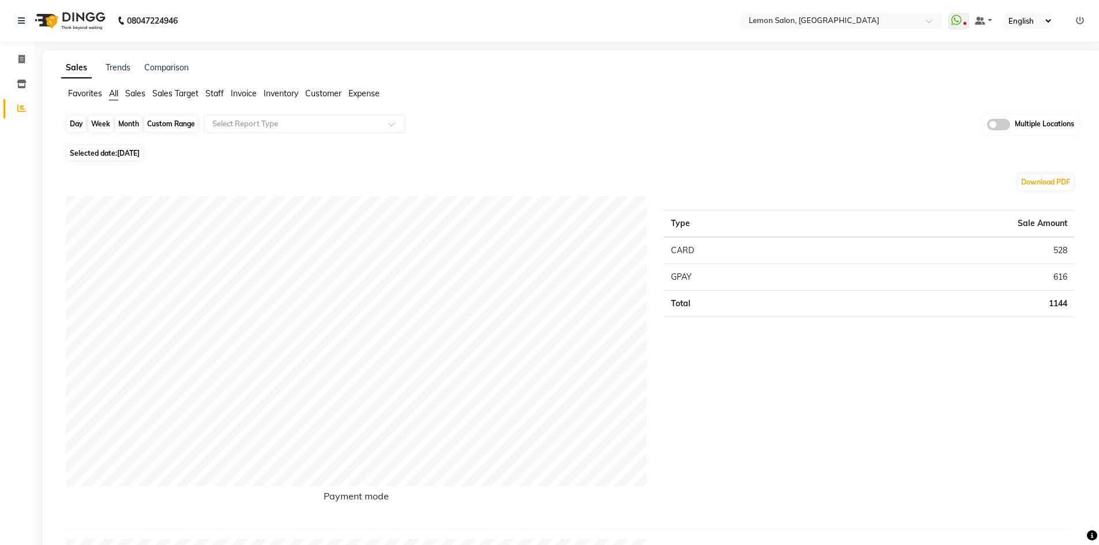
click at [67, 124] on div "Day" at bounding box center [76, 124] width 19 height 16
select select "9"
select select "2025"
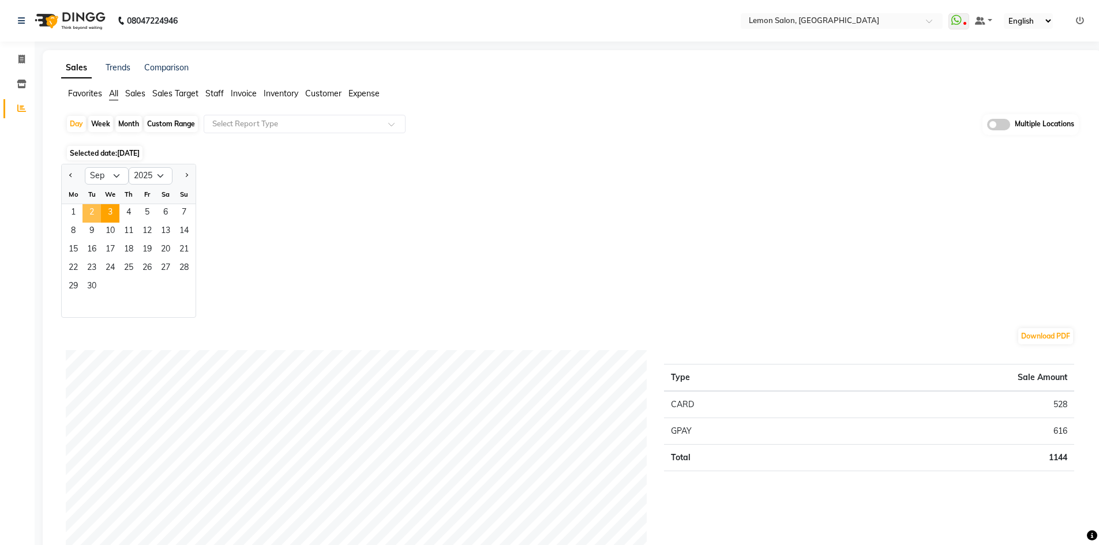
click at [88, 214] on span "2" at bounding box center [91, 213] width 18 height 18
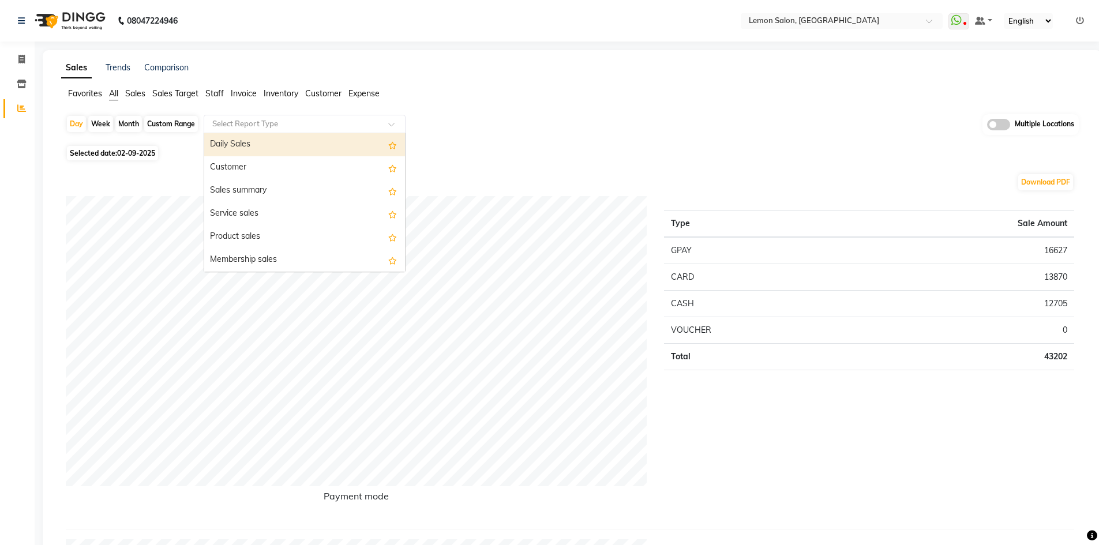
click at [294, 122] on input "text" at bounding box center [293, 124] width 166 height 12
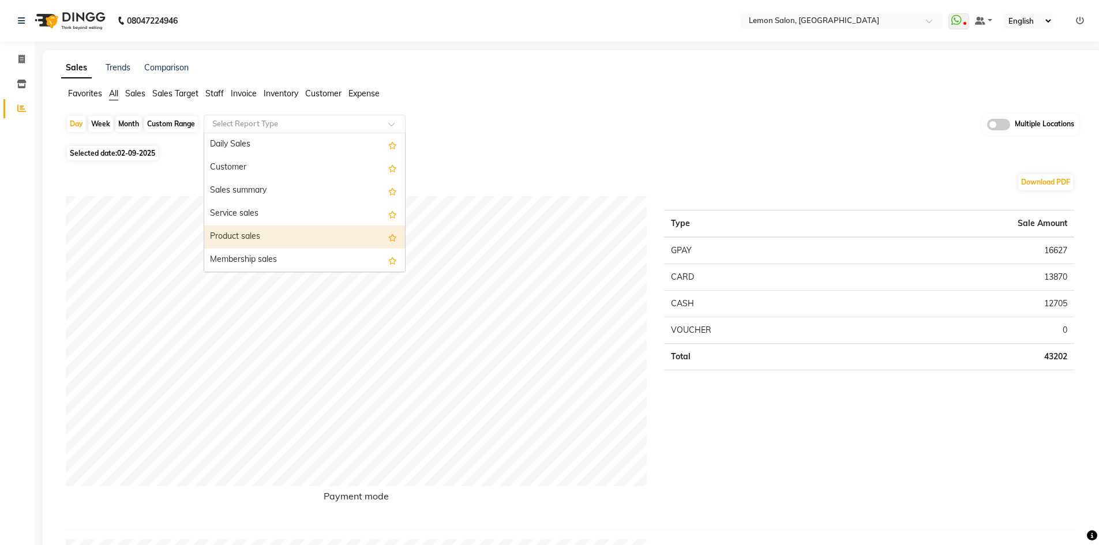
click at [279, 234] on div "Product sales" at bounding box center [304, 236] width 201 height 23
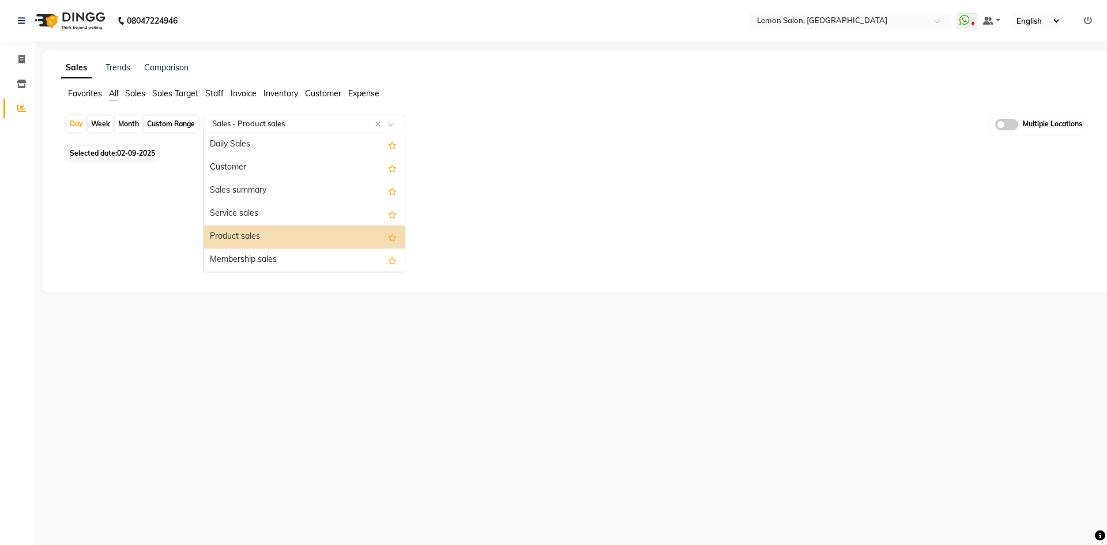
click at [249, 124] on input "text" at bounding box center [293, 124] width 166 height 12
click at [251, 254] on div "Membership sales" at bounding box center [304, 260] width 201 height 23
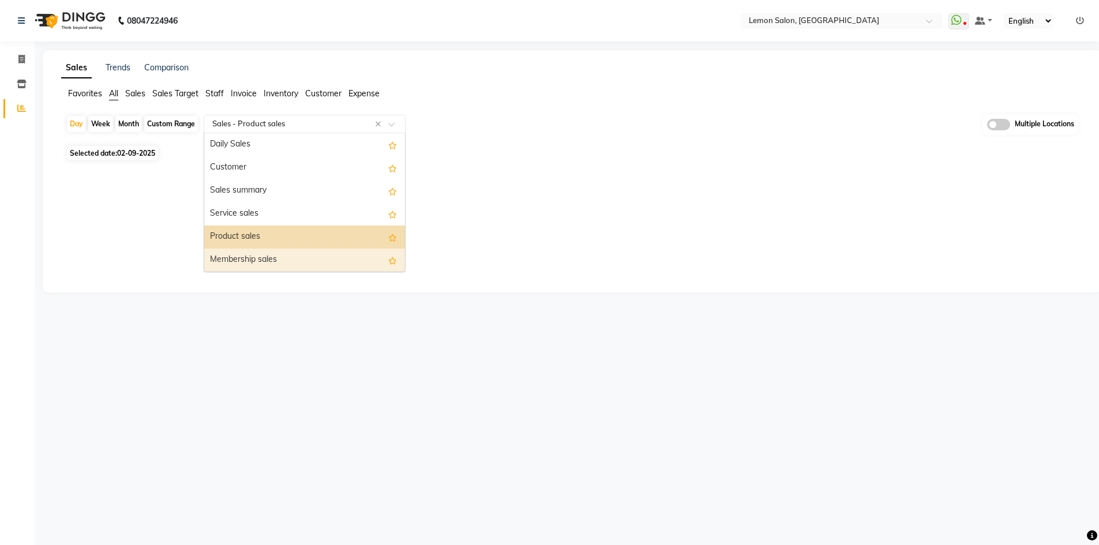
select select "full_report"
select select "csv"
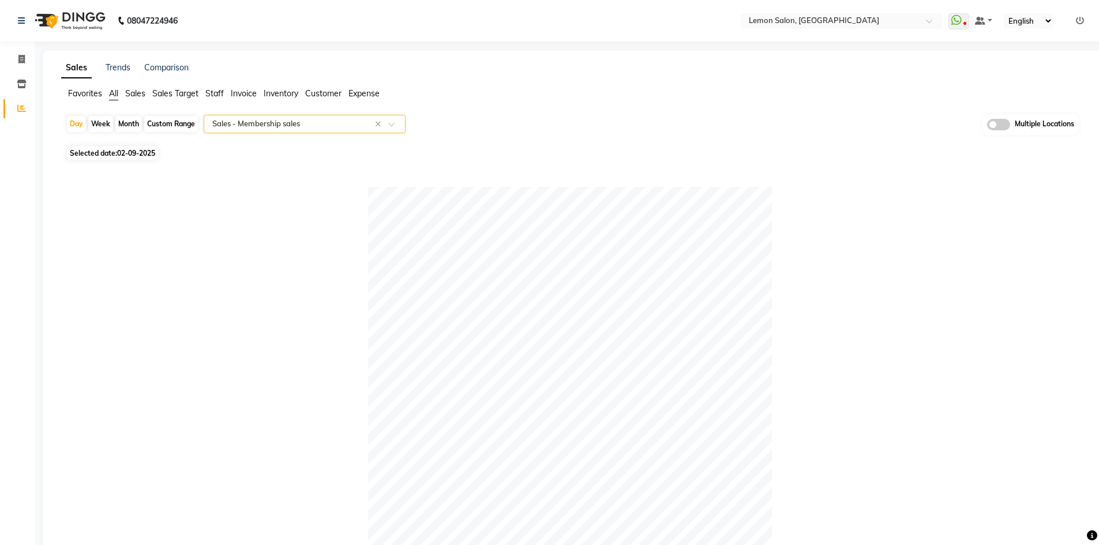
click at [175, 119] on div "Custom Range" at bounding box center [171, 124] width 54 height 16
select select "9"
select select "2025"
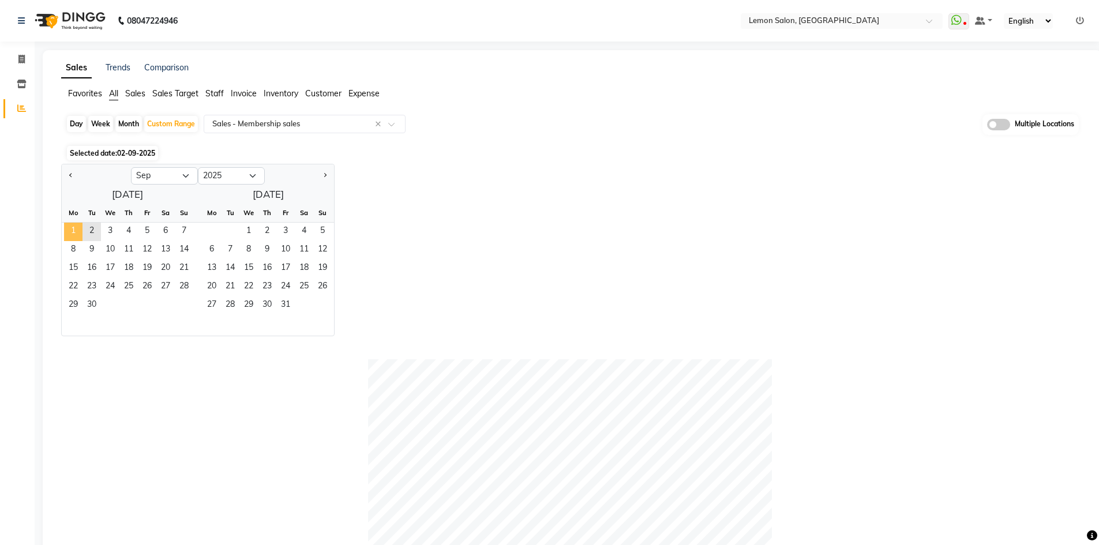
click at [68, 223] on span "1" at bounding box center [73, 232] width 18 height 18
click at [90, 223] on span "2" at bounding box center [91, 232] width 18 height 18
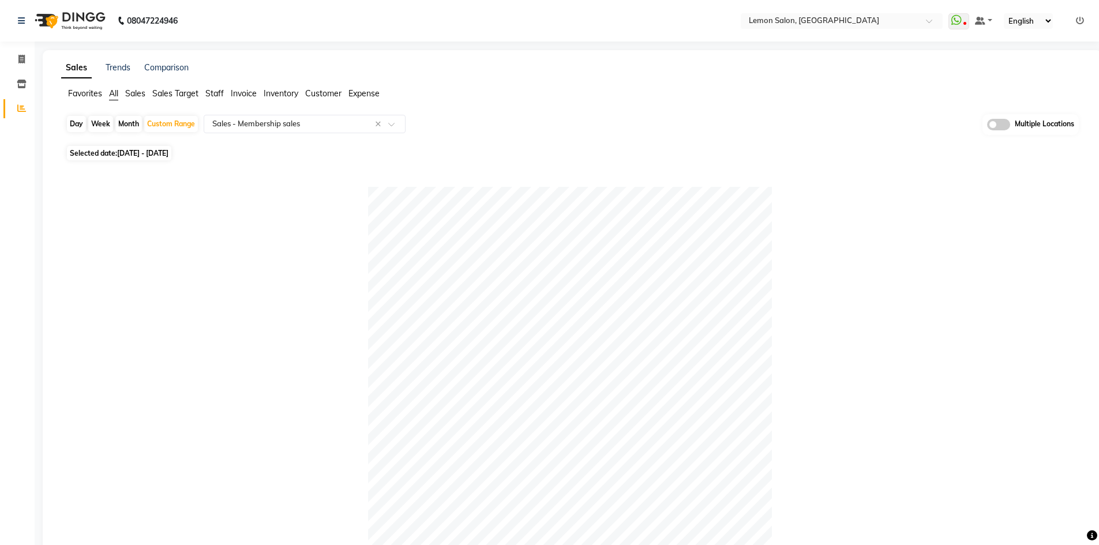
click at [111, 92] on span "All" at bounding box center [113, 93] width 9 height 10
click at [76, 122] on div "Day" at bounding box center [76, 124] width 19 height 16
select select "9"
select select "2025"
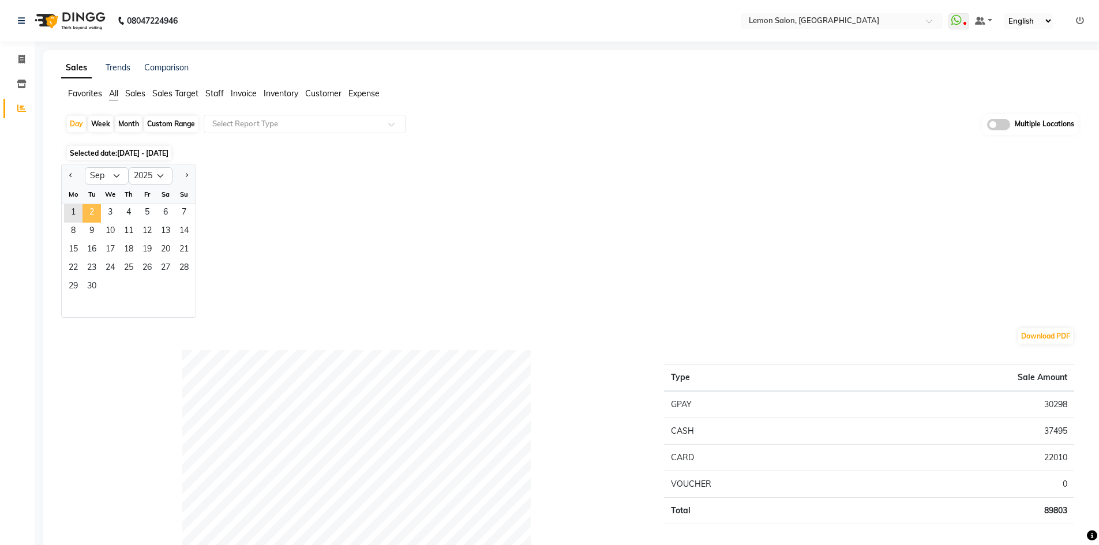
click at [86, 209] on span "2" at bounding box center [91, 213] width 18 height 18
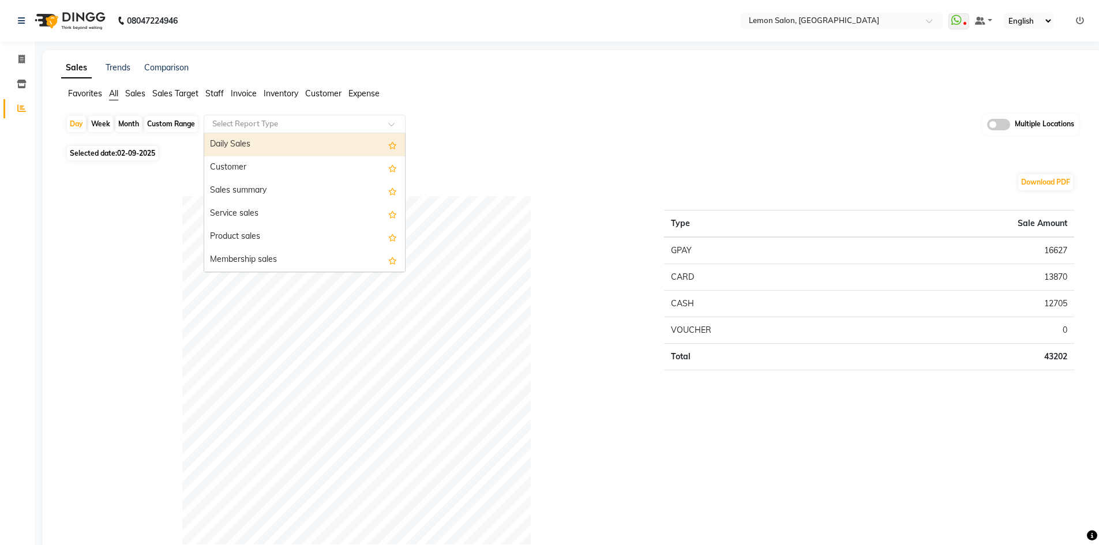
click at [305, 127] on input "text" at bounding box center [293, 124] width 166 height 12
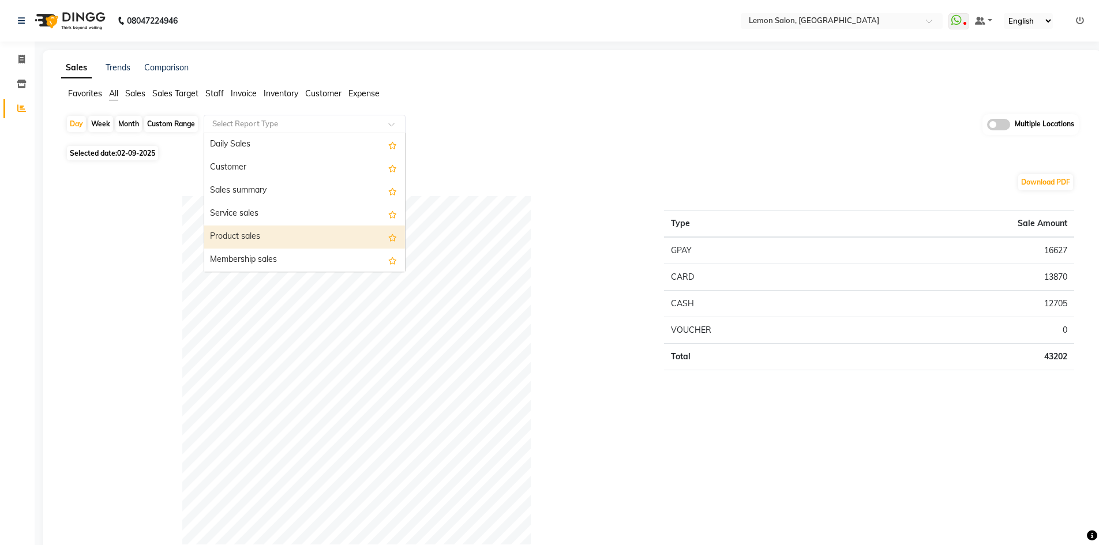
click at [264, 238] on div "Product sales" at bounding box center [304, 236] width 201 height 23
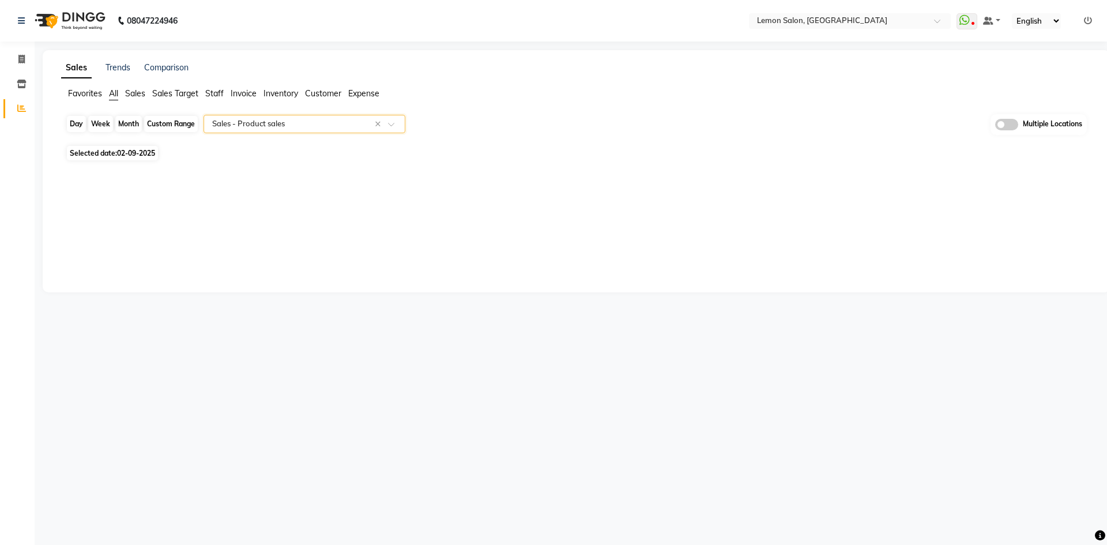
click at [76, 122] on div "Day" at bounding box center [76, 124] width 19 height 16
select select "9"
select select "2025"
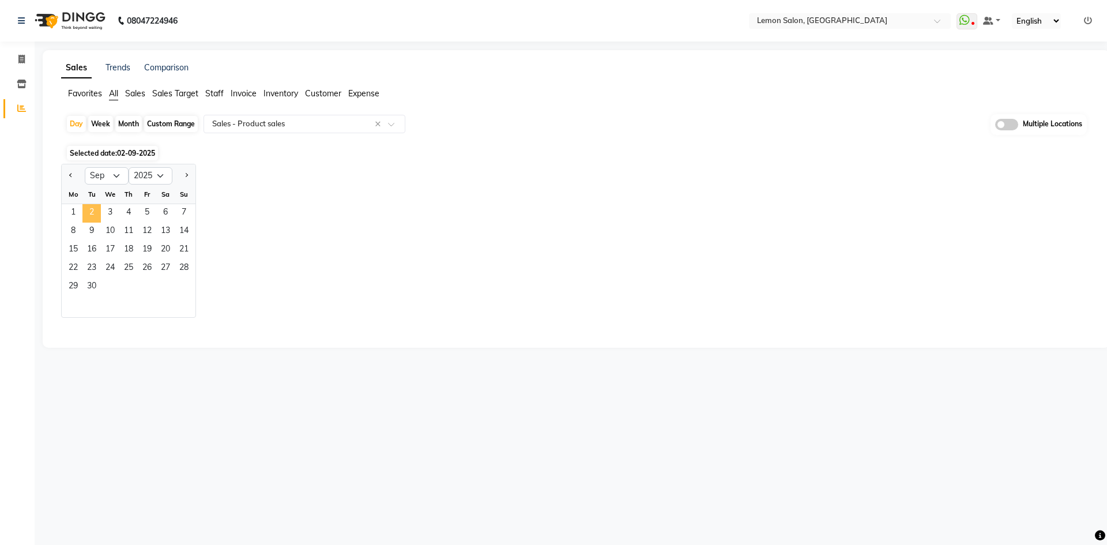
click at [90, 211] on span "2" at bounding box center [91, 213] width 18 height 18
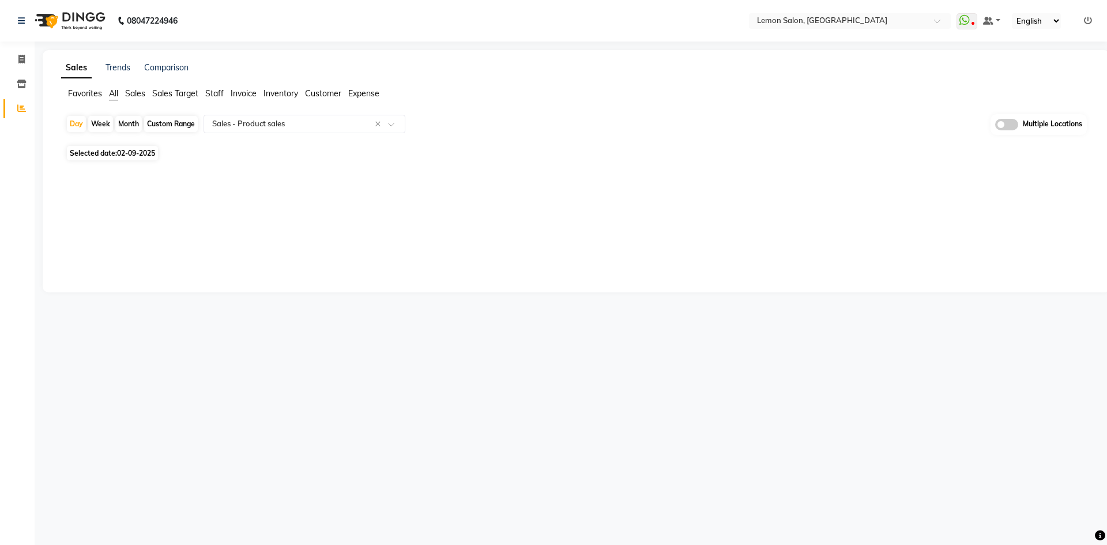
click at [112, 89] on span "All" at bounding box center [113, 93] width 9 height 10
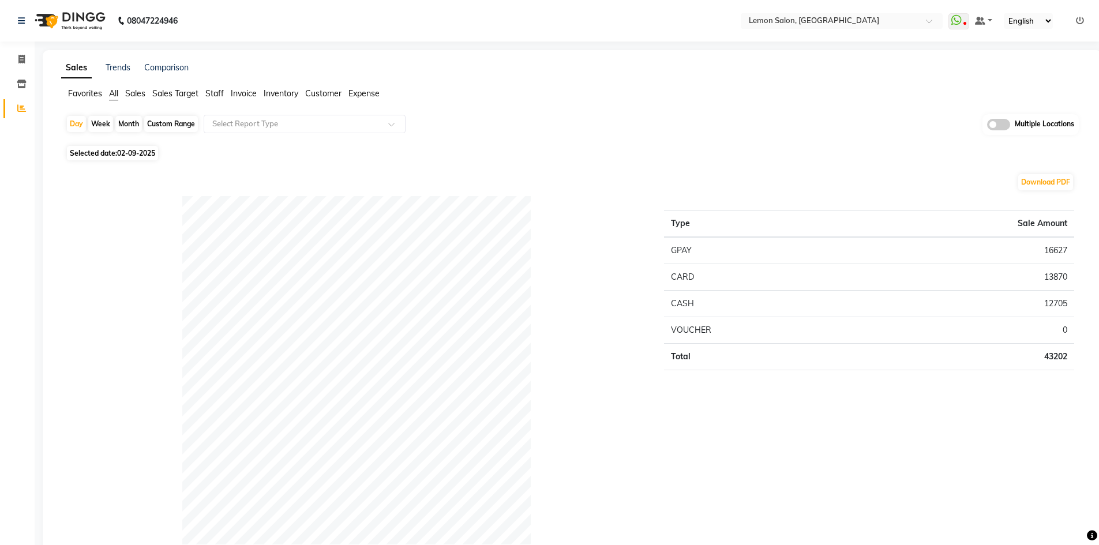
click at [185, 123] on div "Custom Range" at bounding box center [171, 124] width 54 height 16
select select "9"
select select "2025"
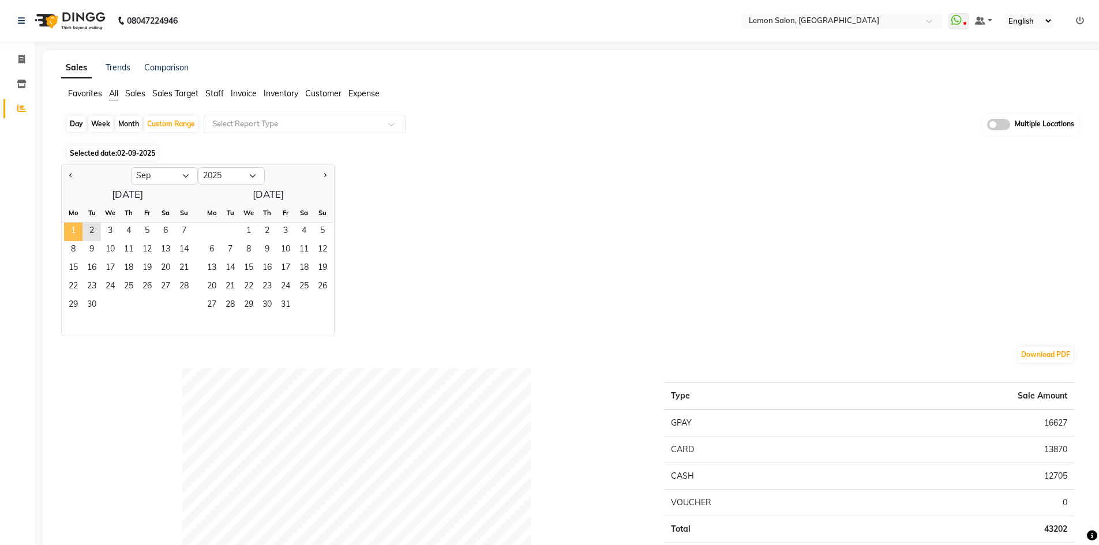
click at [72, 234] on span "1" at bounding box center [73, 232] width 18 height 18
click at [97, 233] on span "2" at bounding box center [91, 232] width 18 height 18
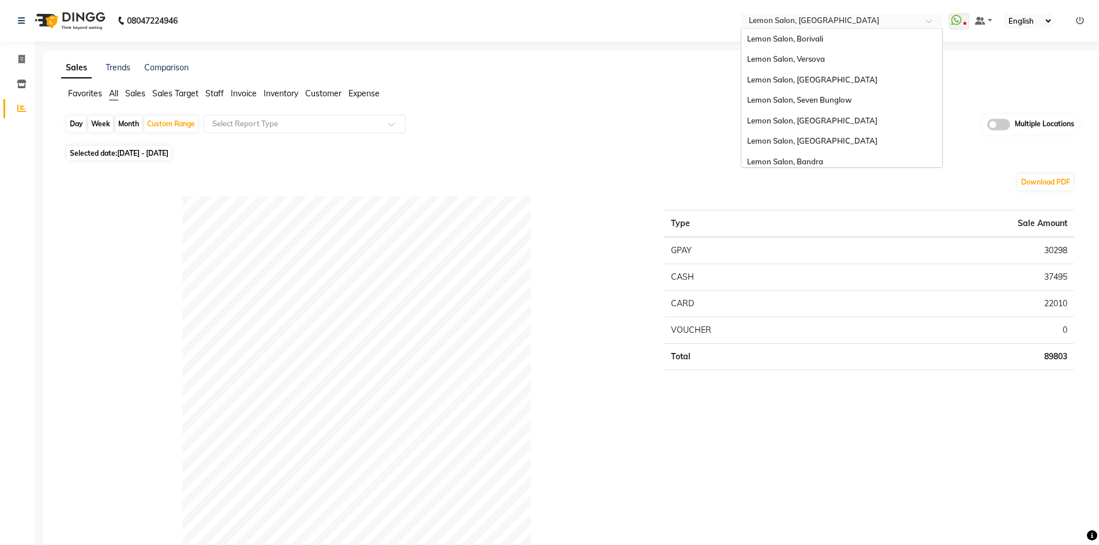
click at [830, 17] on input "text" at bounding box center [829, 22] width 167 height 12
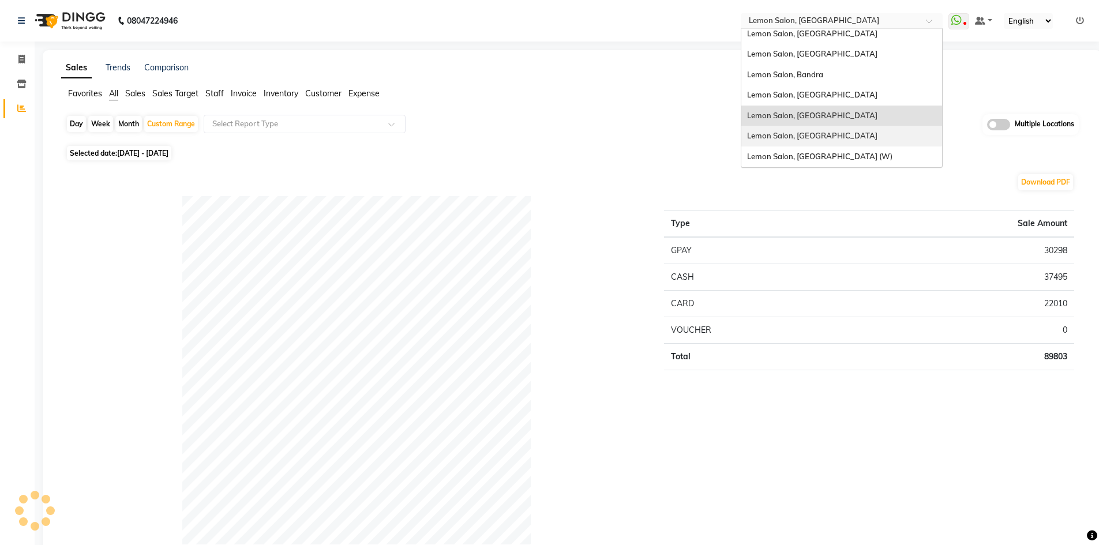
click at [809, 130] on div "Lemon Salon, [GEOGRAPHIC_DATA]" at bounding box center [841, 136] width 201 height 21
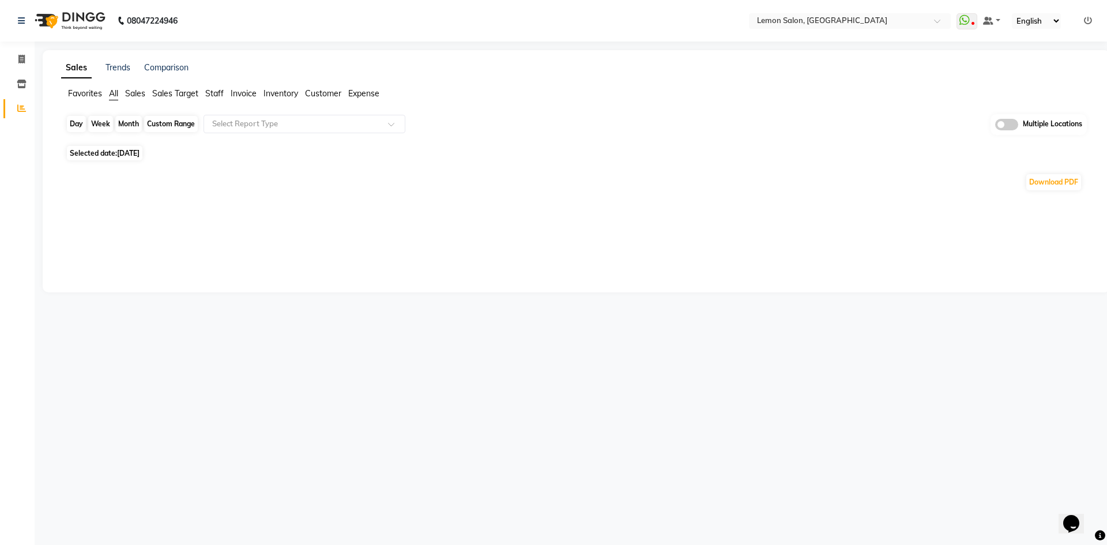
click at [77, 125] on div "Day" at bounding box center [76, 124] width 19 height 16
select select "9"
select select "2025"
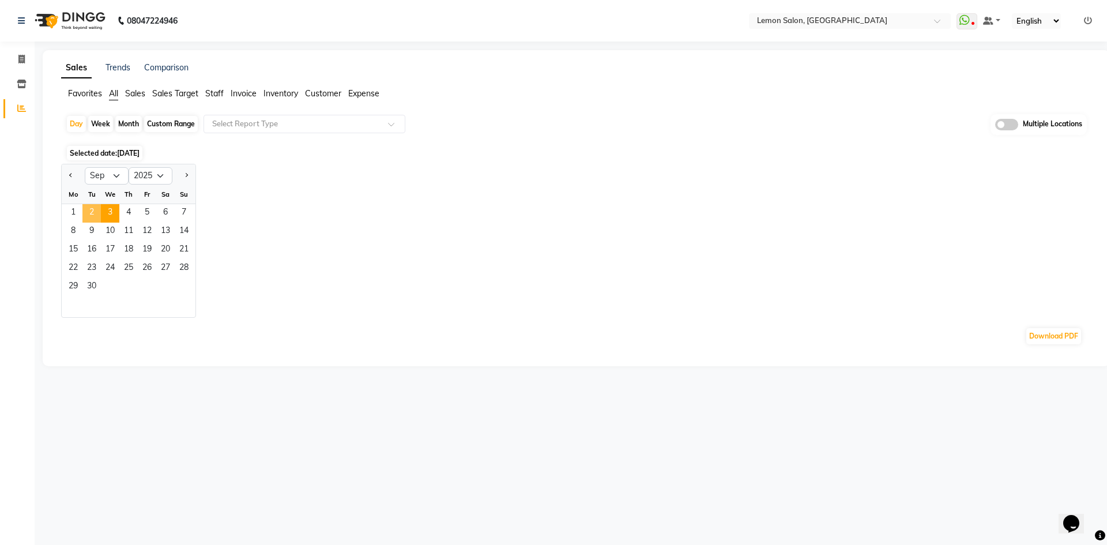
click at [85, 209] on span "2" at bounding box center [91, 213] width 18 height 18
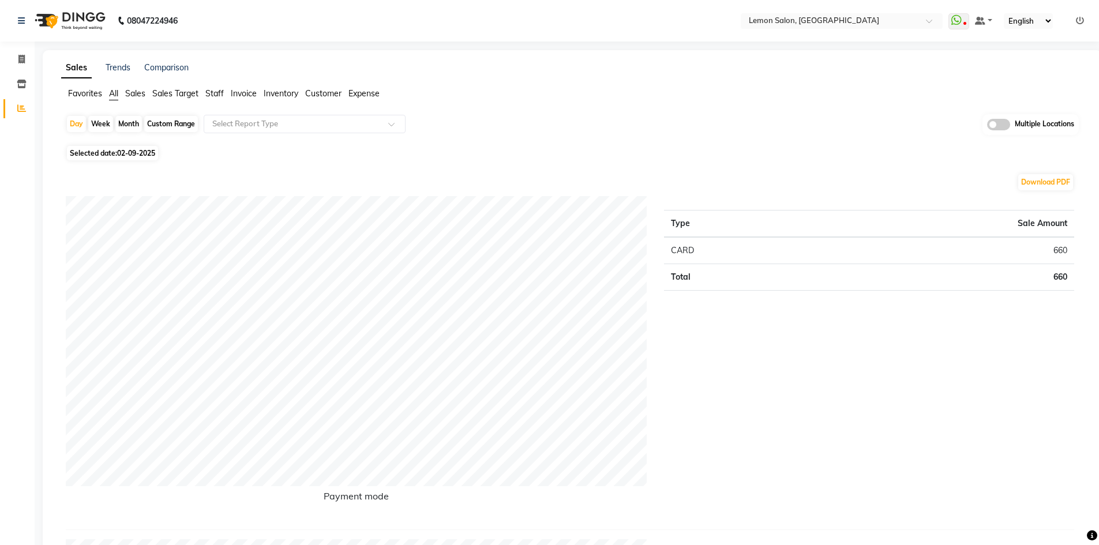
click at [114, 92] on span "All" at bounding box center [113, 93] width 9 height 10
click at [1052, 275] on td "37190" at bounding box center [944, 277] width 259 height 27
drag, startPoint x: 1052, startPoint y: 275, endPoint x: 1029, endPoint y: 274, distance: 23.1
click at [1052, 275] on td "37190" at bounding box center [944, 277] width 259 height 27
click at [1051, 303] on td "14596" at bounding box center [944, 303] width 259 height 27
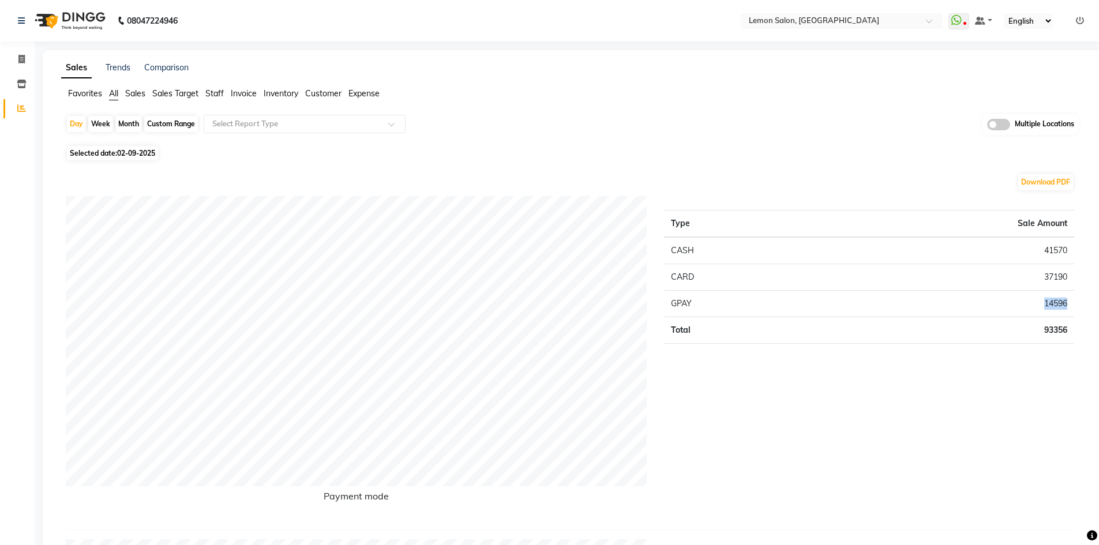
click at [1051, 303] on td "14596" at bounding box center [944, 303] width 259 height 27
click at [1051, 251] on td "41570" at bounding box center [944, 250] width 259 height 27
copy td "41570"
click at [1055, 277] on td "37190" at bounding box center [944, 277] width 259 height 27
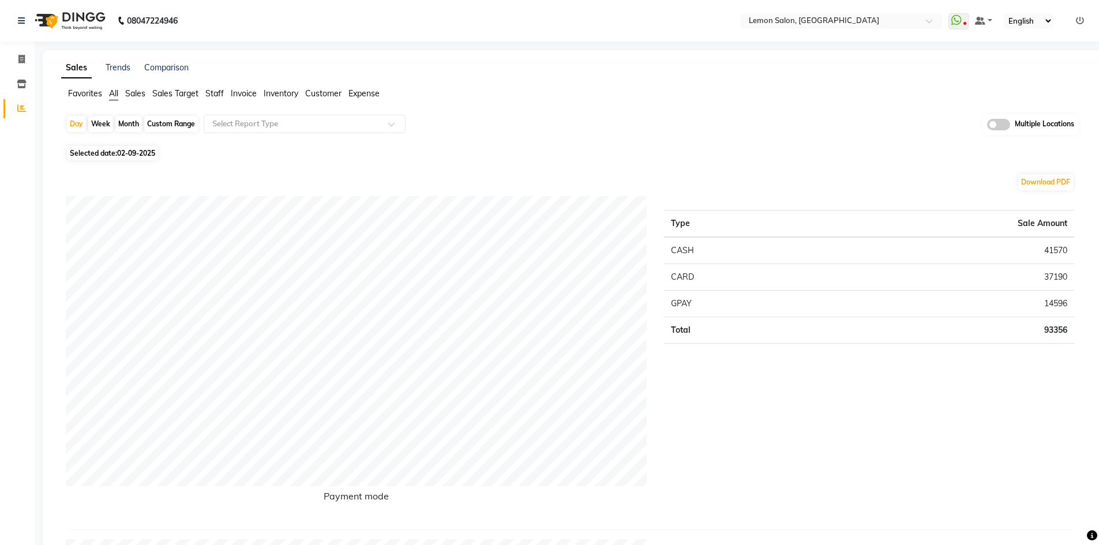
click at [1057, 275] on td "37190" at bounding box center [944, 277] width 259 height 27
click at [1058, 275] on td "37190" at bounding box center [944, 277] width 259 height 27
copy td "37190"
click at [299, 123] on input "text" at bounding box center [293, 124] width 166 height 12
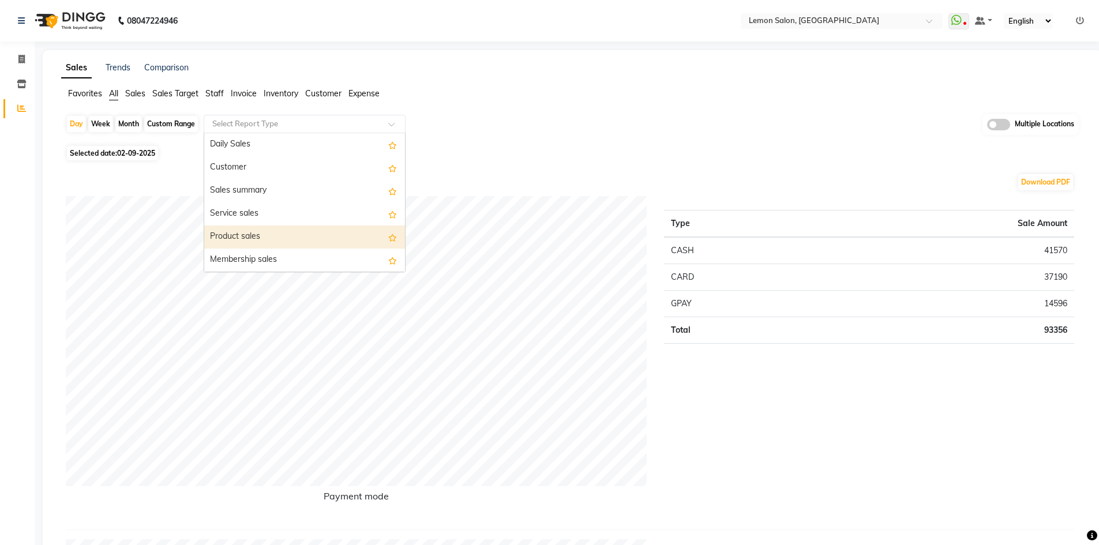
click at [283, 241] on div "Product sales" at bounding box center [304, 236] width 201 height 23
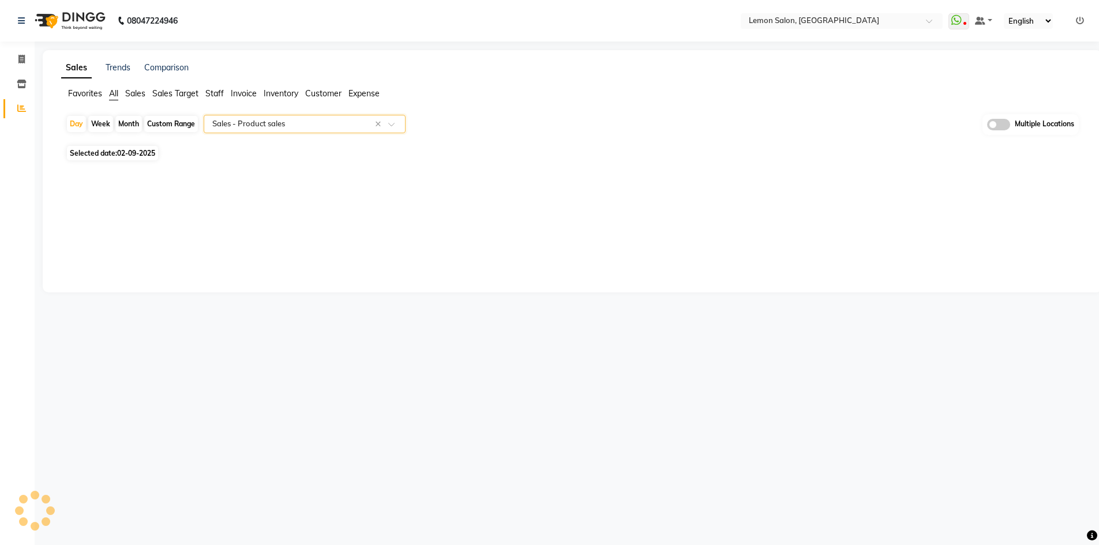
select select "full_report"
select select "csv"
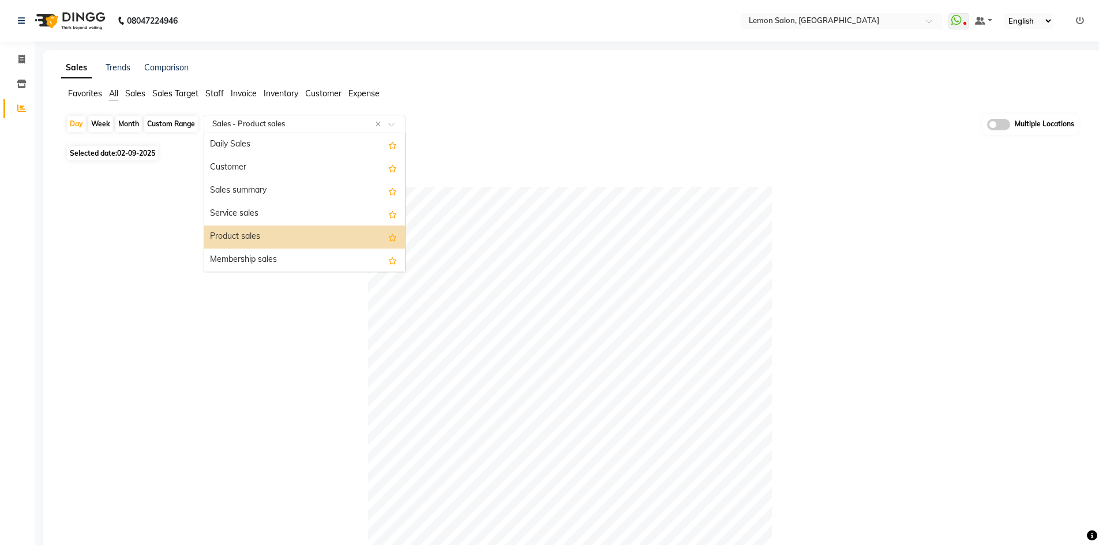
click at [249, 125] on input "text" at bounding box center [293, 124] width 166 height 12
click at [251, 251] on div "Membership sales" at bounding box center [304, 260] width 201 height 23
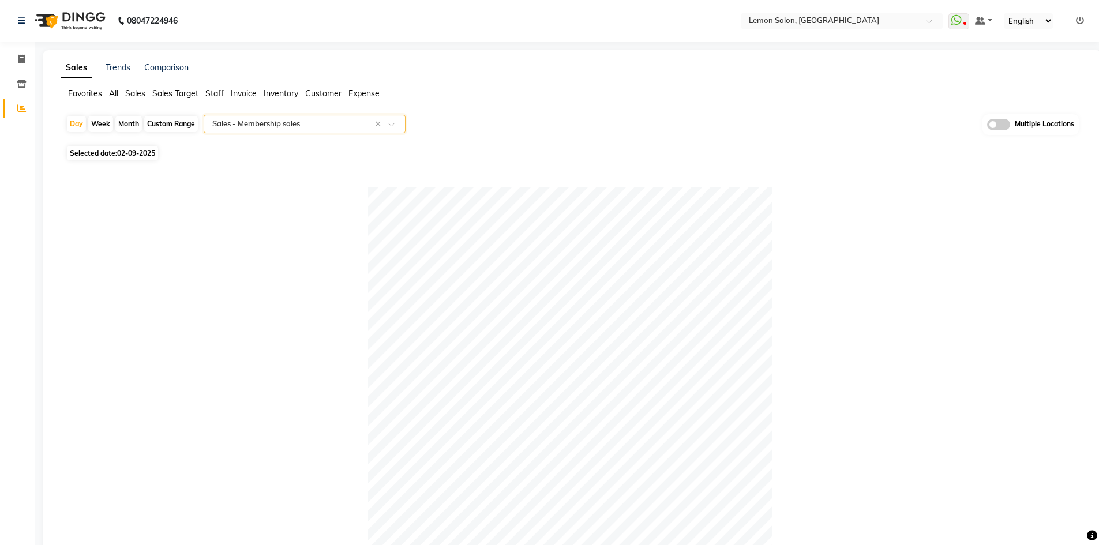
click at [115, 96] on span "All" at bounding box center [113, 93] width 9 height 10
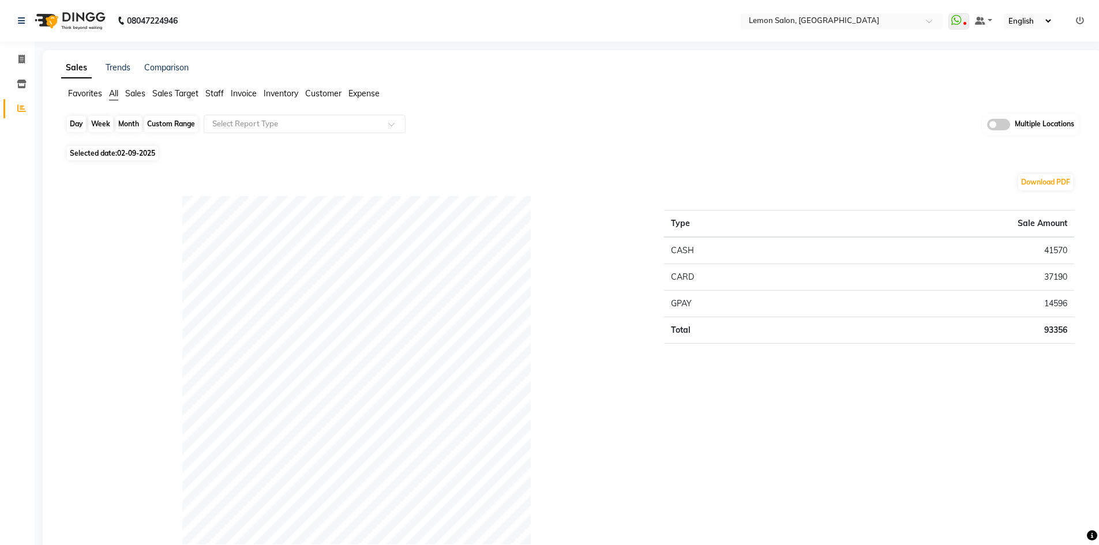
click at [76, 126] on div "Day" at bounding box center [76, 124] width 19 height 16
select select "9"
select select "2025"
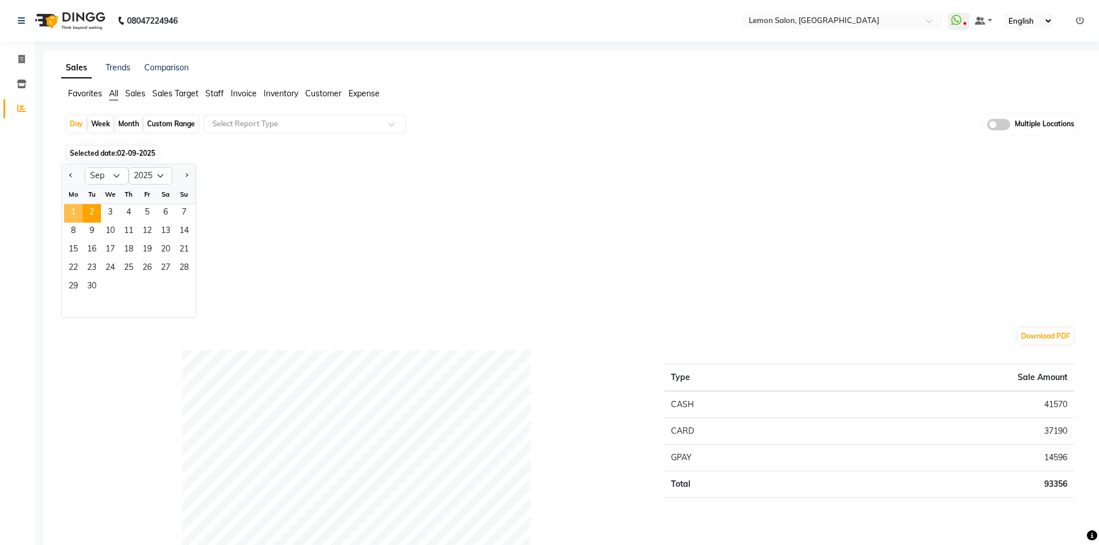
click at [68, 211] on span "1" at bounding box center [73, 213] width 18 height 18
click at [91, 212] on span "2" at bounding box center [91, 213] width 18 height 18
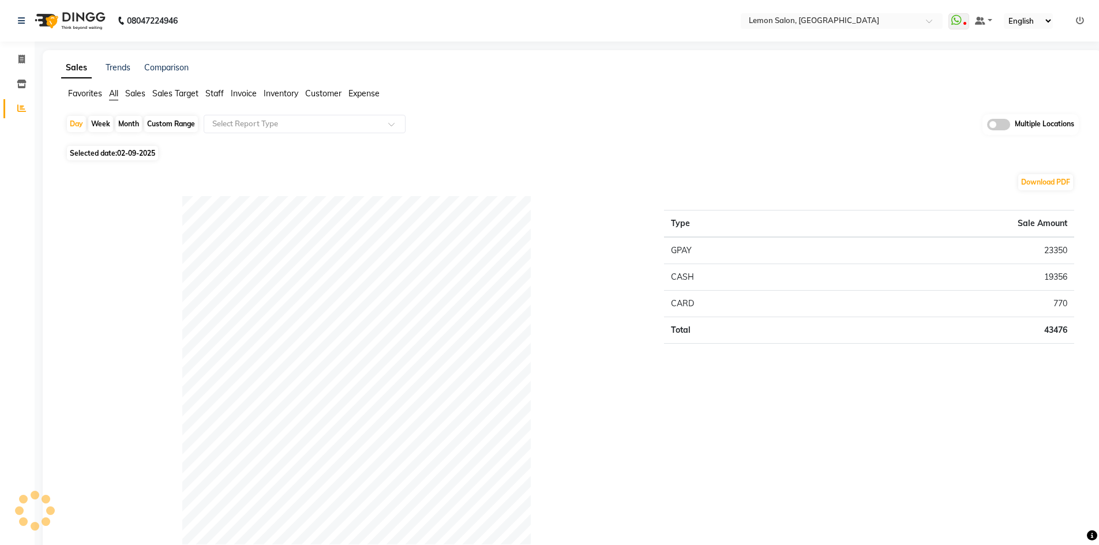
click at [184, 120] on div "Custom Range" at bounding box center [171, 124] width 54 height 16
select select "9"
select select "2025"
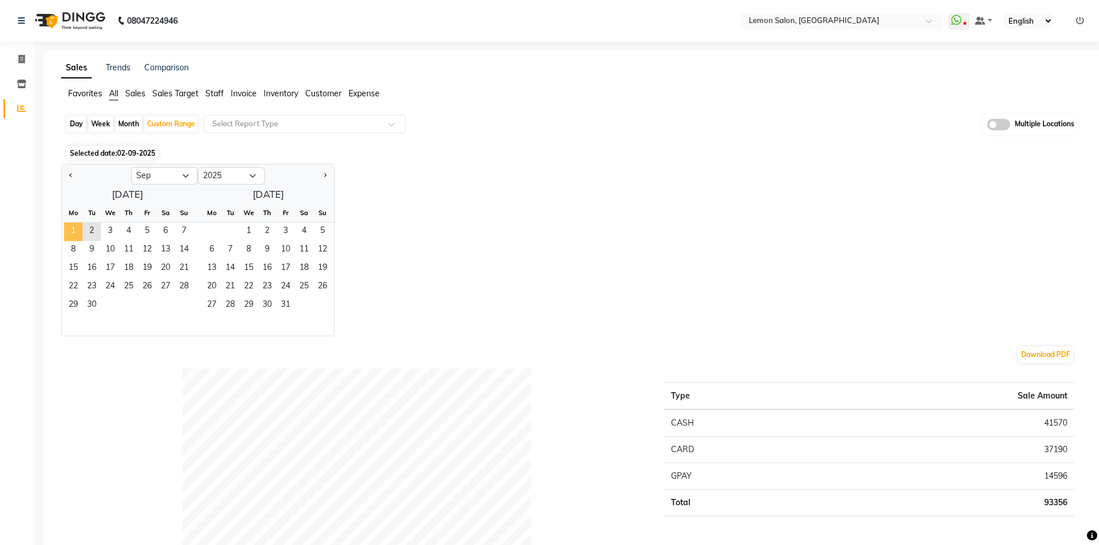
click at [75, 223] on span "1" at bounding box center [73, 232] width 18 height 18
click at [88, 228] on span "2" at bounding box center [91, 232] width 18 height 18
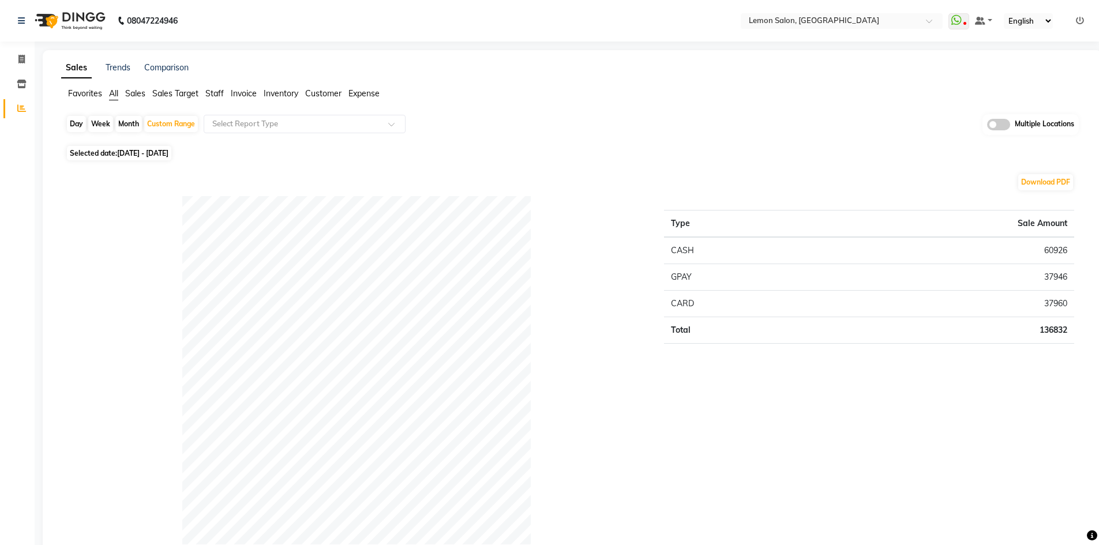
click at [70, 125] on div "Day" at bounding box center [76, 124] width 19 height 16
select select "9"
select select "2025"
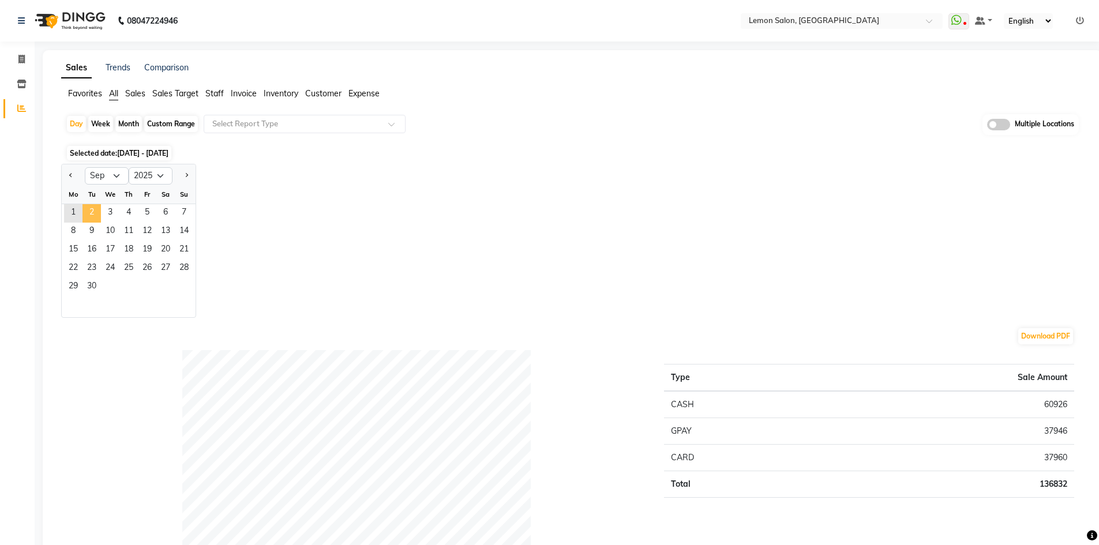
click at [92, 211] on span "2" at bounding box center [91, 213] width 18 height 18
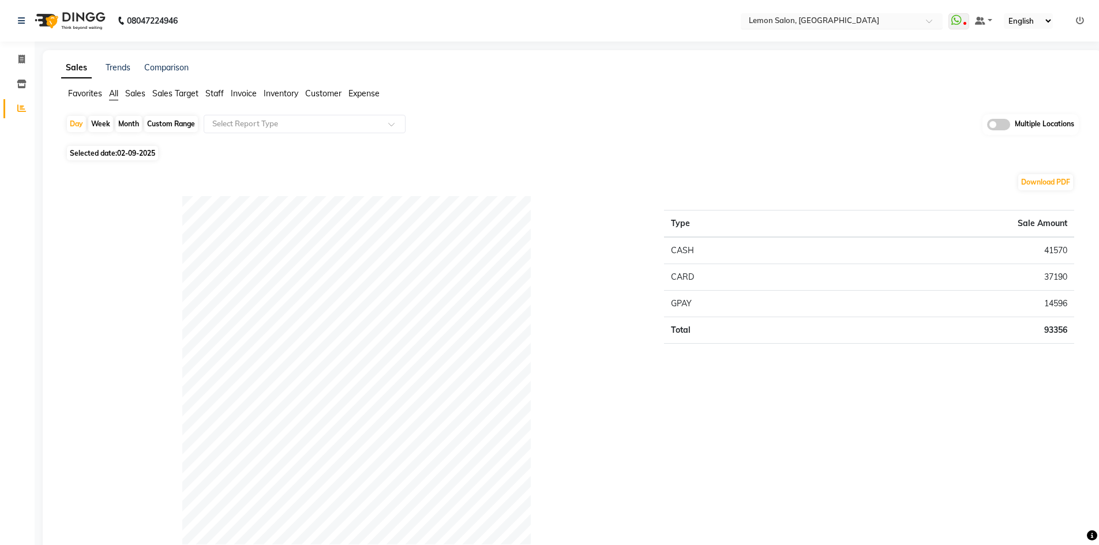
click at [867, 20] on input "text" at bounding box center [829, 22] width 167 height 12
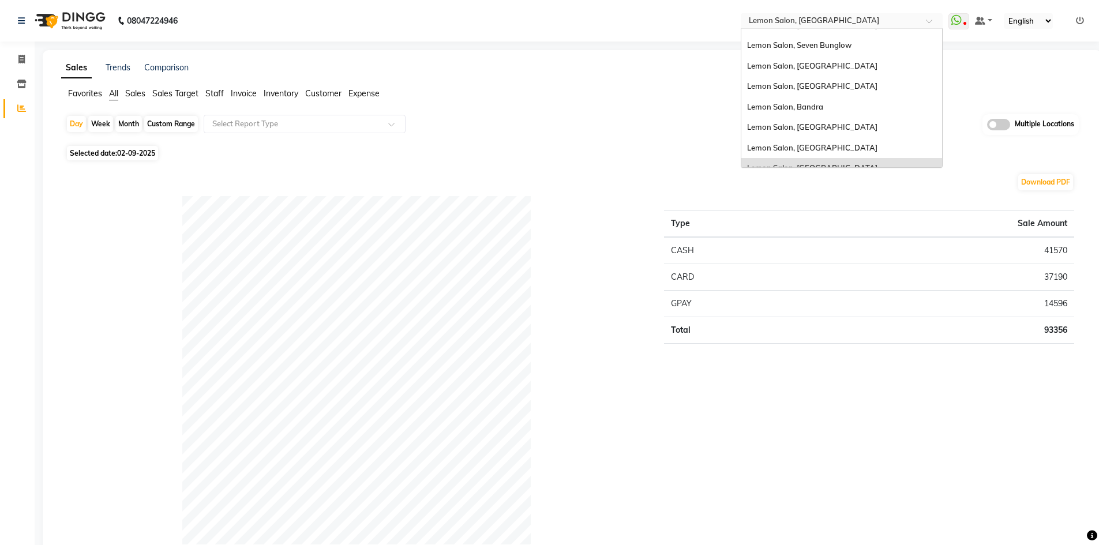
scroll to position [29, 0]
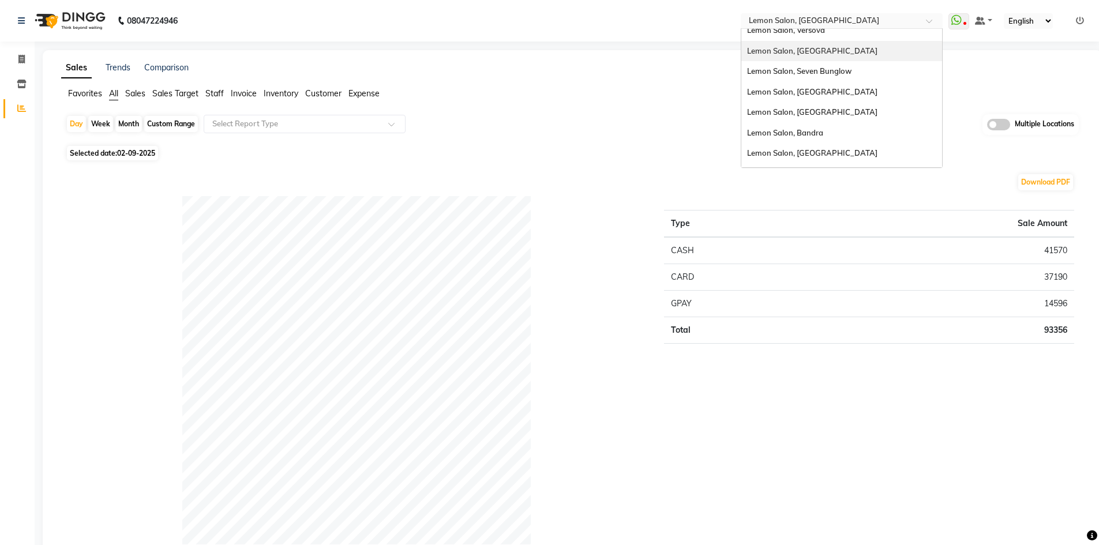
click at [817, 57] on div "Lemon Salon, Goregaon" at bounding box center [841, 51] width 201 height 21
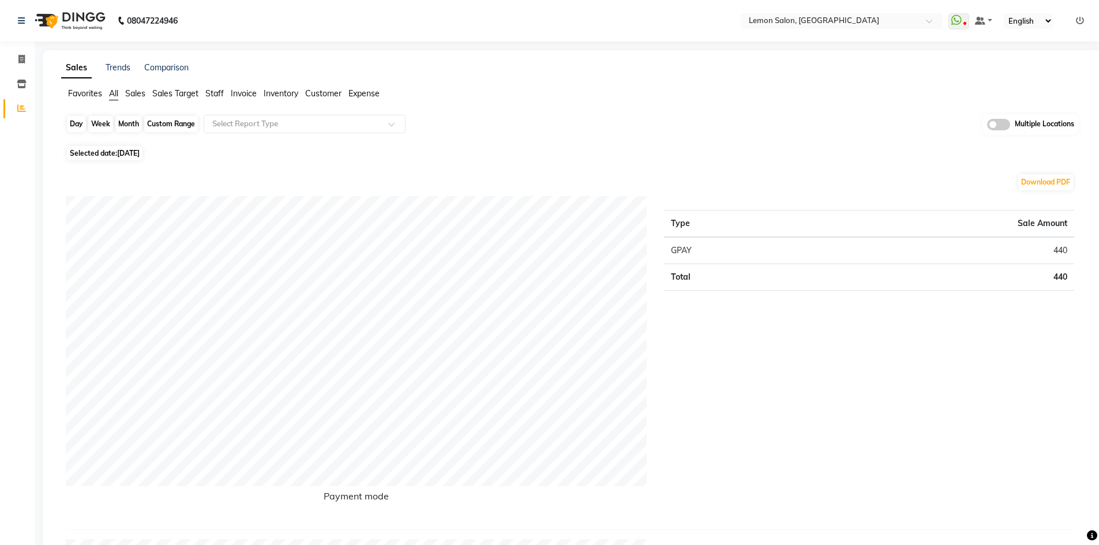
click at [82, 121] on div "Day" at bounding box center [76, 124] width 19 height 16
select select "9"
select select "2025"
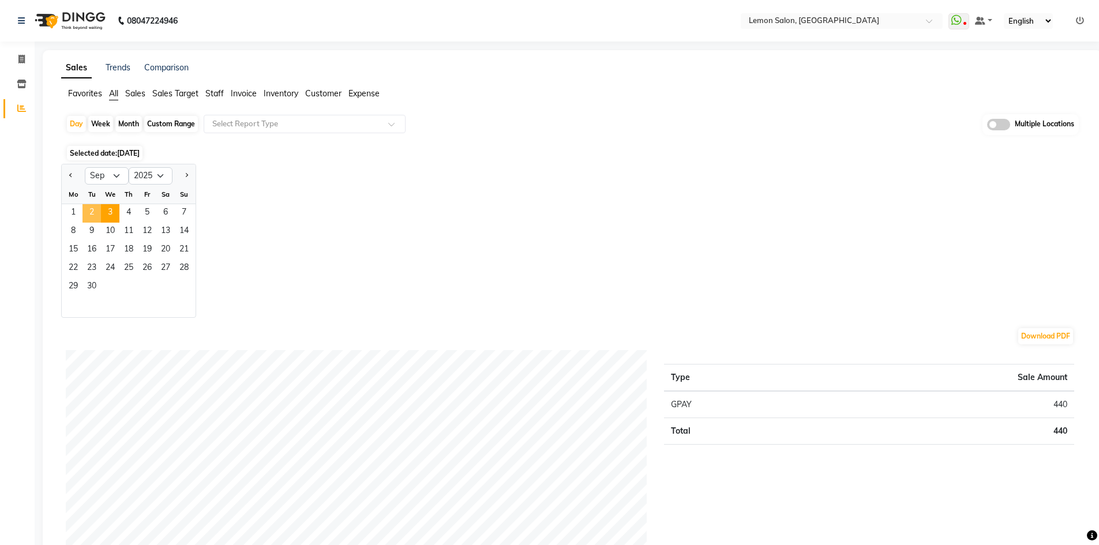
click at [91, 215] on span "2" at bounding box center [91, 213] width 18 height 18
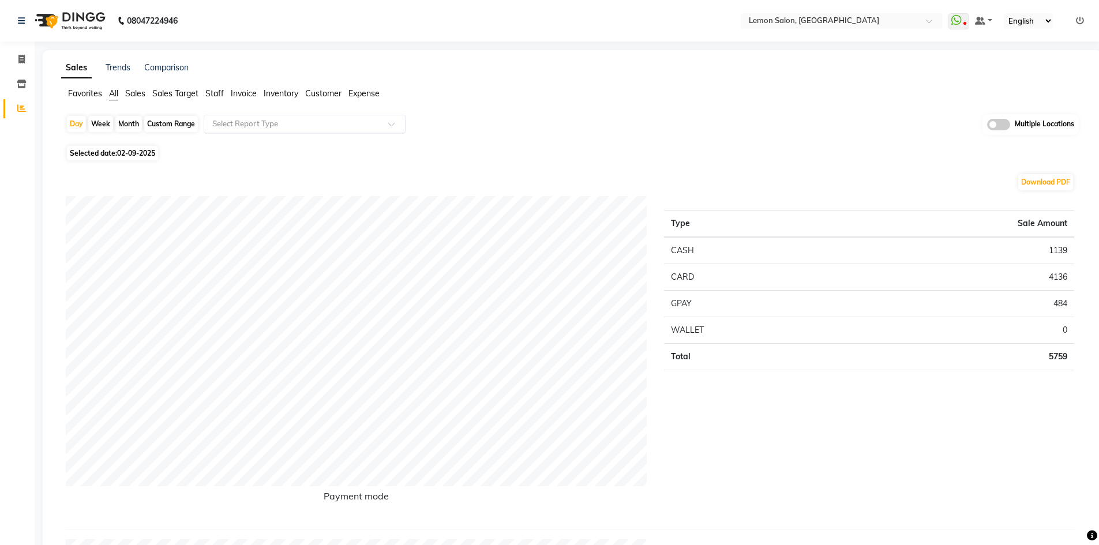
click at [288, 124] on input "text" at bounding box center [293, 124] width 166 height 12
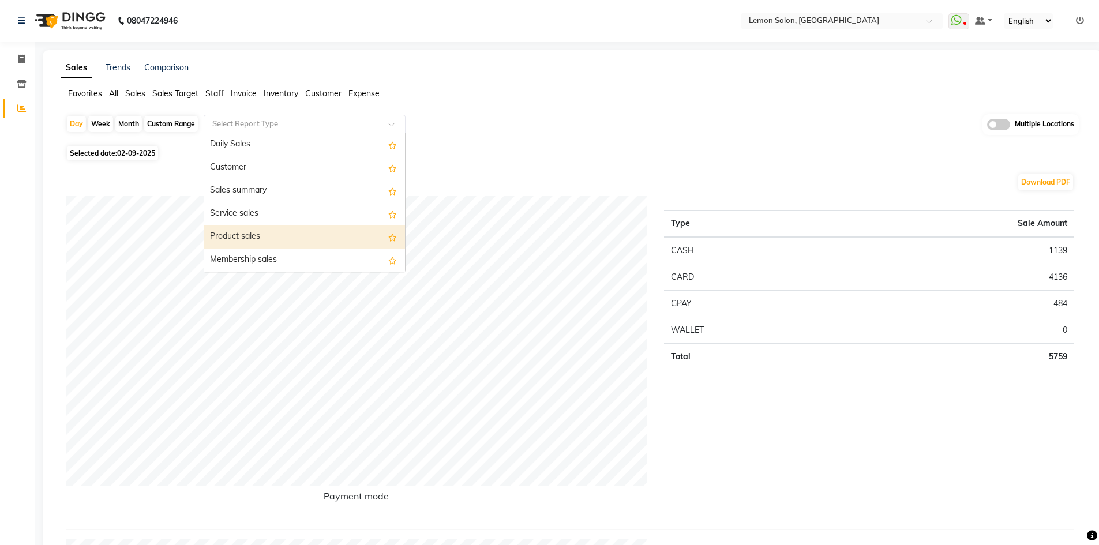
click at [261, 238] on div "Product sales" at bounding box center [304, 236] width 201 height 23
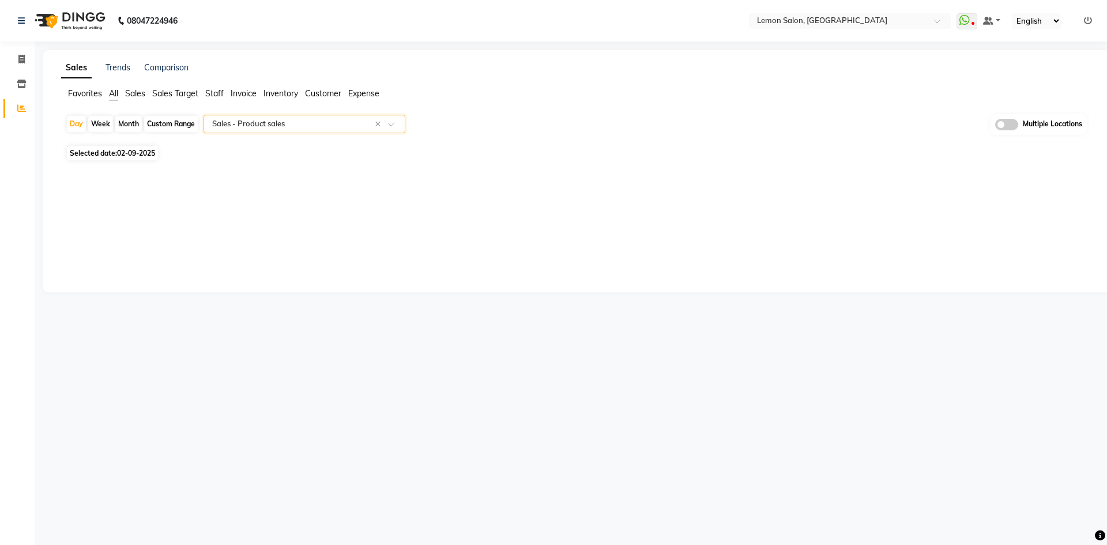
click at [253, 126] on input "text" at bounding box center [293, 124] width 166 height 12
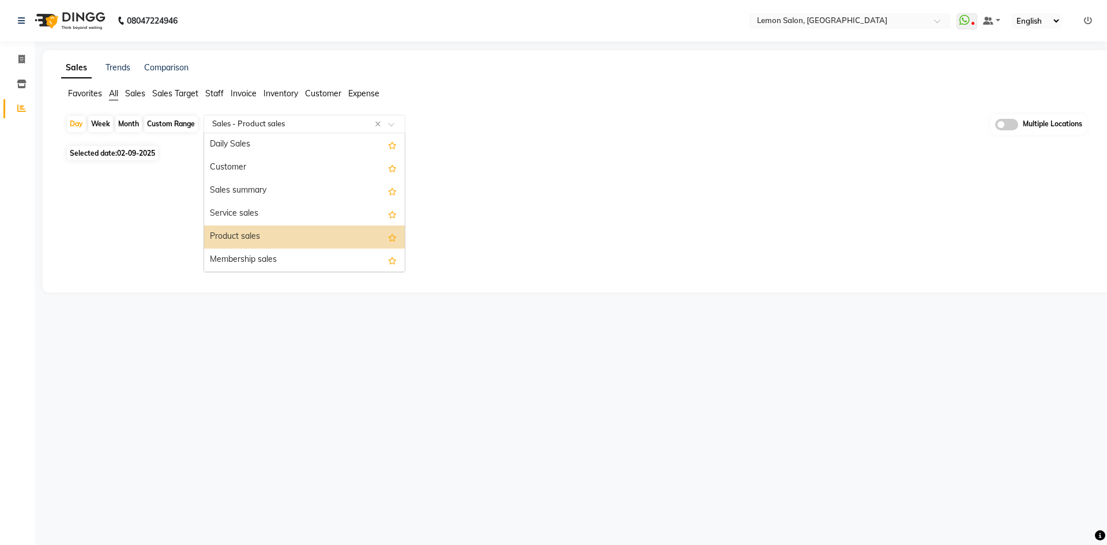
click at [172, 122] on div "Custom Range" at bounding box center [171, 124] width 54 height 16
select select "9"
select select "2025"
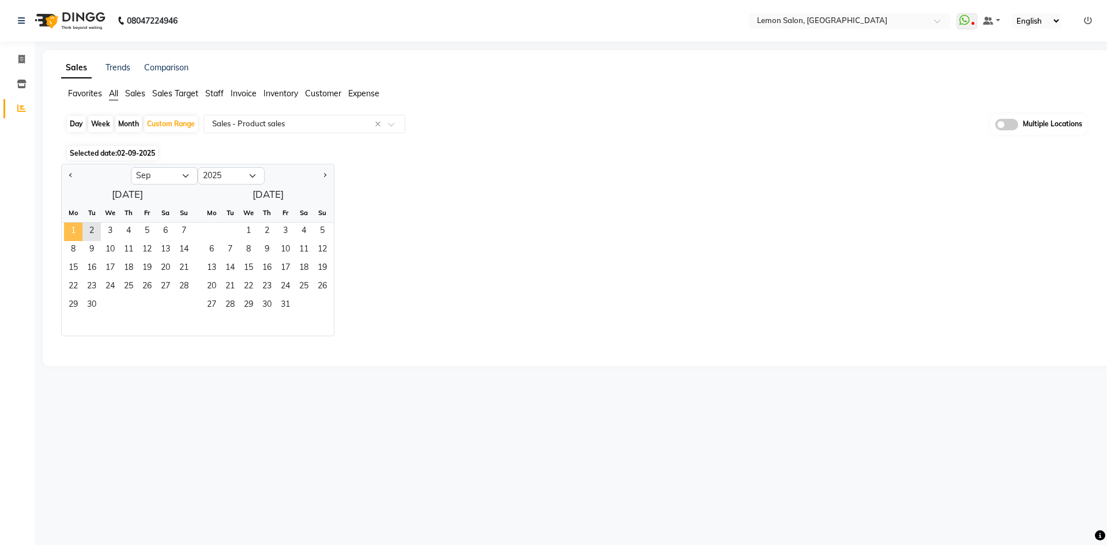
click at [77, 224] on span "1" at bounding box center [73, 232] width 18 height 18
click at [93, 227] on span "2" at bounding box center [91, 232] width 18 height 18
select select "filtered_report"
select select "csv"
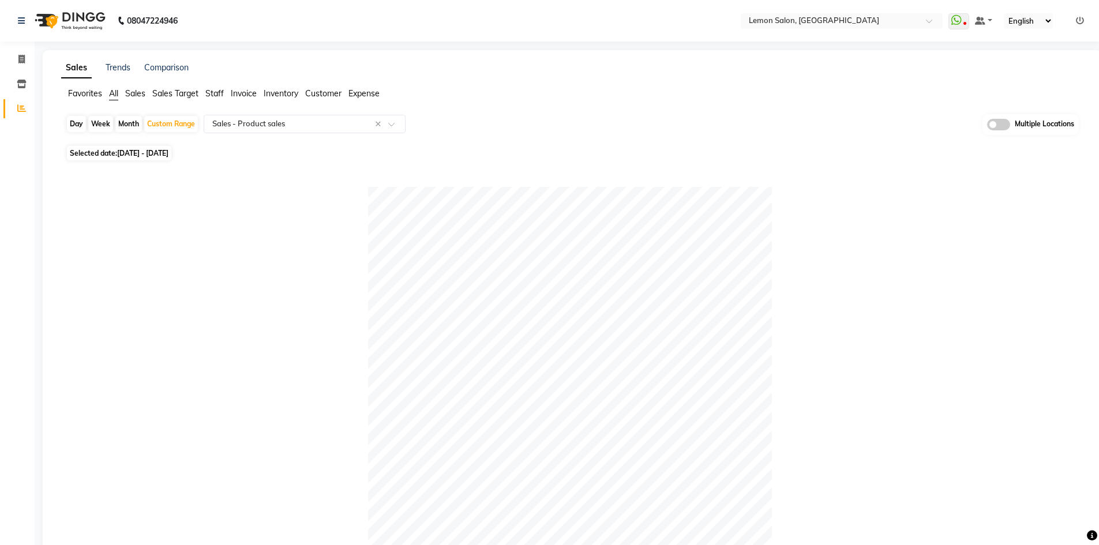
click at [113, 92] on span "All" at bounding box center [113, 93] width 9 height 10
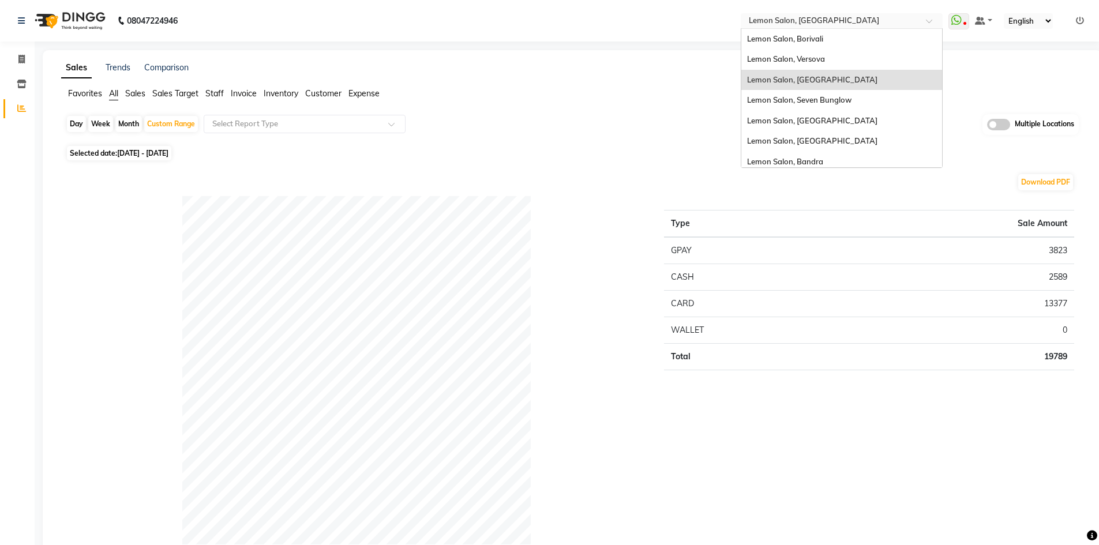
click at [833, 24] on input "text" at bounding box center [829, 22] width 167 height 12
click at [821, 145] on div "Lemon Salon, Kandivali" at bounding box center [841, 141] width 201 height 21
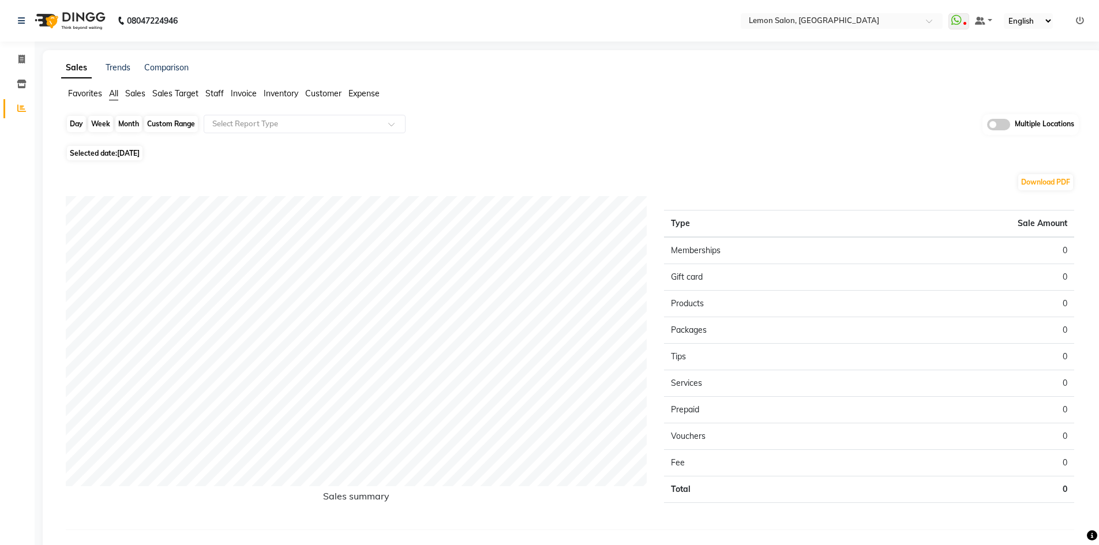
click at [77, 127] on div "Day" at bounding box center [76, 124] width 19 height 16
select select "9"
select select "2025"
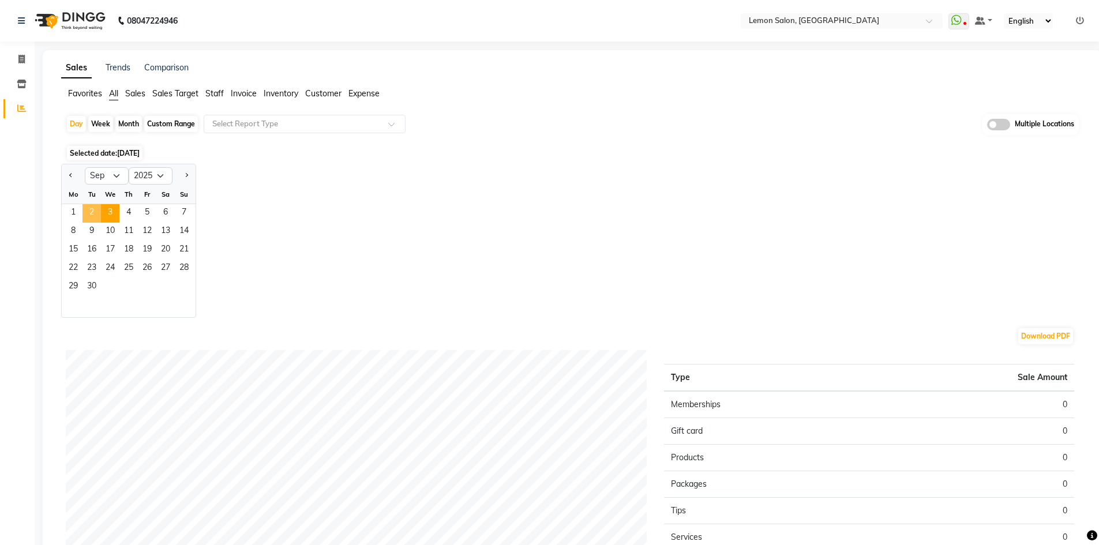
click at [88, 209] on span "2" at bounding box center [91, 213] width 18 height 18
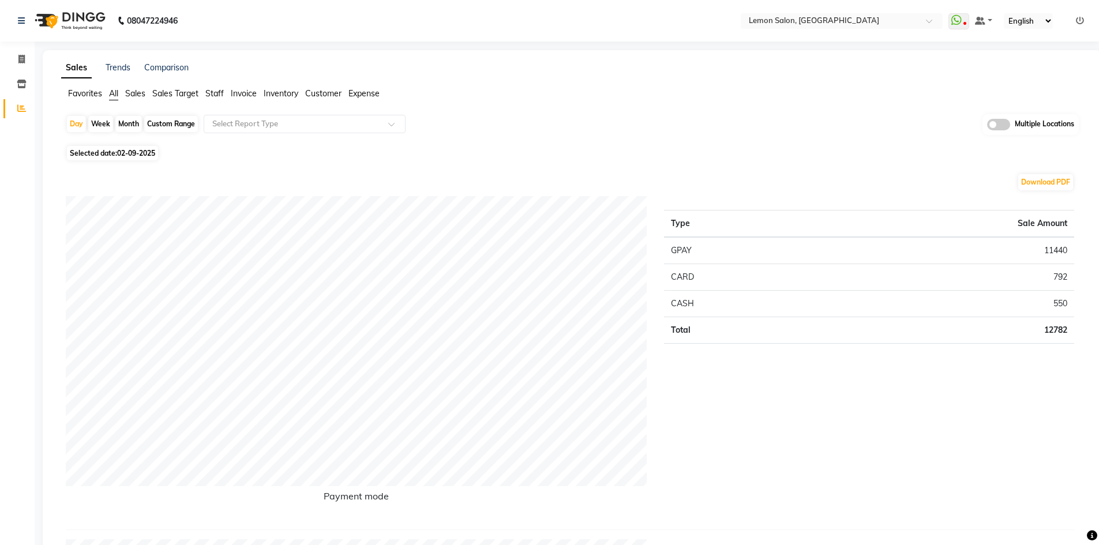
click at [285, 123] on input "text" at bounding box center [293, 124] width 166 height 12
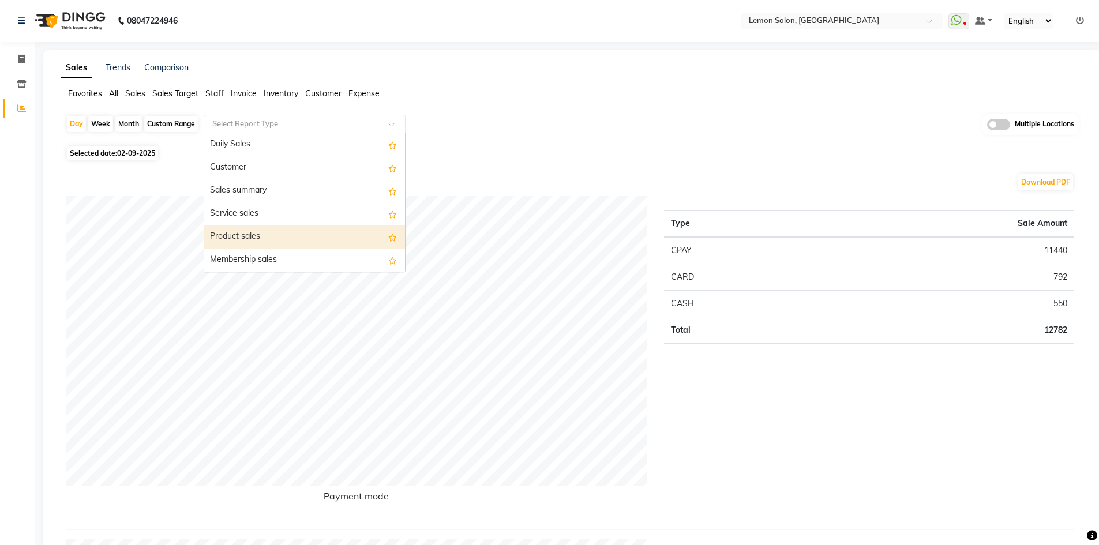
click at [288, 239] on div "Product sales" at bounding box center [304, 236] width 201 height 23
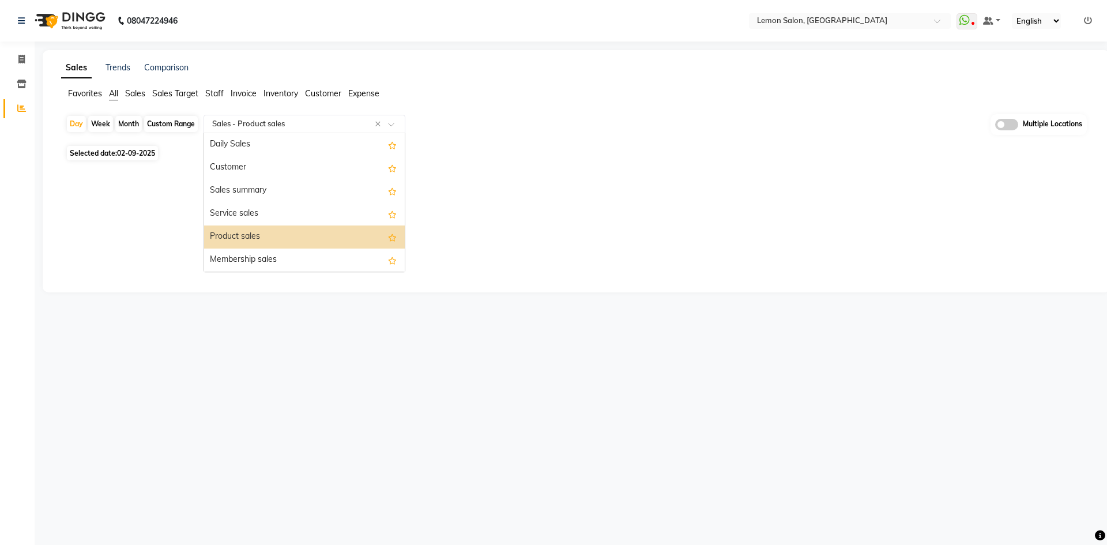
click at [272, 122] on input "text" at bounding box center [293, 124] width 166 height 12
click at [258, 256] on div "Membership sales" at bounding box center [304, 260] width 201 height 23
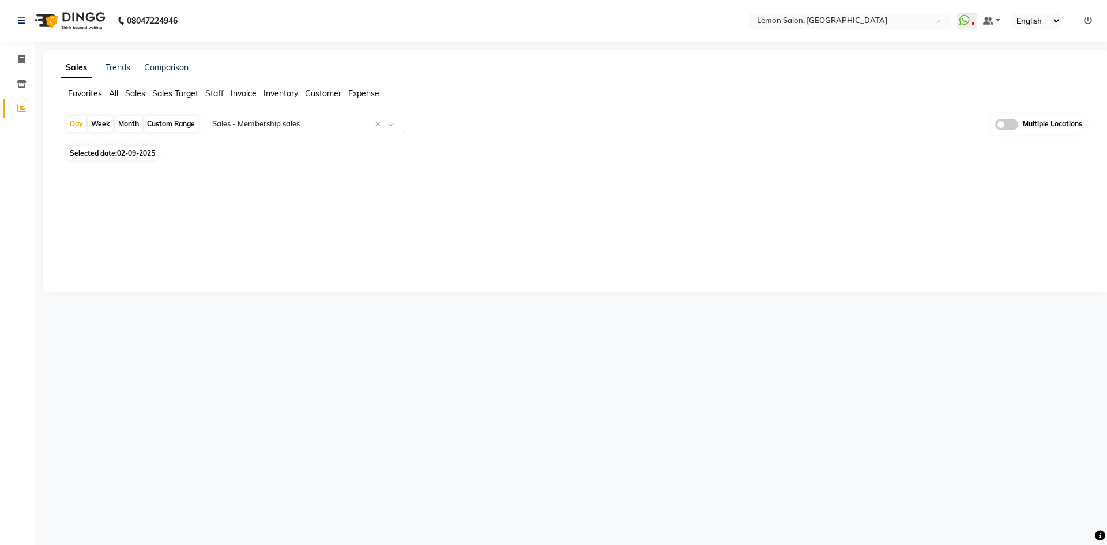
click at [178, 122] on div "Custom Range" at bounding box center [171, 124] width 54 height 16
select select "9"
select select "2025"
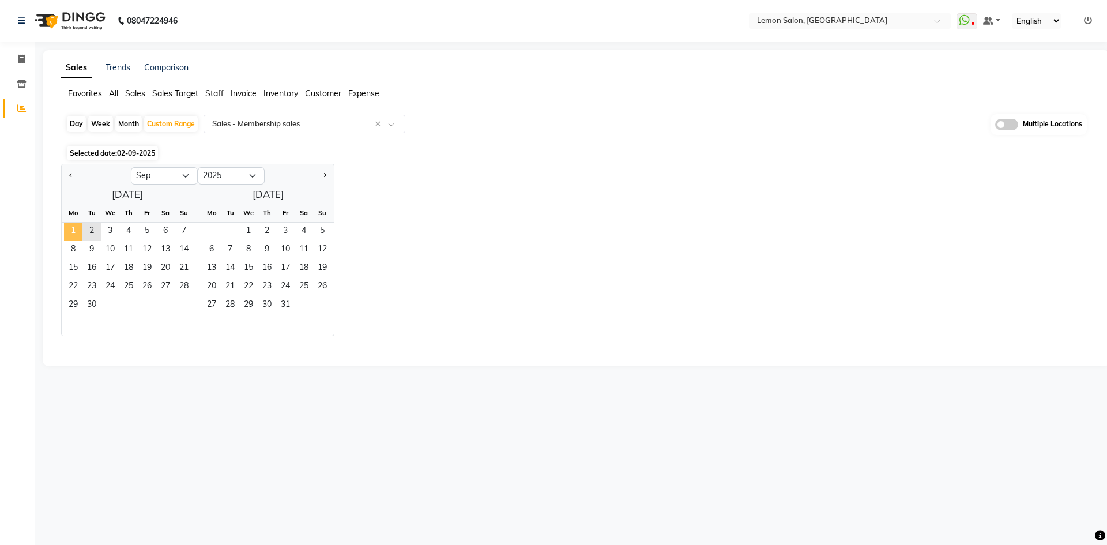
click at [72, 234] on span "1" at bounding box center [73, 232] width 18 height 18
click at [85, 232] on span "2" at bounding box center [91, 232] width 18 height 18
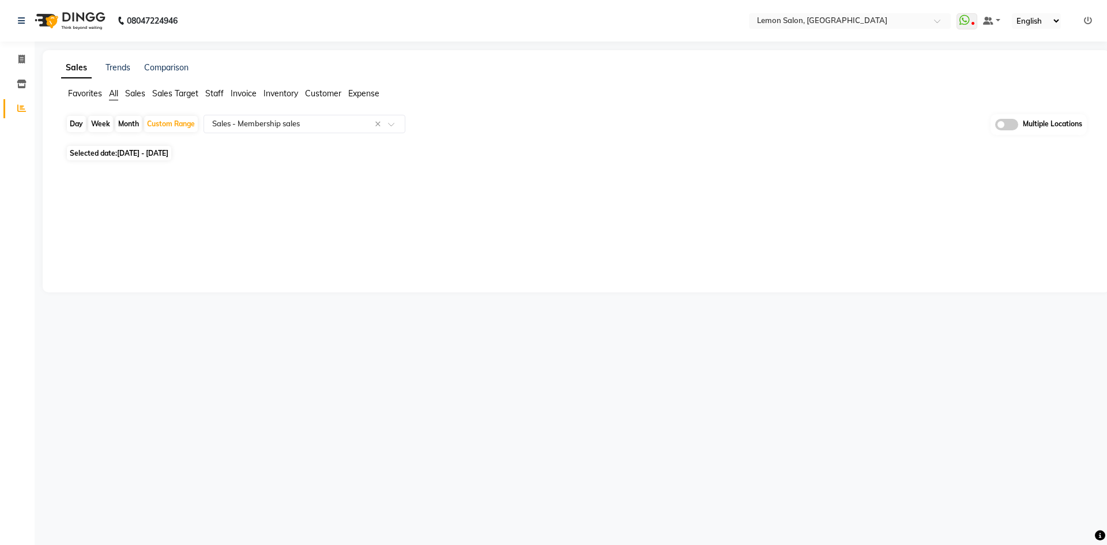
click at [115, 89] on span "All" at bounding box center [113, 93] width 9 height 10
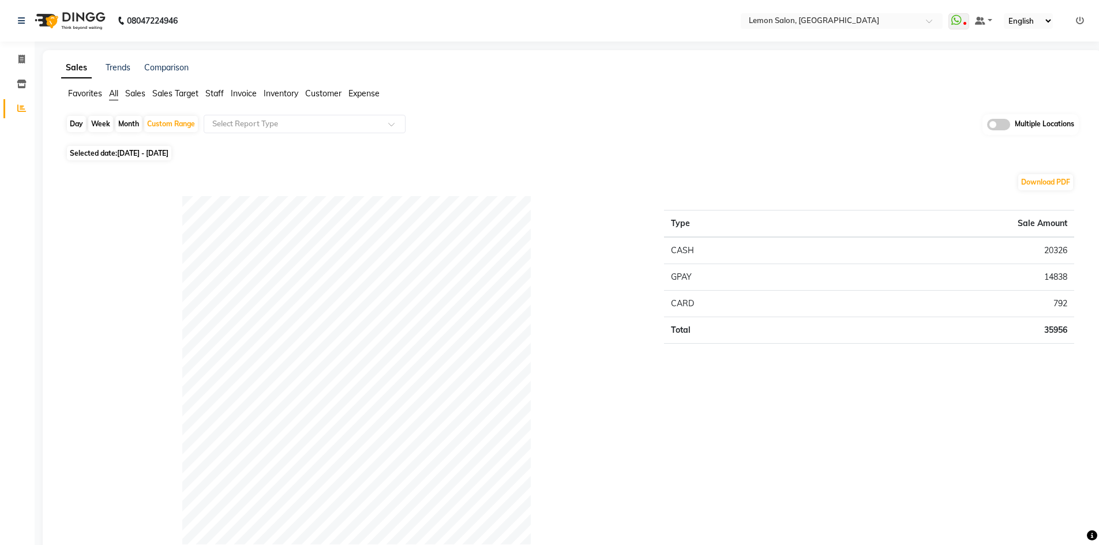
click at [71, 121] on div "Day" at bounding box center [76, 124] width 19 height 16
select select "9"
select select "2025"
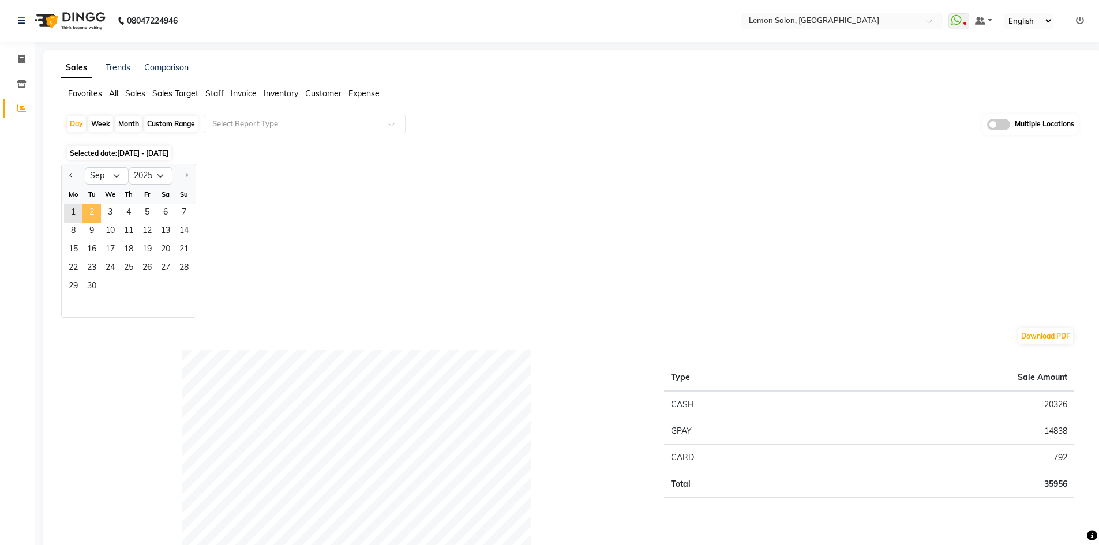
click at [92, 212] on span "2" at bounding box center [91, 213] width 18 height 18
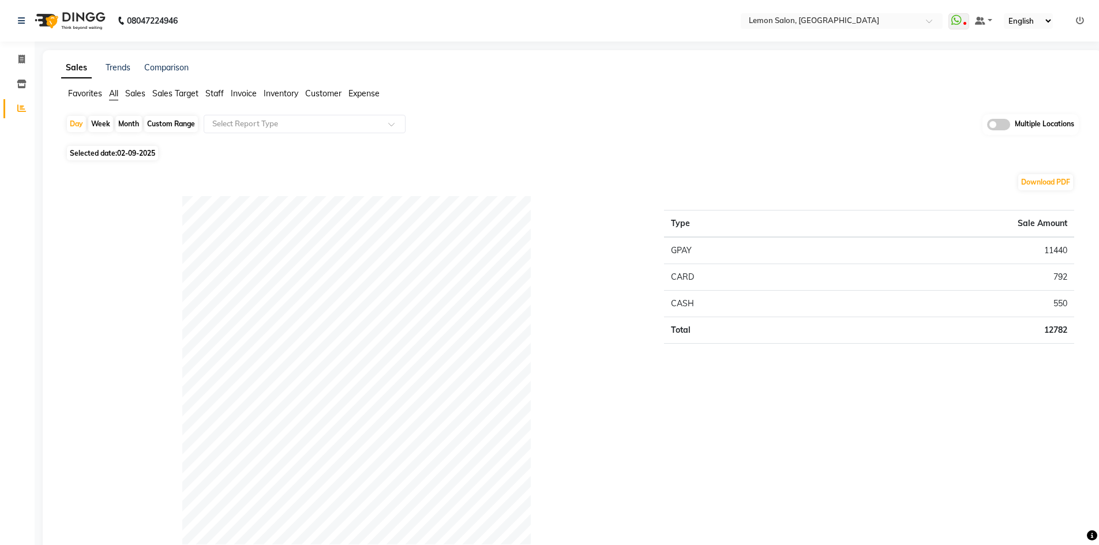
click at [164, 123] on div "Custom Range" at bounding box center [171, 124] width 54 height 16
select select "9"
select select "2025"
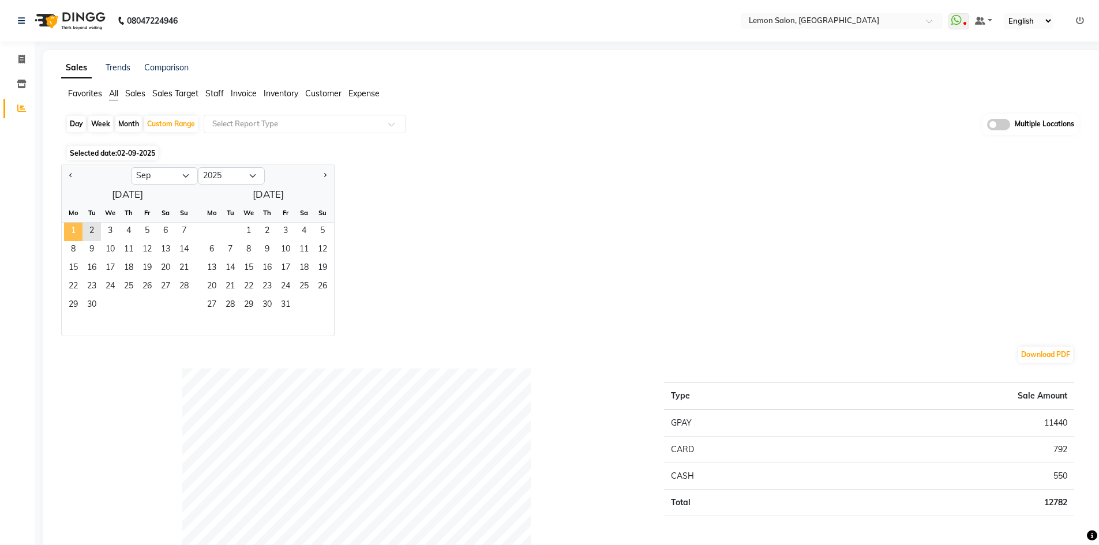
click at [74, 229] on span "1" at bounding box center [73, 232] width 18 height 18
click at [88, 229] on span "2" at bounding box center [91, 232] width 18 height 18
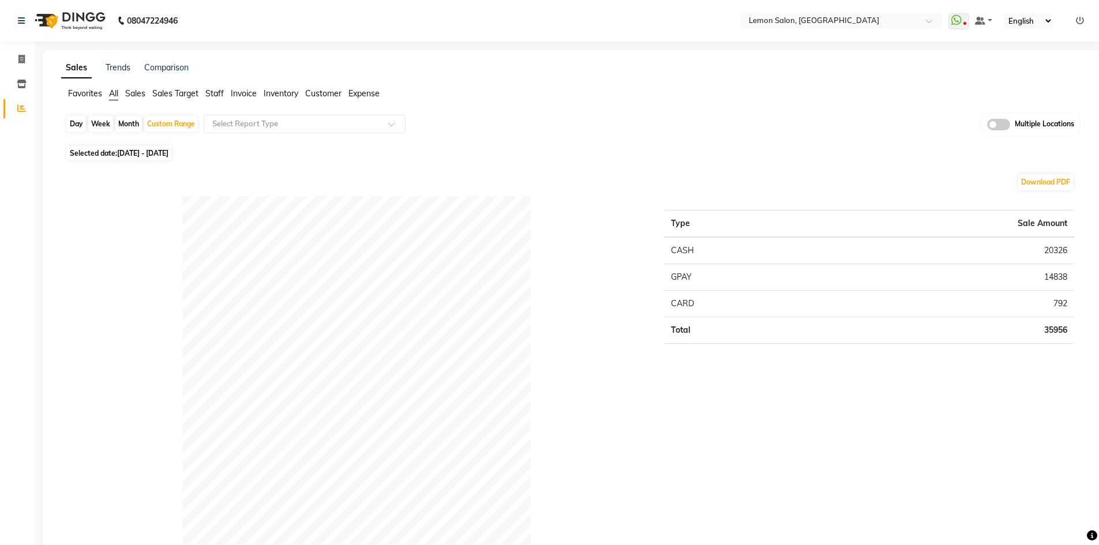
click at [72, 119] on div "Day" at bounding box center [76, 124] width 19 height 16
select select "9"
select select "2025"
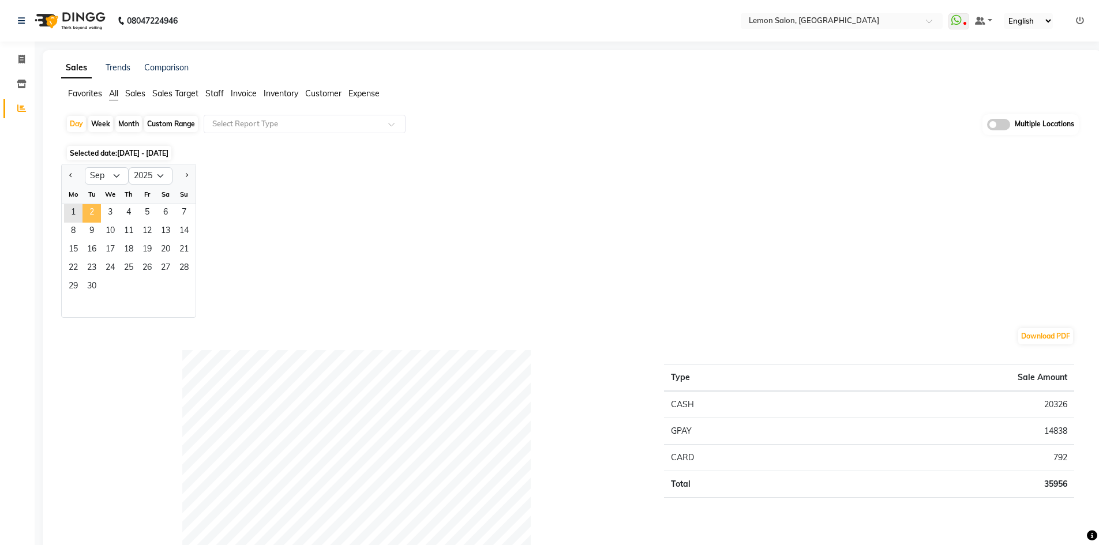
click at [92, 209] on span "2" at bounding box center [91, 213] width 18 height 18
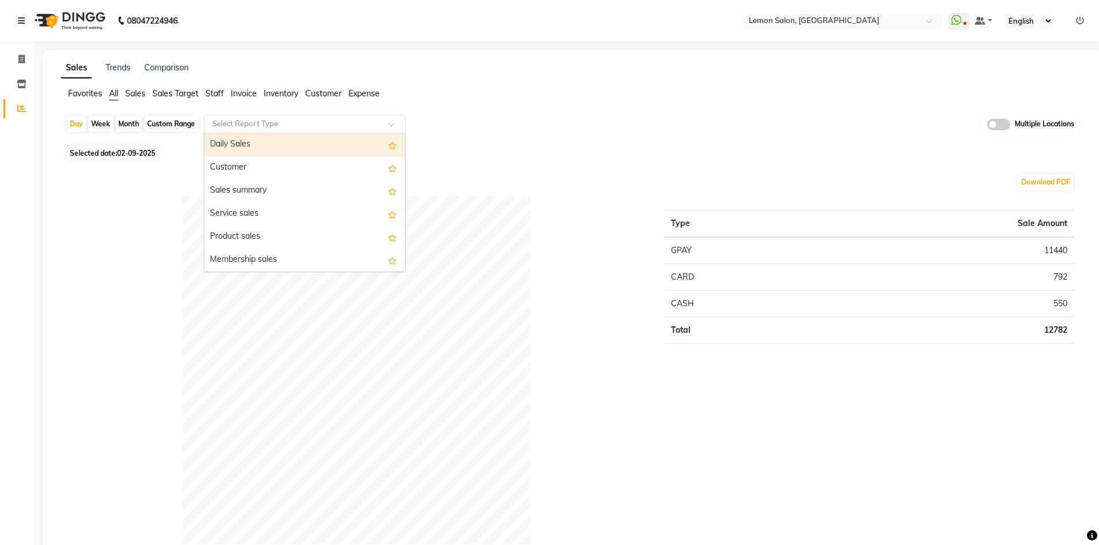
click at [254, 126] on input "text" at bounding box center [293, 124] width 166 height 12
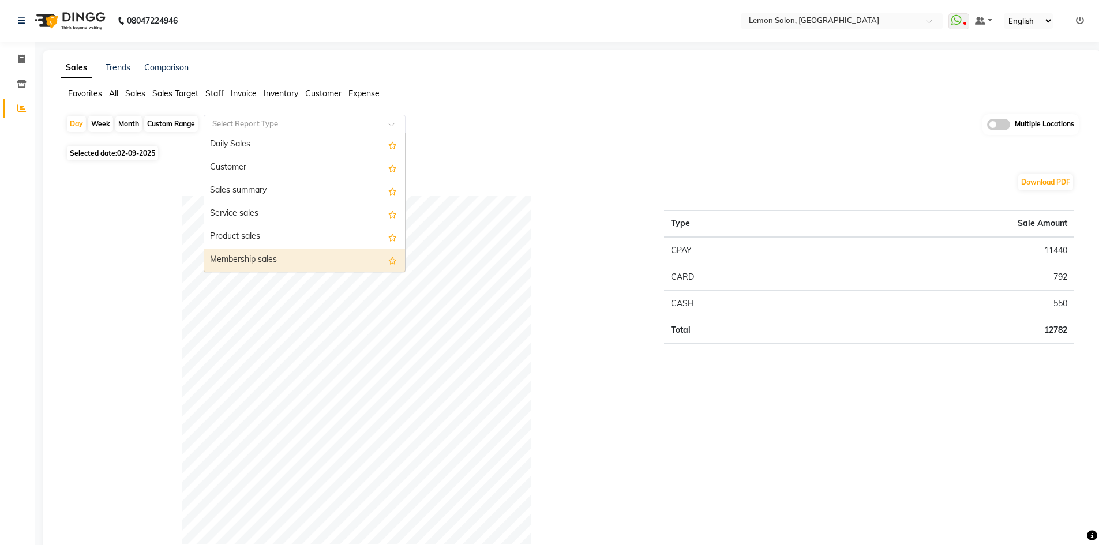
click at [255, 252] on div "Membership sales" at bounding box center [304, 260] width 201 height 23
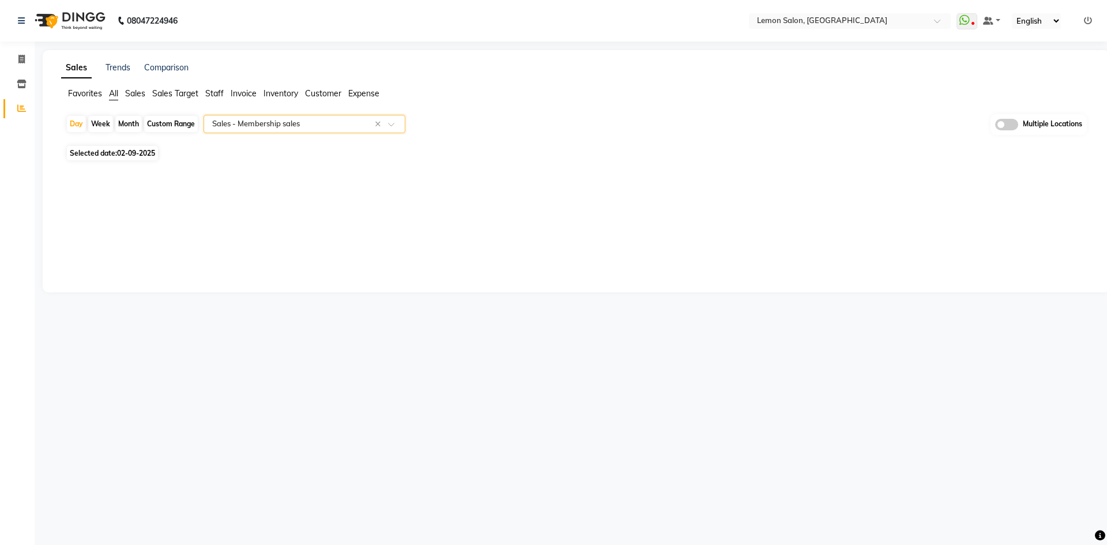
click at [287, 126] on input "text" at bounding box center [293, 124] width 166 height 12
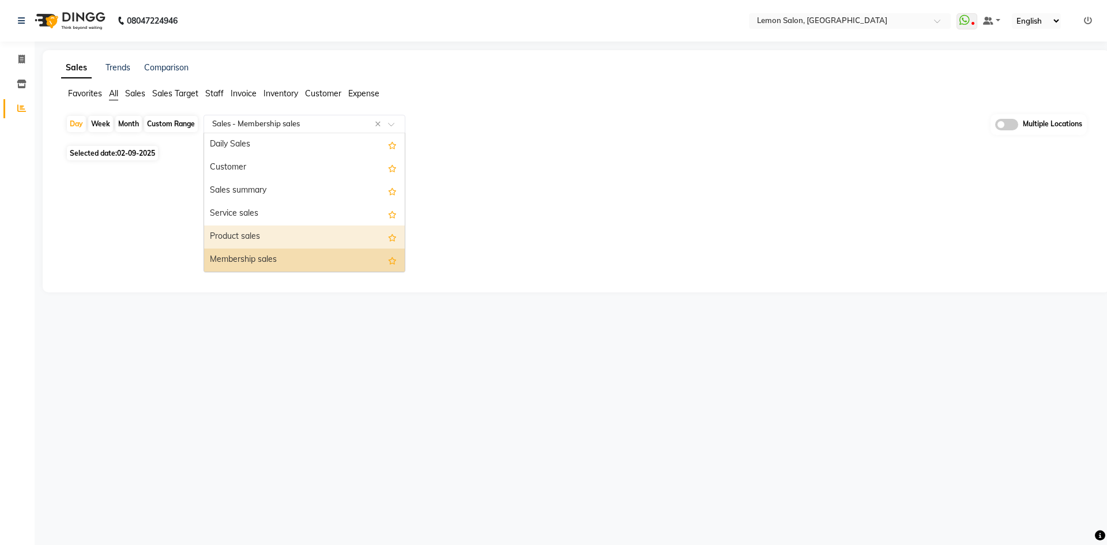
click at [257, 241] on div "Product sales" at bounding box center [304, 236] width 201 height 23
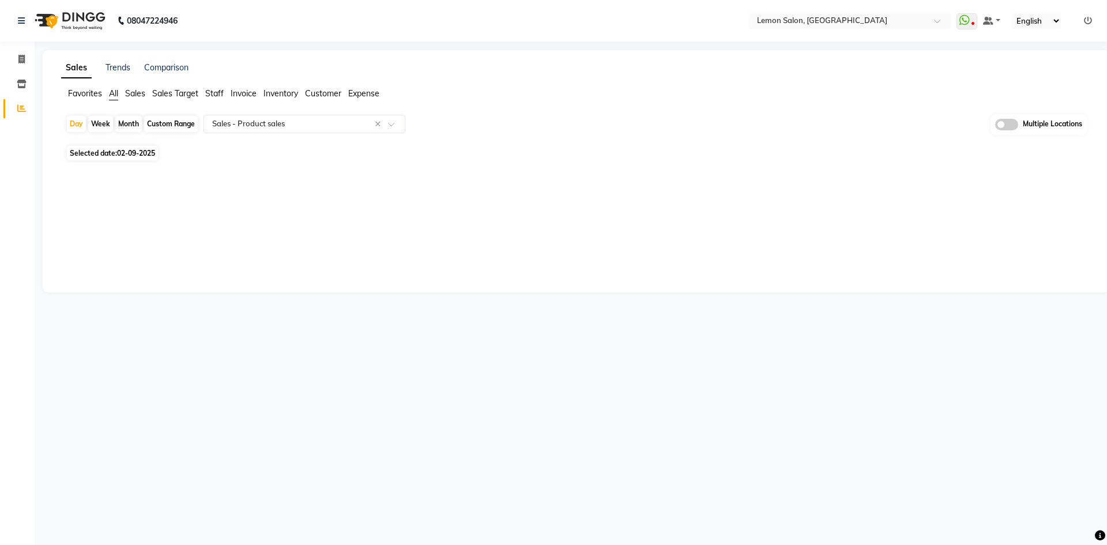
click at [112, 93] on span "All" at bounding box center [113, 93] width 9 height 10
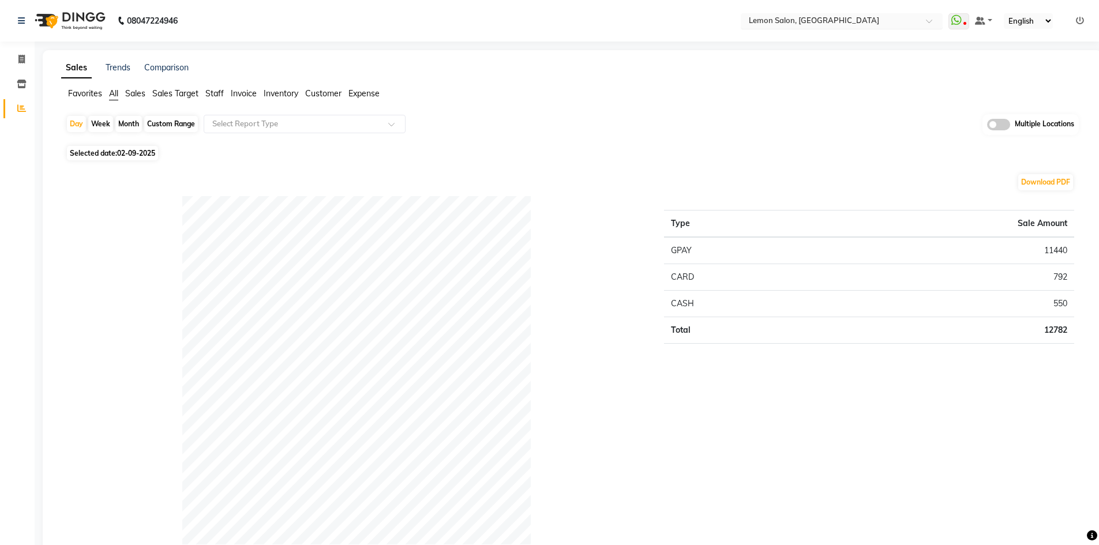
click at [824, 20] on input "text" at bounding box center [829, 22] width 167 height 12
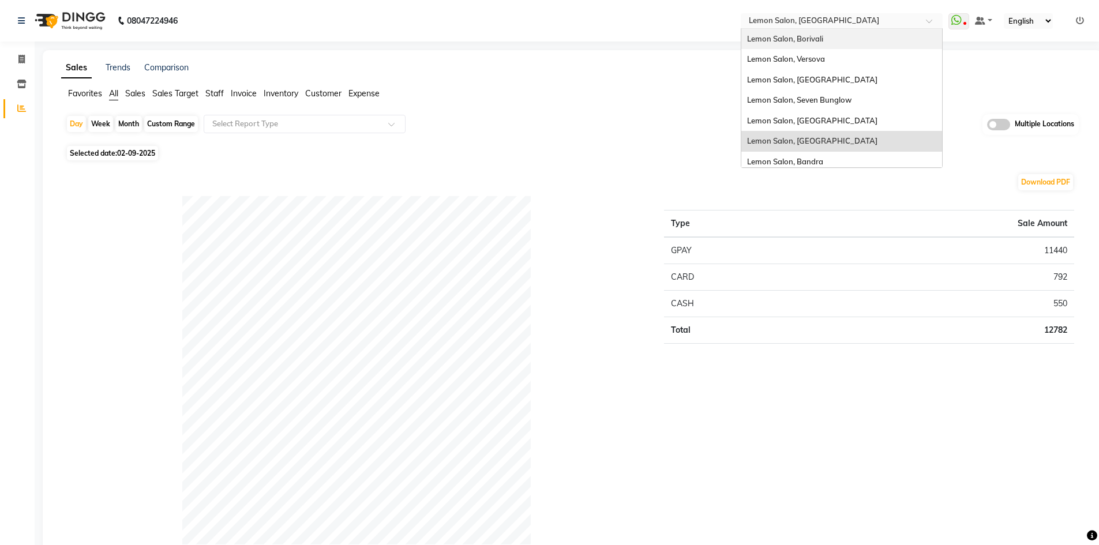
click at [810, 37] on span "Lemon Salon, Borivali" at bounding box center [785, 38] width 76 height 9
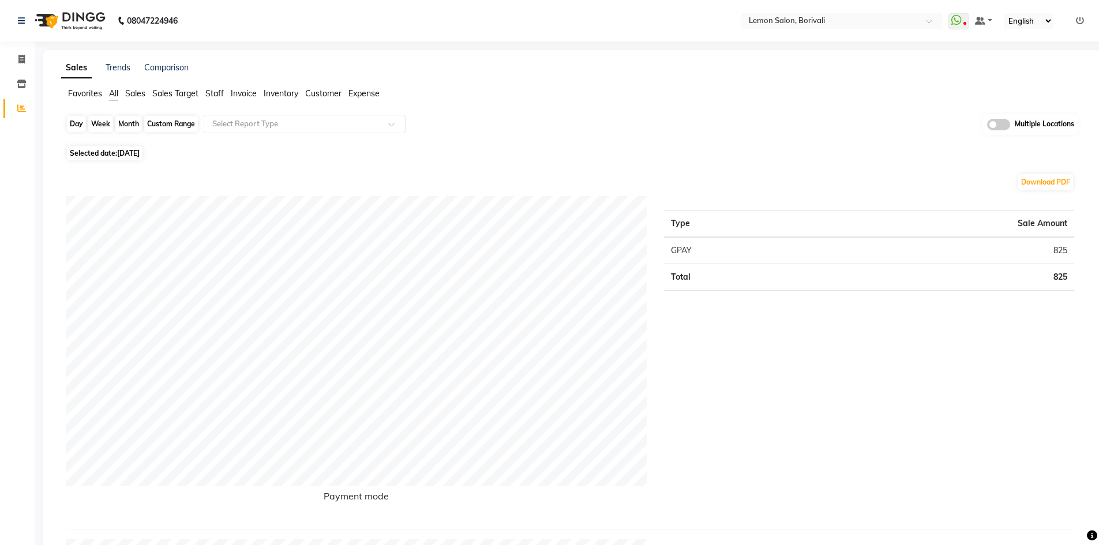
click at [77, 129] on div "Day" at bounding box center [76, 124] width 19 height 16
select select "9"
select select "2025"
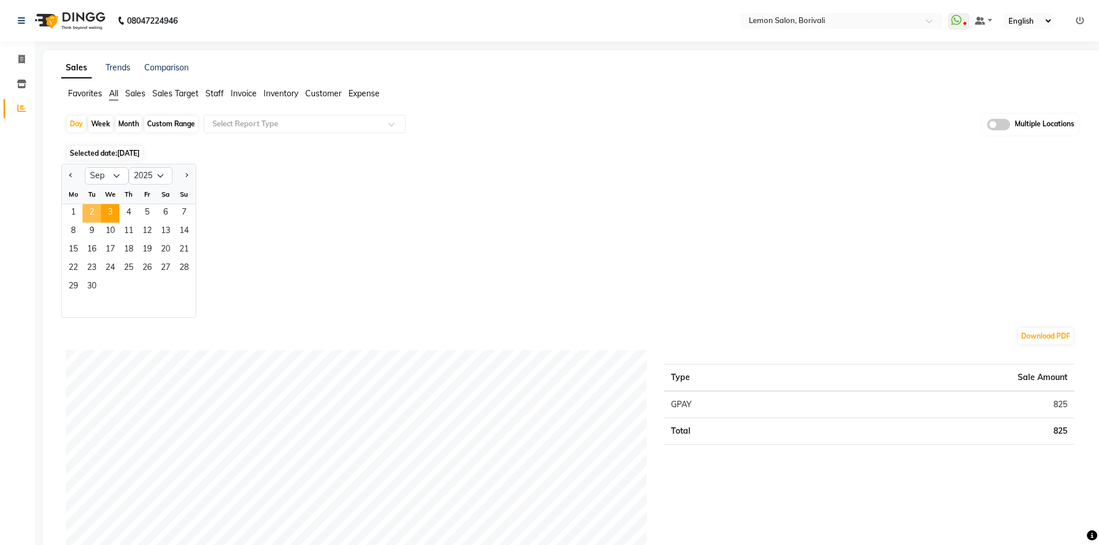
click at [90, 215] on span "2" at bounding box center [91, 213] width 18 height 18
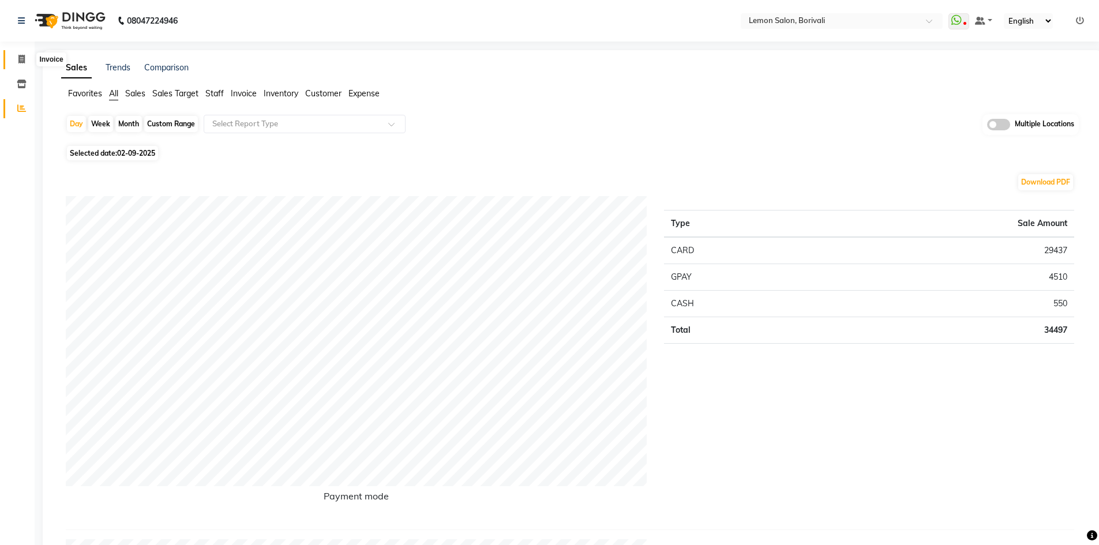
click at [20, 66] on span at bounding box center [22, 59] width 20 height 13
select select "service"
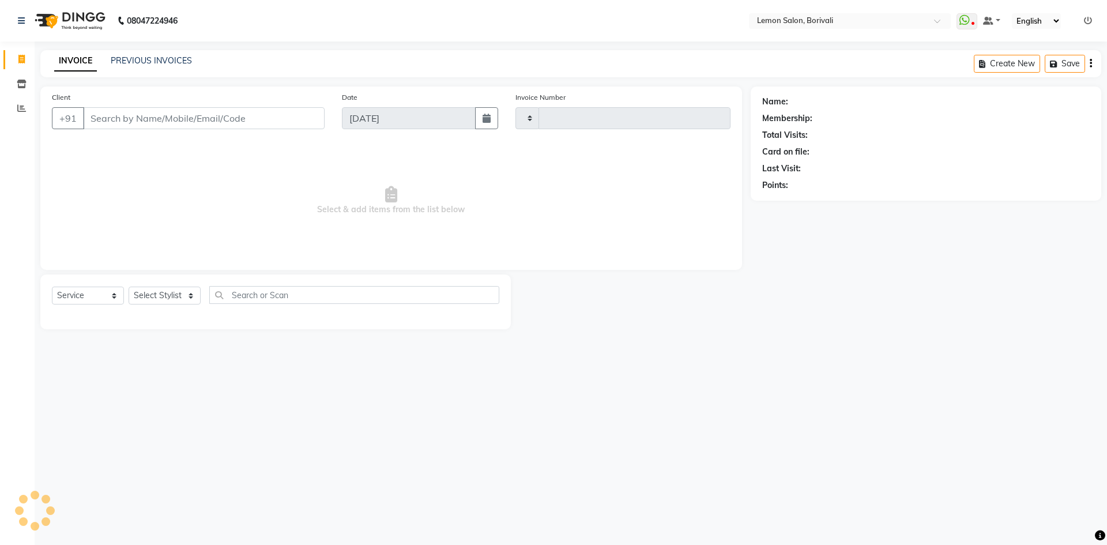
type input "2563"
select select "567"
click at [24, 110] on icon at bounding box center [21, 108] width 9 height 9
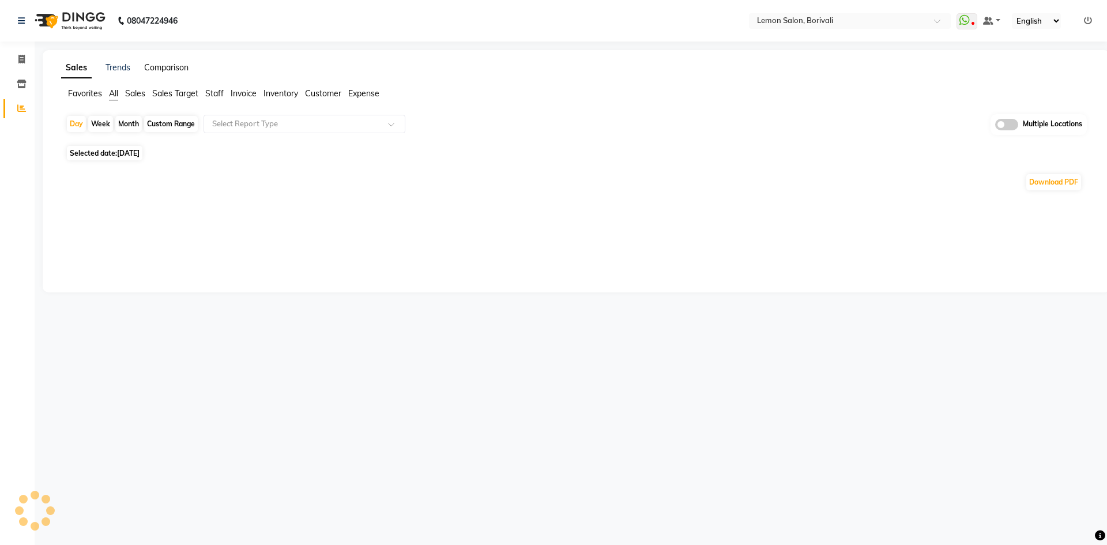
click at [168, 67] on link "Comparison" at bounding box center [166, 67] width 44 height 10
select select "single_date"
select select "single_date_dash"
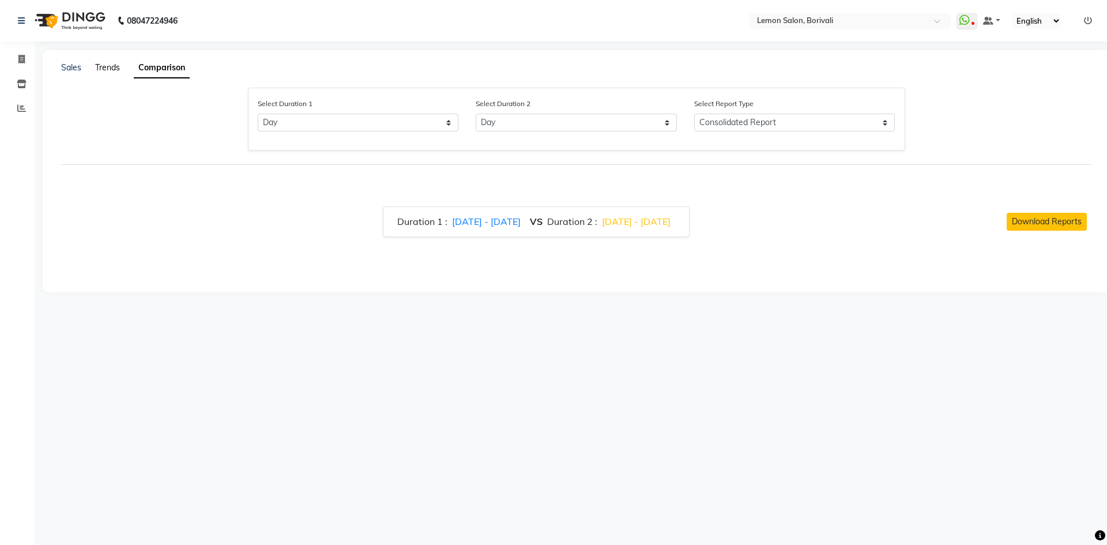
click at [105, 65] on link "Trends" at bounding box center [107, 67] width 25 height 10
select select "by_client"
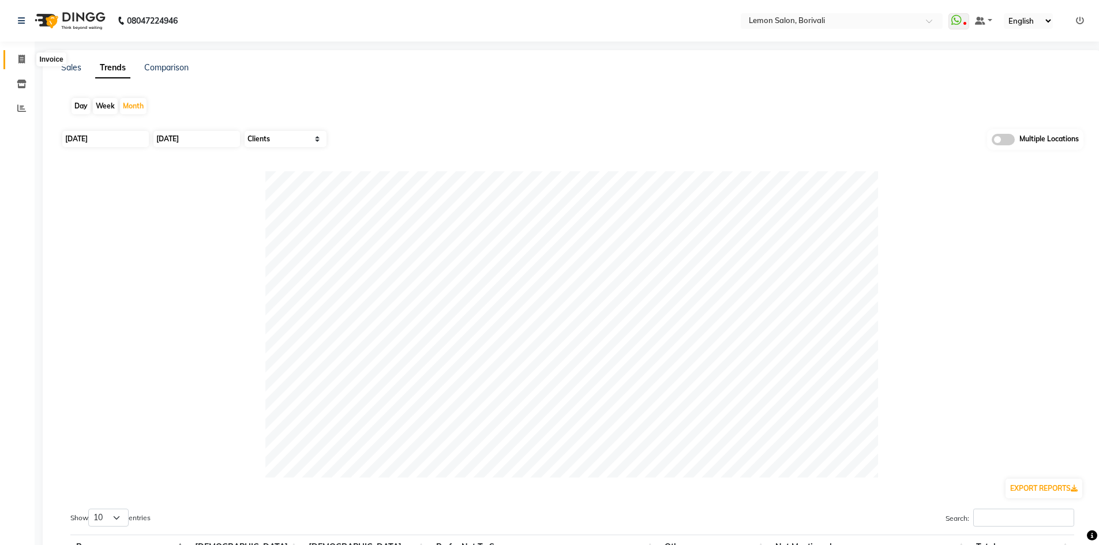
click at [25, 62] on span at bounding box center [22, 59] width 20 height 13
select select "567"
select select "service"
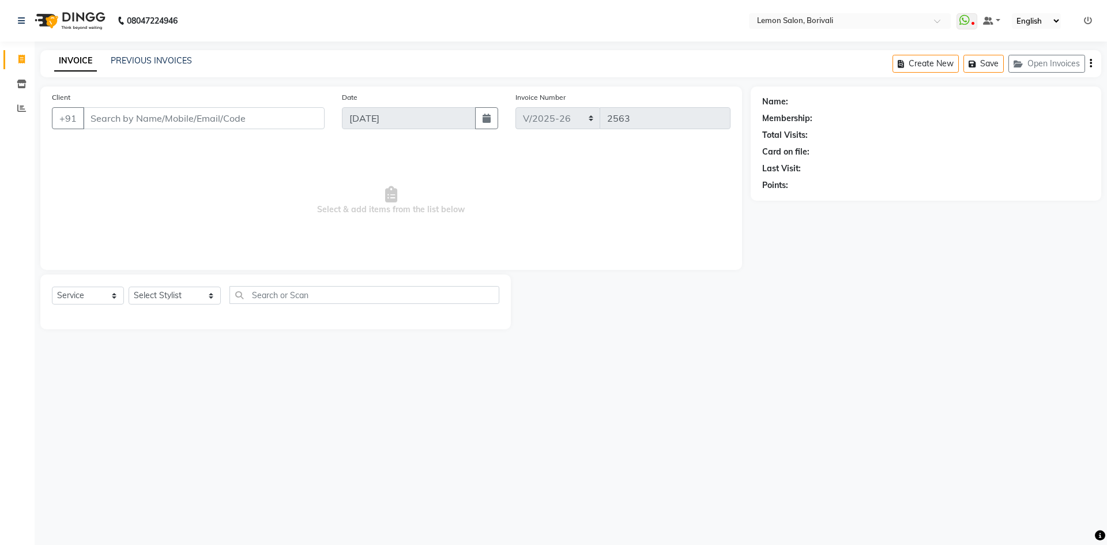
click at [154, 66] on div "PREVIOUS INVOICES" at bounding box center [151, 61] width 81 height 12
click at [137, 63] on link "PREVIOUS INVOICES" at bounding box center [151, 60] width 81 height 10
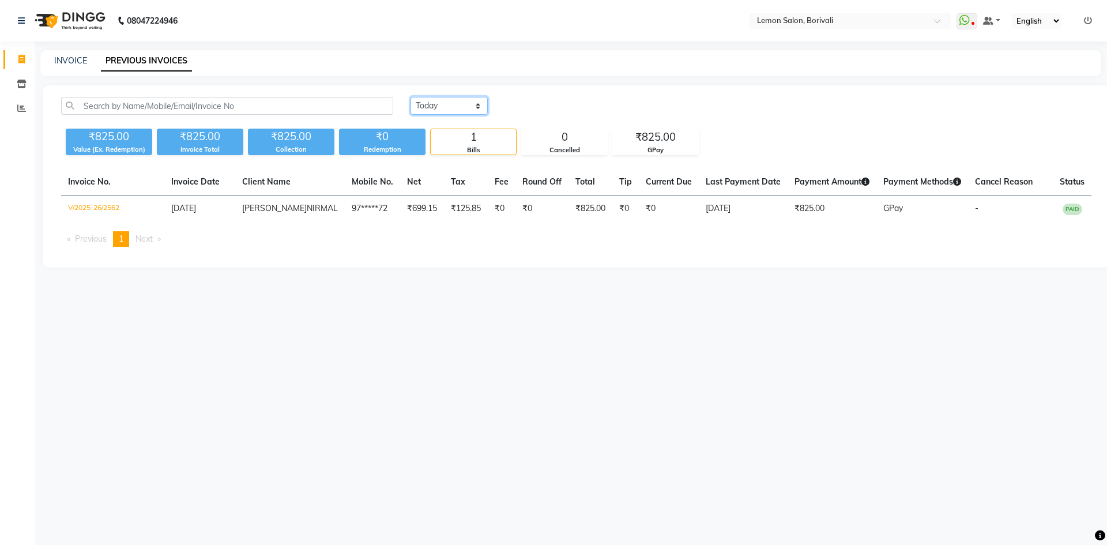
click at [450, 108] on select "[DATE] [DATE] Custom Range" at bounding box center [449, 106] width 77 height 18
select select "[DATE]"
click at [411, 97] on select "[DATE] [DATE] Custom Range" at bounding box center [449, 106] width 77 height 18
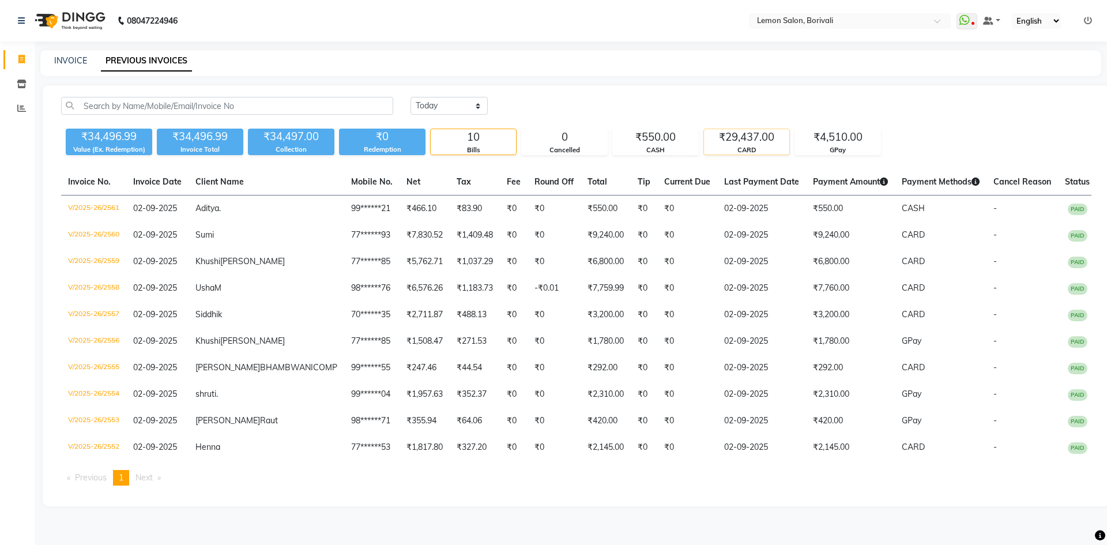
click at [761, 144] on div "₹29,437.00" at bounding box center [746, 137] width 85 height 16
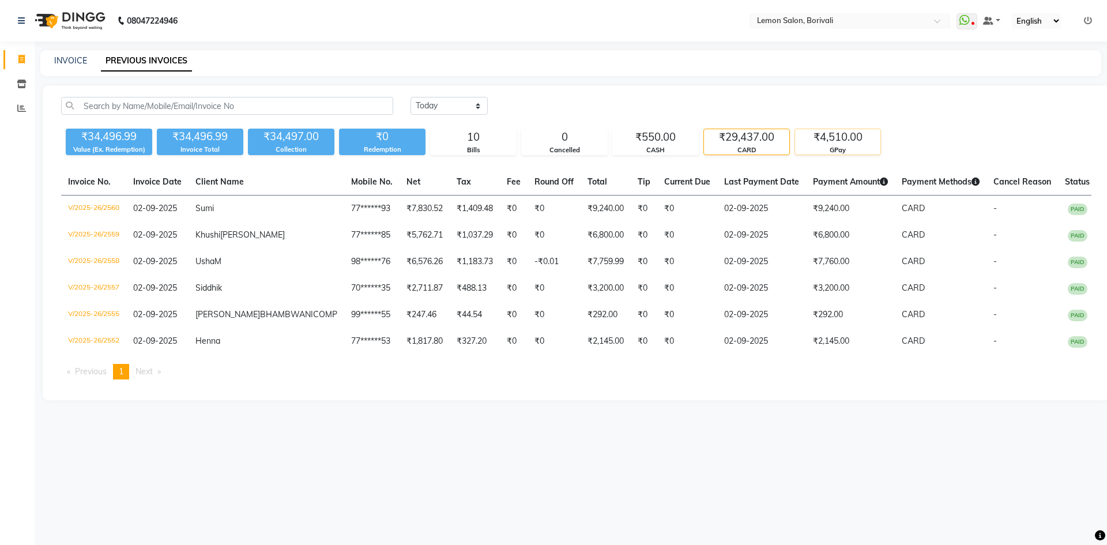
click at [848, 143] on div "₹4,510.00" at bounding box center [837, 137] width 85 height 16
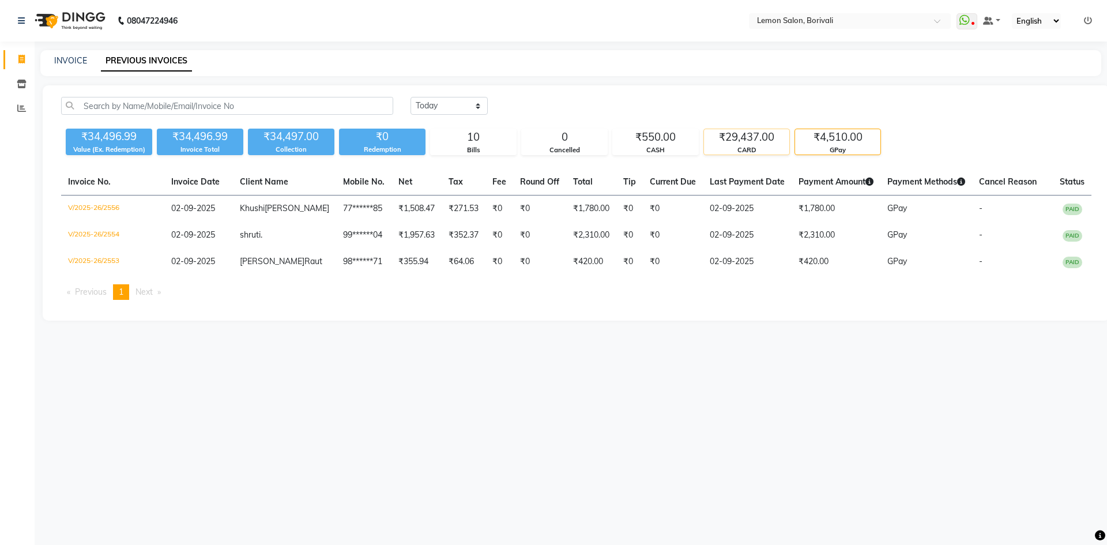
click at [757, 141] on div "₹29,437.00" at bounding box center [746, 137] width 85 height 16
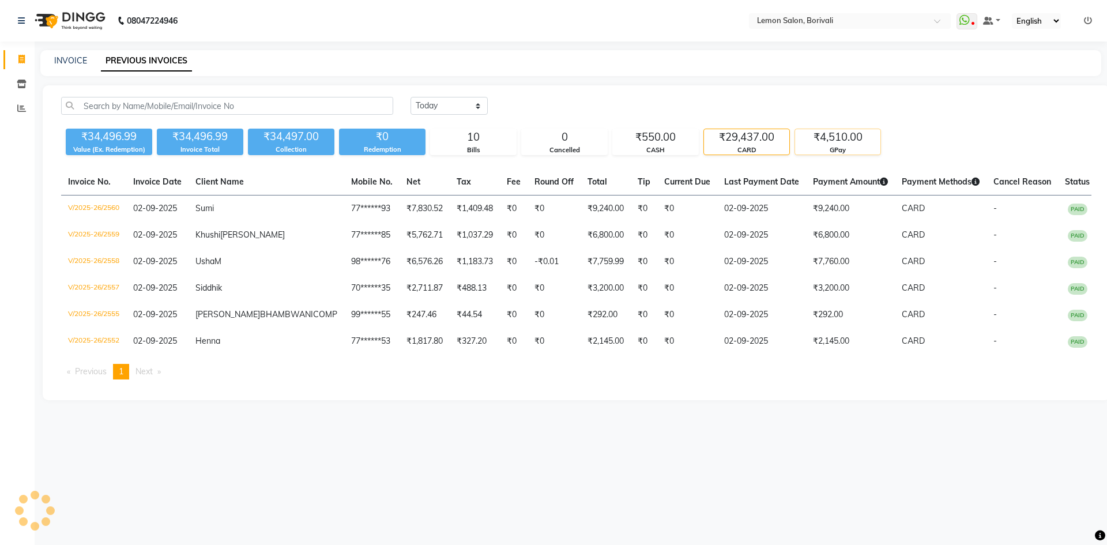
click at [832, 142] on div "₹4,510.00" at bounding box center [837, 137] width 85 height 16
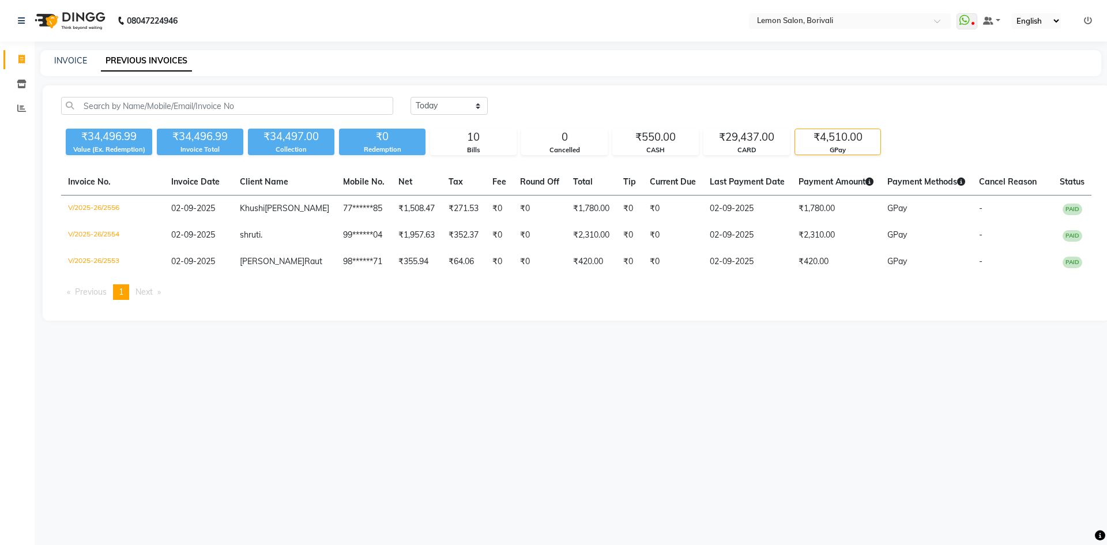
click at [151, 297] on span "Next page" at bounding box center [144, 292] width 17 height 10
click at [19, 112] on span at bounding box center [22, 108] width 20 height 13
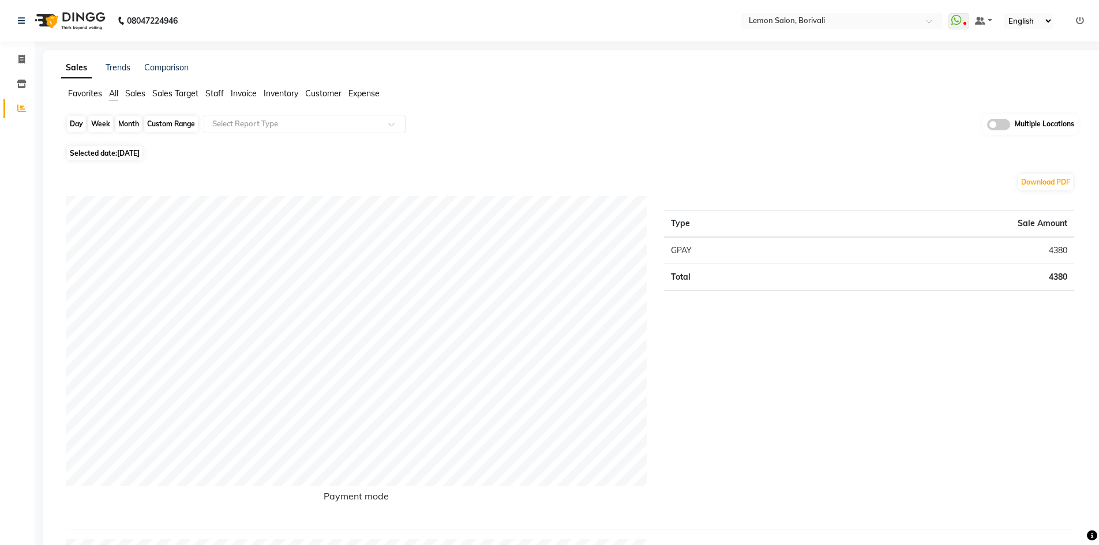
click at [74, 128] on div "Day" at bounding box center [76, 124] width 19 height 16
select select "9"
select select "2025"
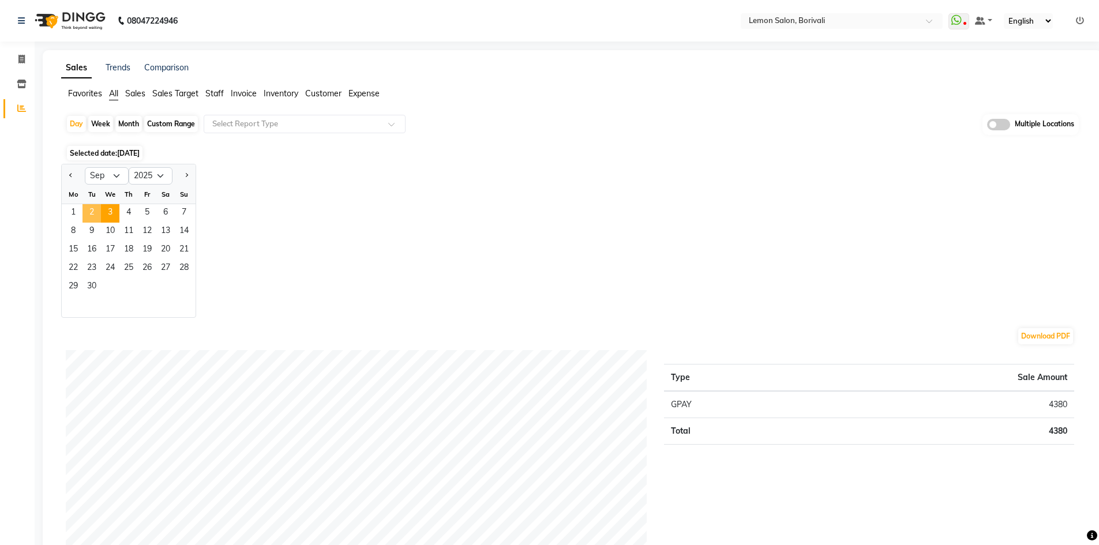
click at [93, 216] on span "2" at bounding box center [91, 213] width 18 height 18
